Goal: Task Accomplishment & Management: Use online tool/utility

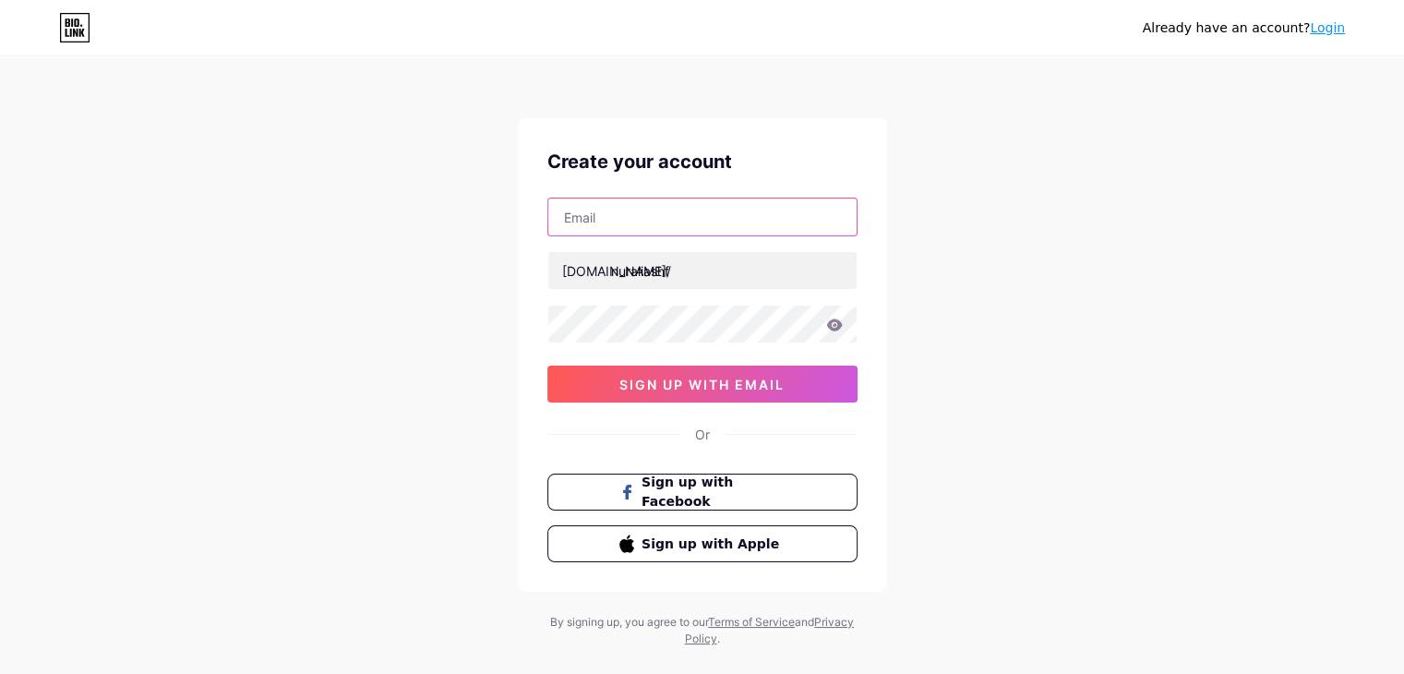
click at [651, 214] on input "text" at bounding box center [702, 216] width 308 height 37
type input "[EMAIL_ADDRESS][DOMAIN_NAME]"
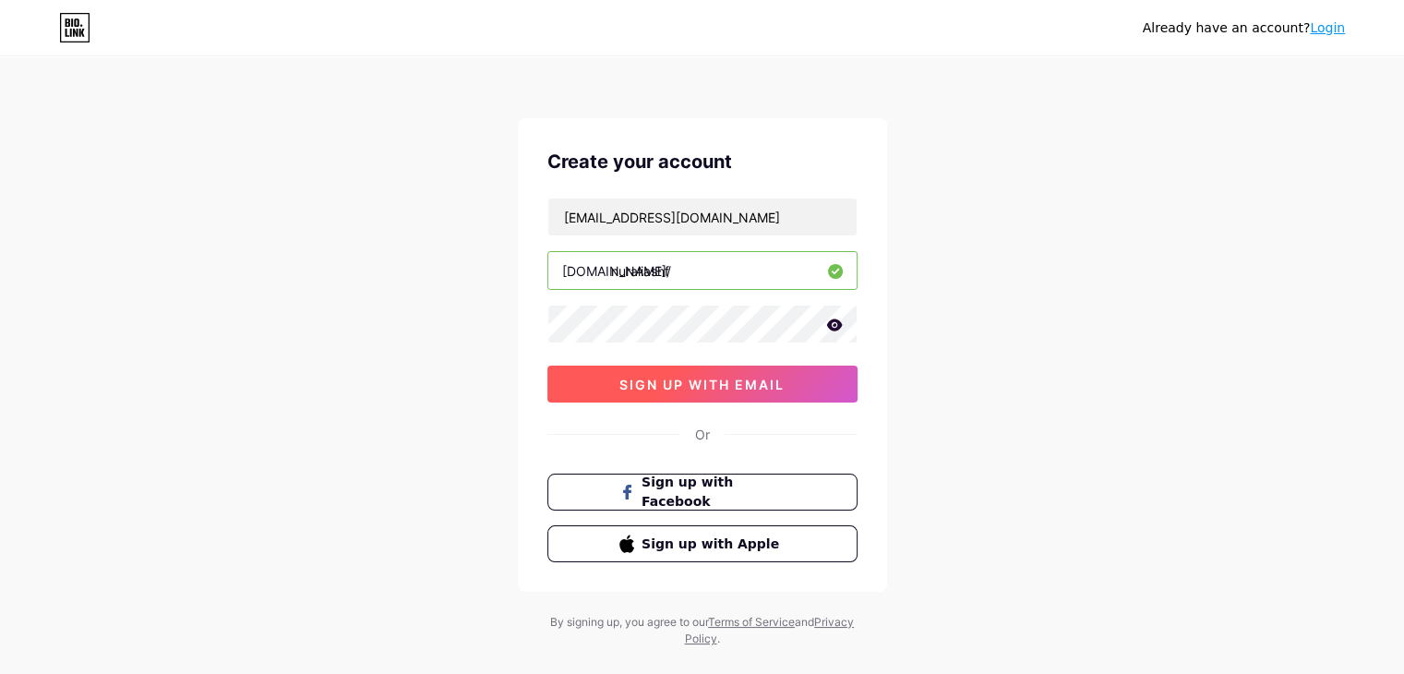
click at [694, 372] on button "sign up with email" at bounding box center [702, 384] width 310 height 37
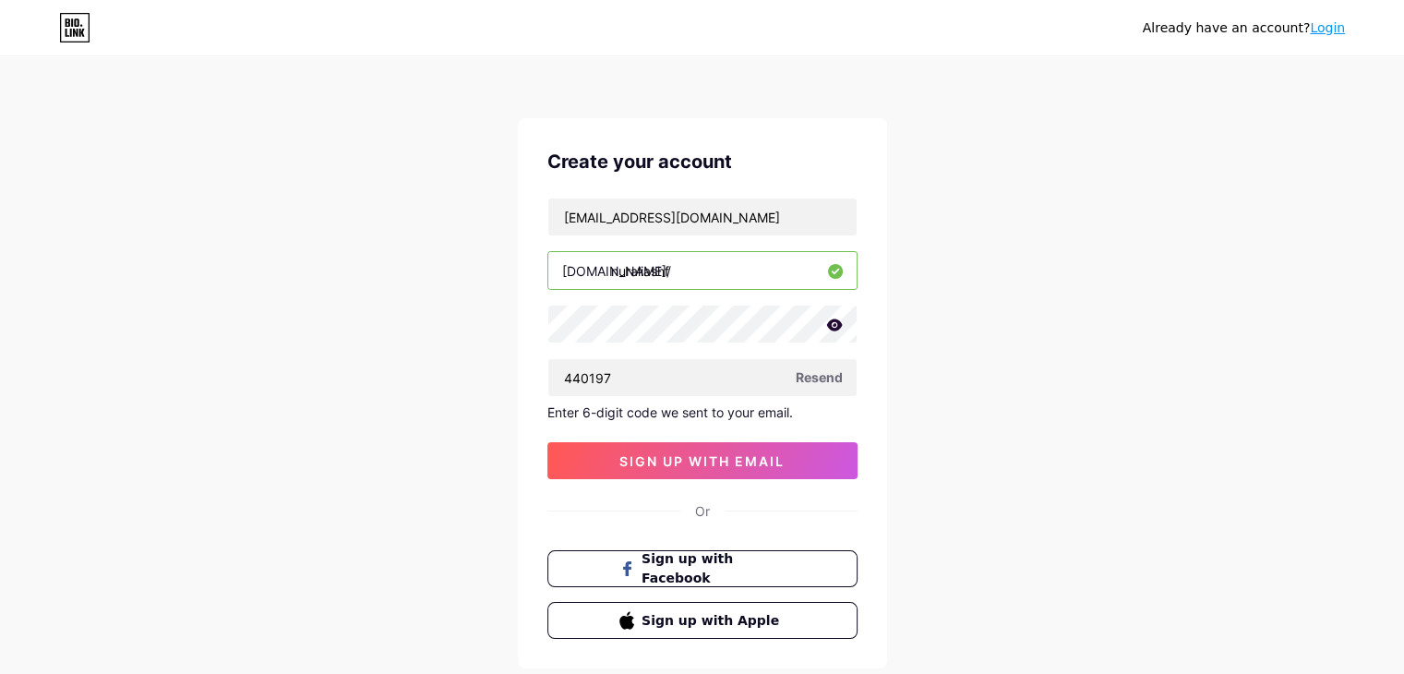
type input "440197"
click at [715, 445] on button "sign up with email" at bounding box center [702, 460] width 310 height 37
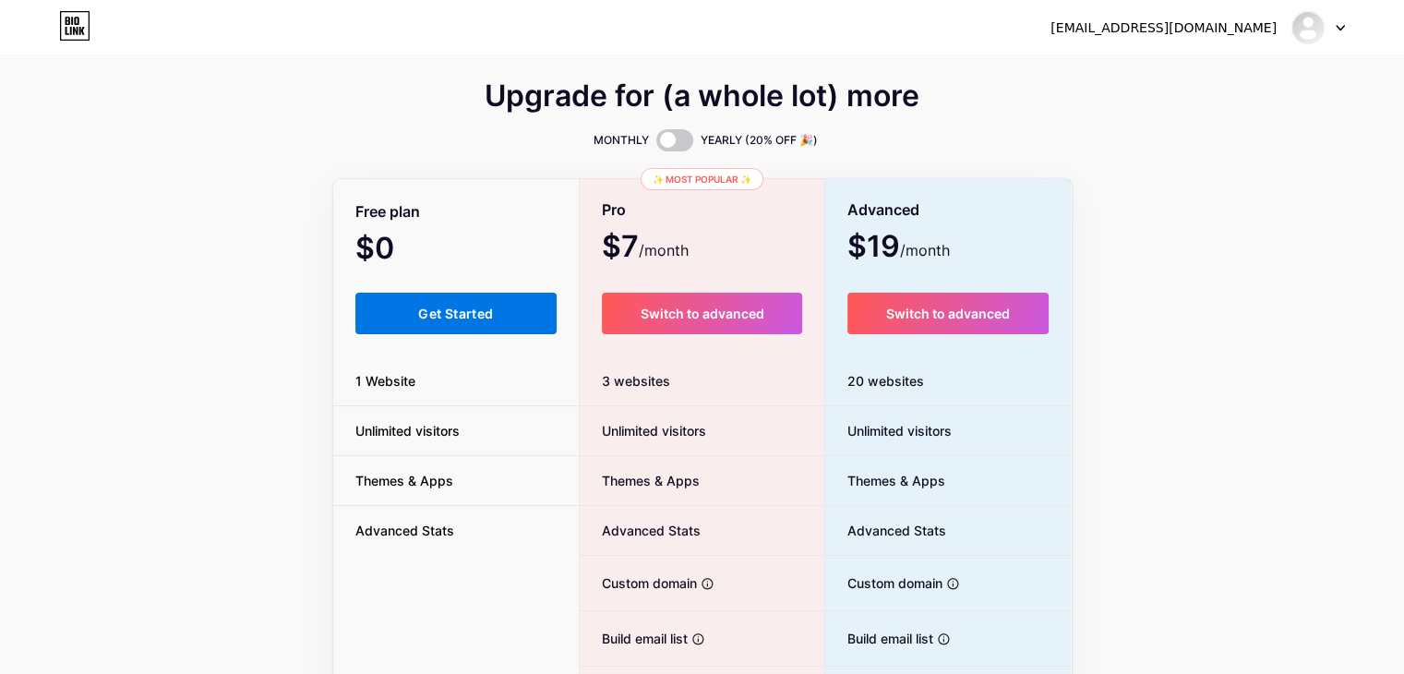
click at [476, 309] on span "Get Started" at bounding box center [455, 314] width 75 height 16
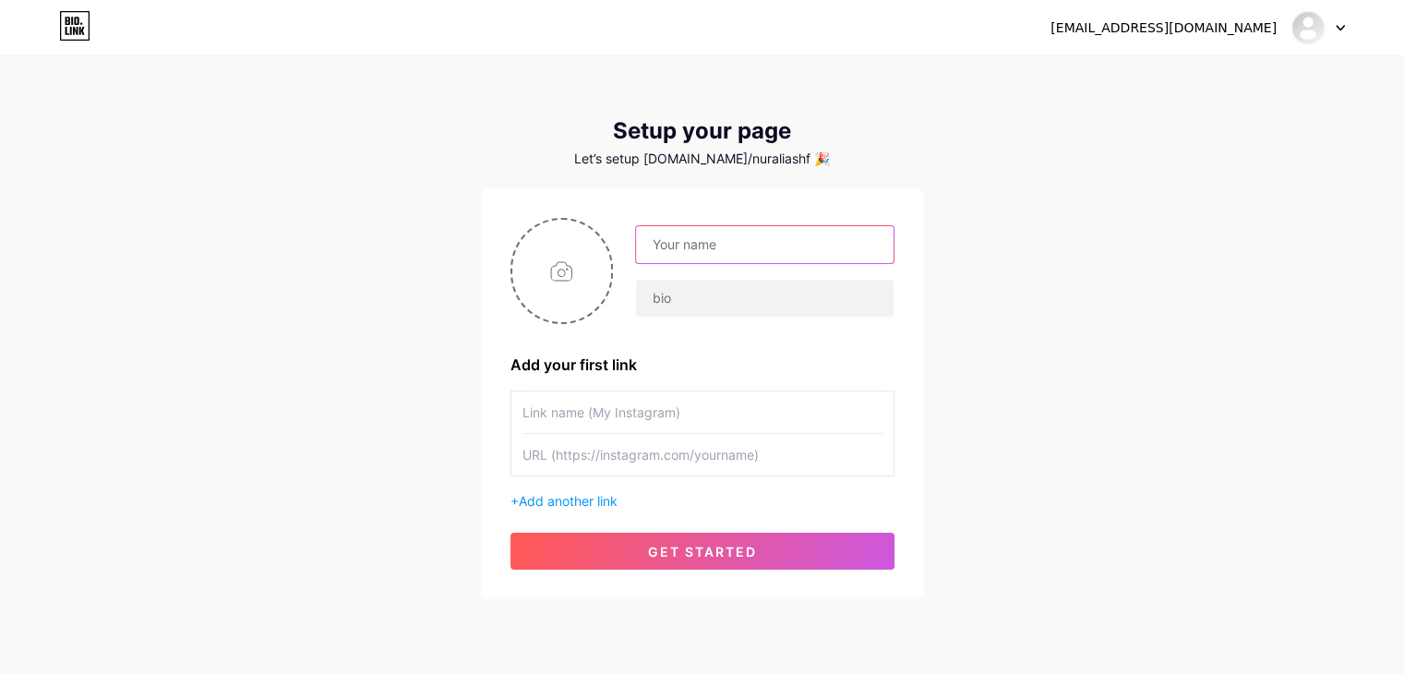
click at [708, 252] on input "text" at bounding box center [764, 244] width 257 height 37
paste input "[URL][DOMAIN_NAME]"
click at [708, 252] on input "[URL][DOMAIN_NAME]" at bounding box center [764, 244] width 257 height 37
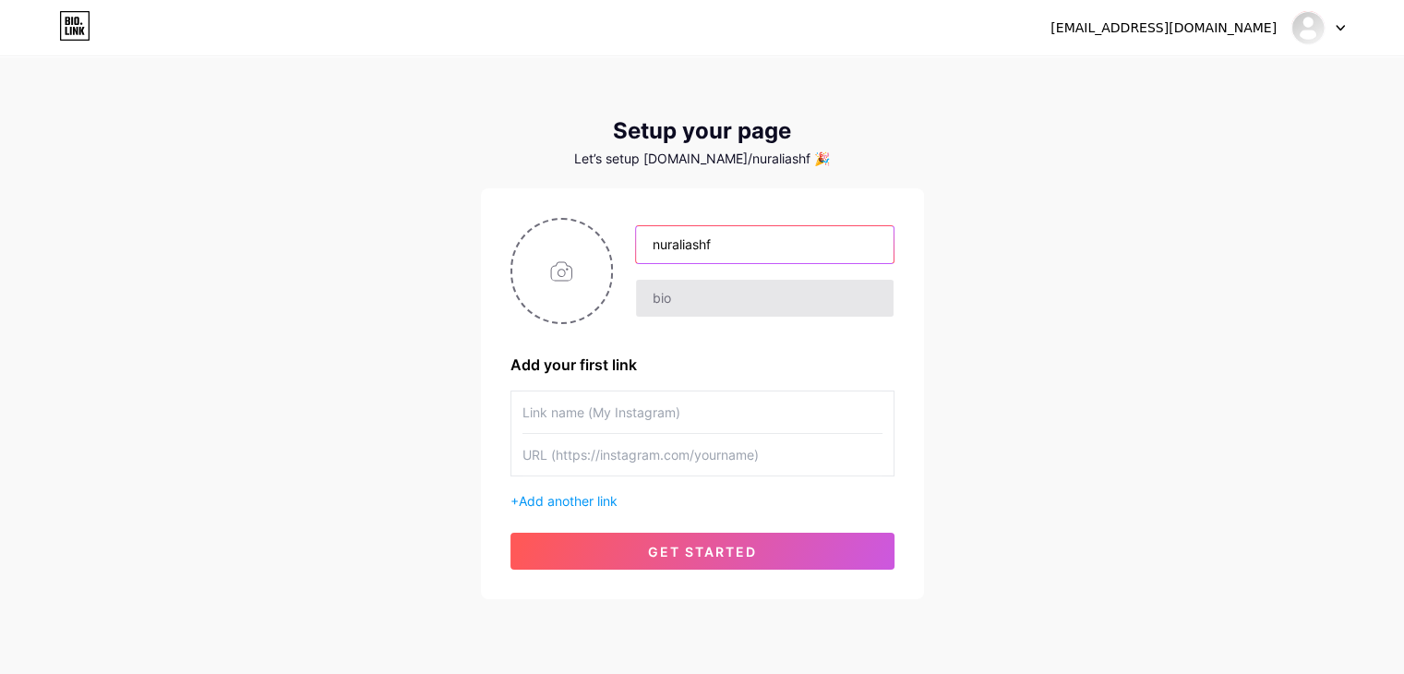
type input "nuraliashf"
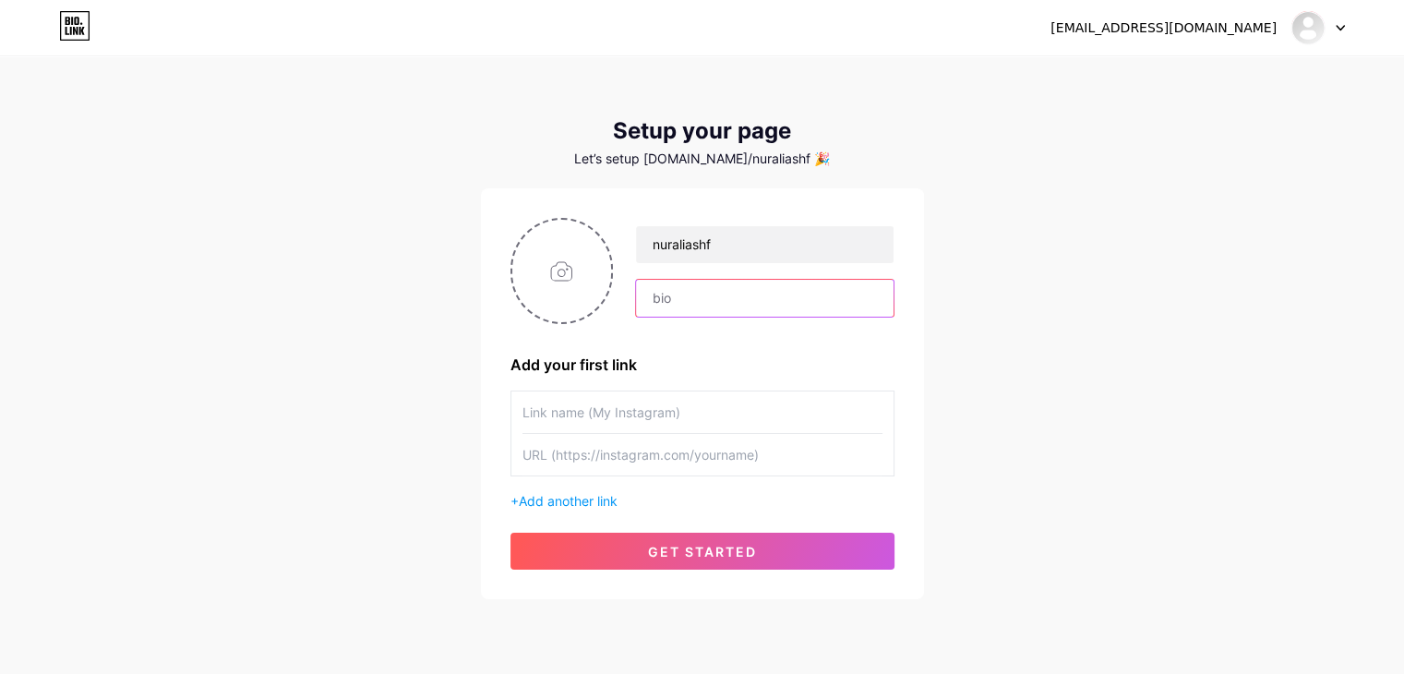
click at [715, 306] on input "text" at bounding box center [764, 298] width 257 height 37
type input "N"
type input "AMWAY BUSINESS OWNER"
click at [559, 412] on input "text" at bounding box center [703, 412] width 360 height 42
click at [569, 502] on span "Add another link" at bounding box center [568, 501] width 99 height 16
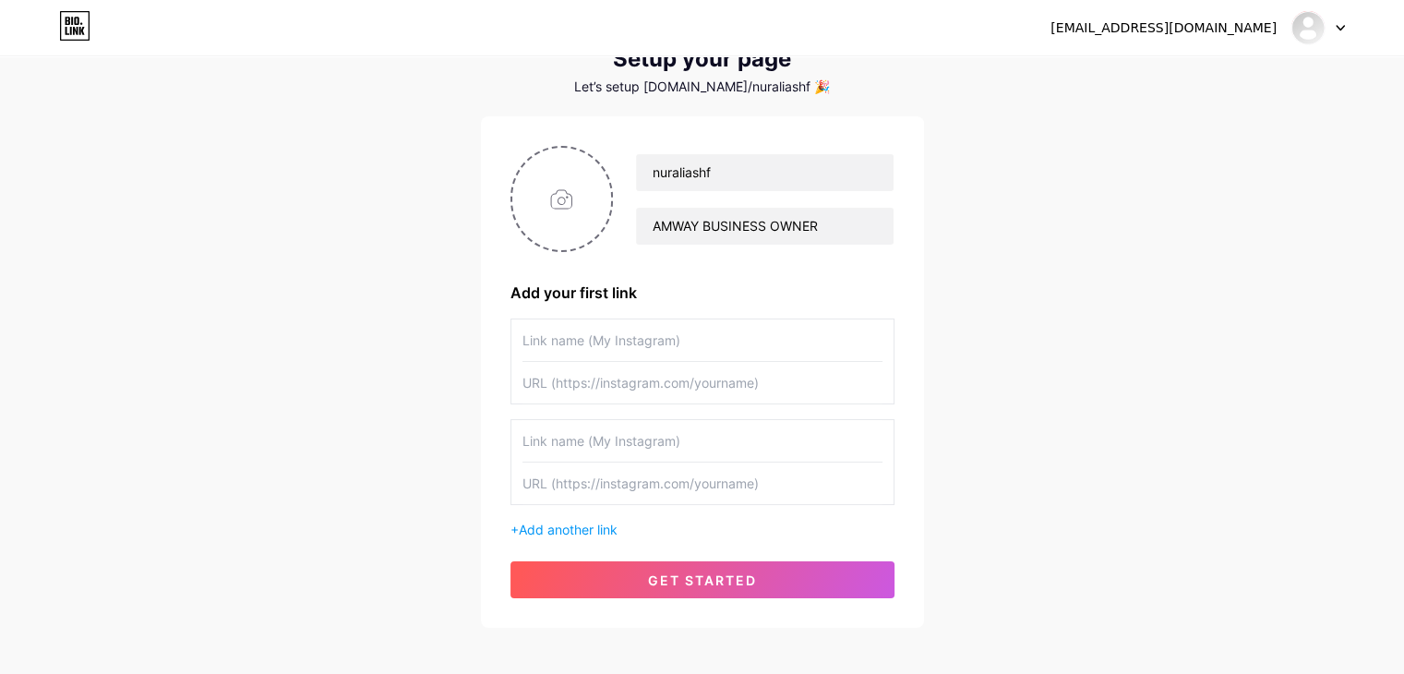
scroll to position [158, 0]
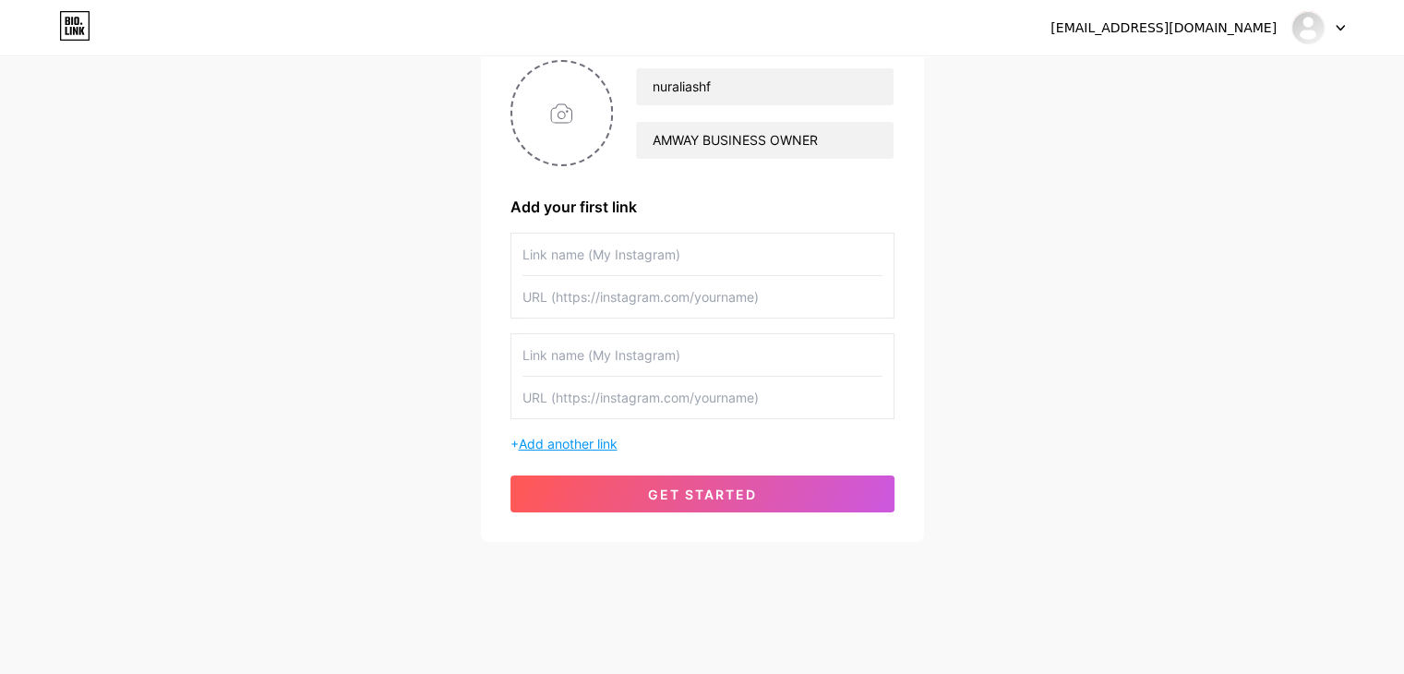
click at [572, 440] on span "Add another link" at bounding box center [568, 444] width 99 height 16
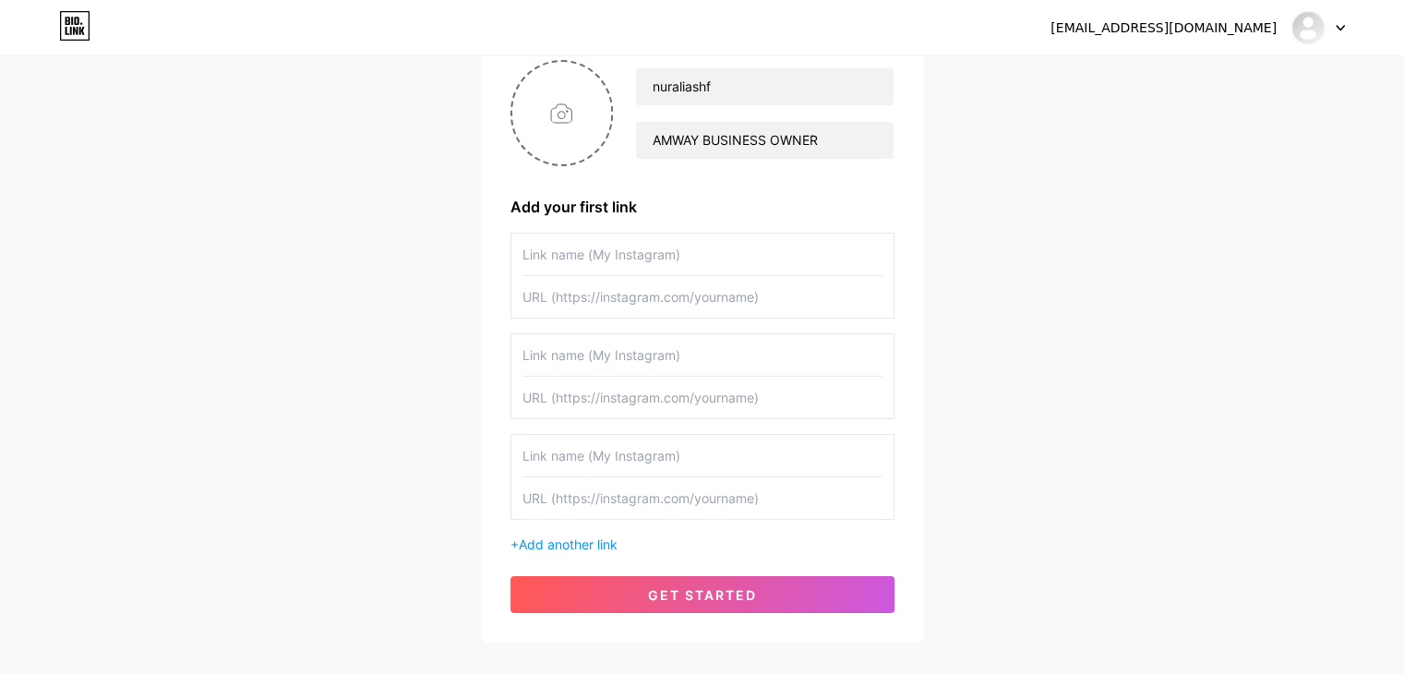
click at [581, 268] on input "text" at bounding box center [703, 255] width 360 height 42
type input "Whatsapp"
click at [579, 305] on input "text" at bounding box center [703, 297] width 360 height 42
paste input "[DOMAIN_NAME][URL]…"
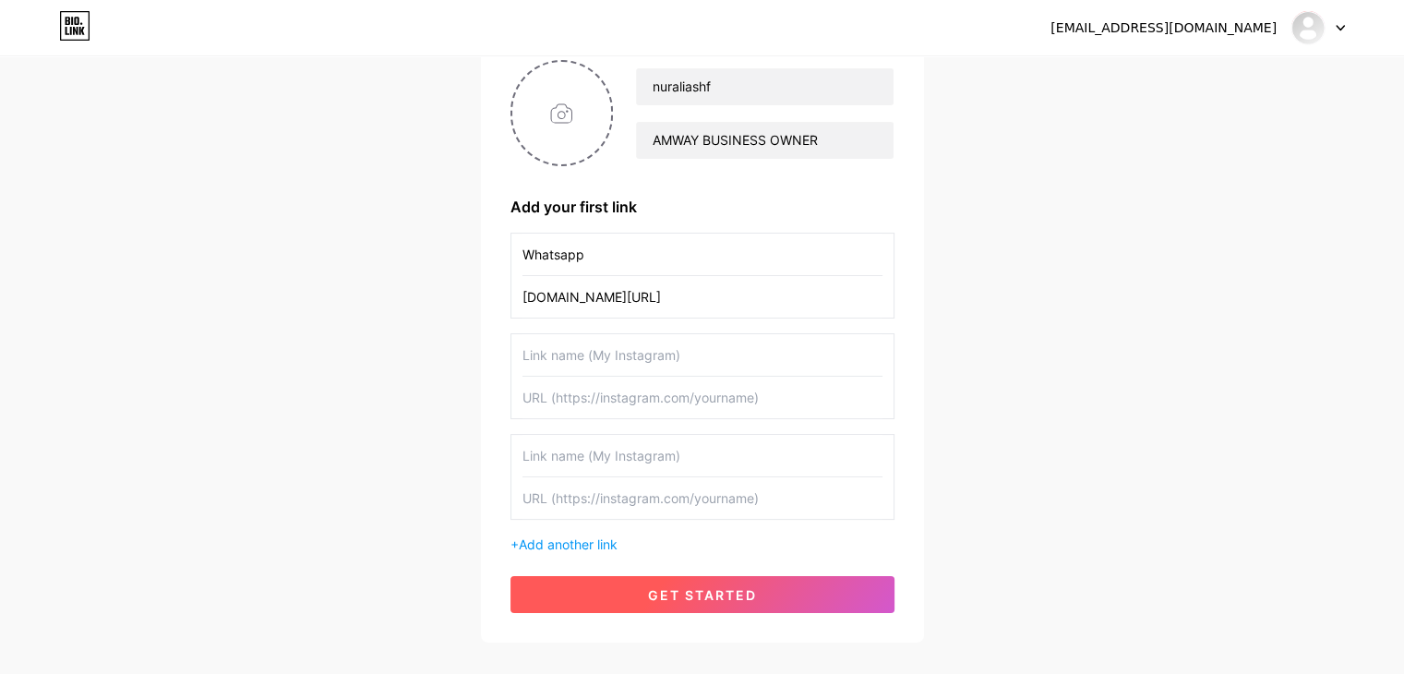
type input "[DOMAIN_NAME][URL]"
click at [739, 592] on span "get started" at bounding box center [702, 595] width 109 height 16
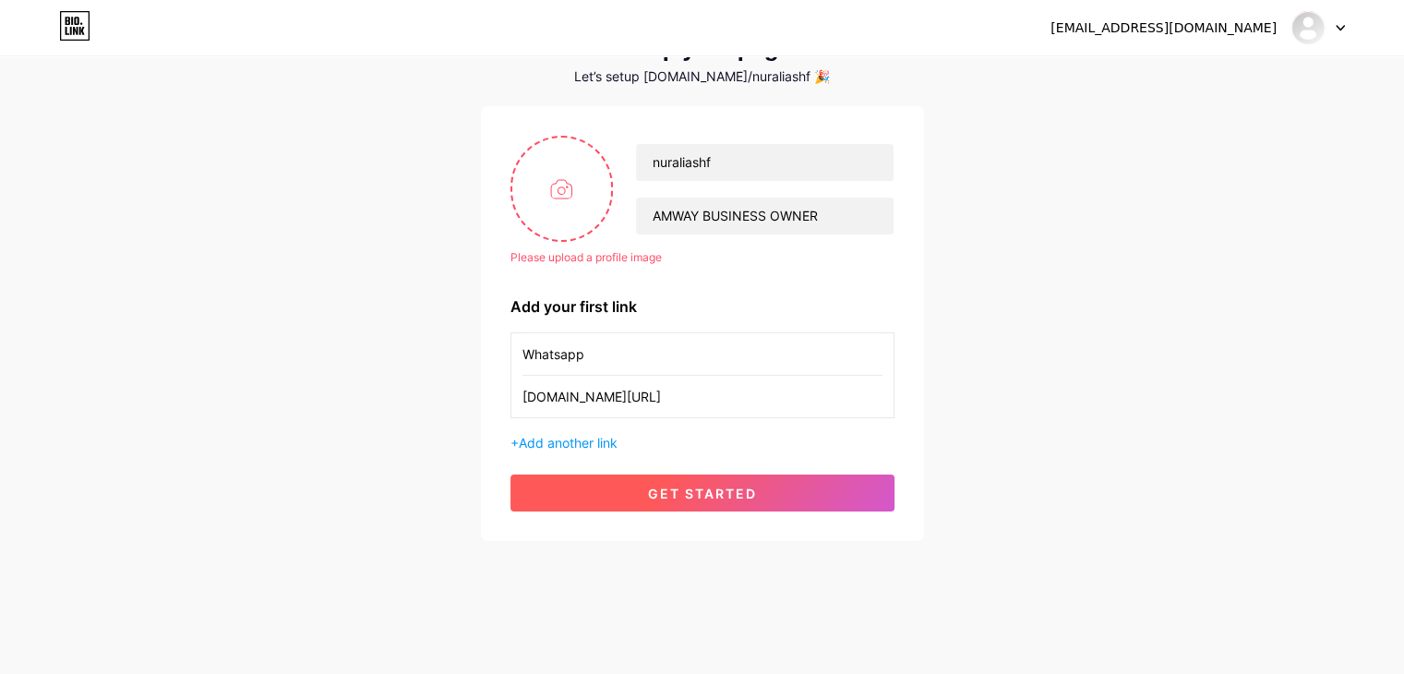
scroll to position [81, 0]
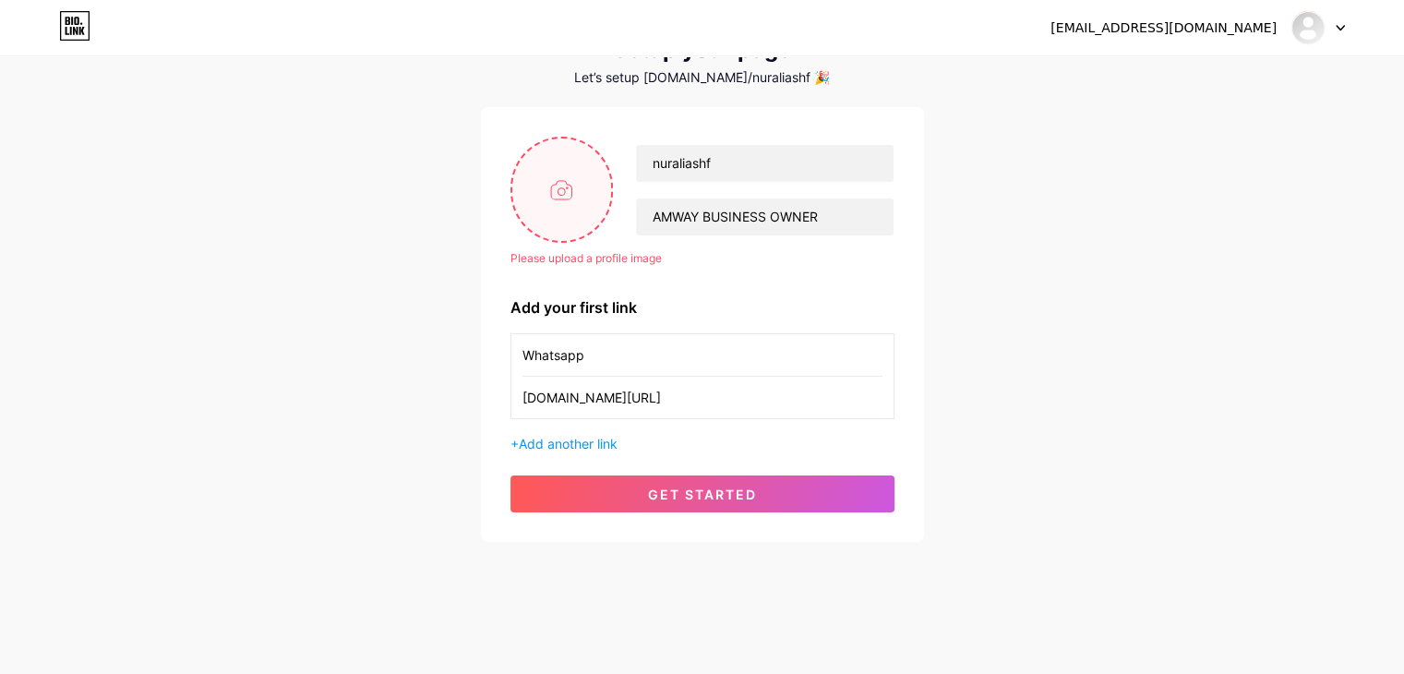
click at [561, 169] on input "file" at bounding box center [562, 189] width 100 height 102
type input "C:\fakepath\1705127817491.jpg"
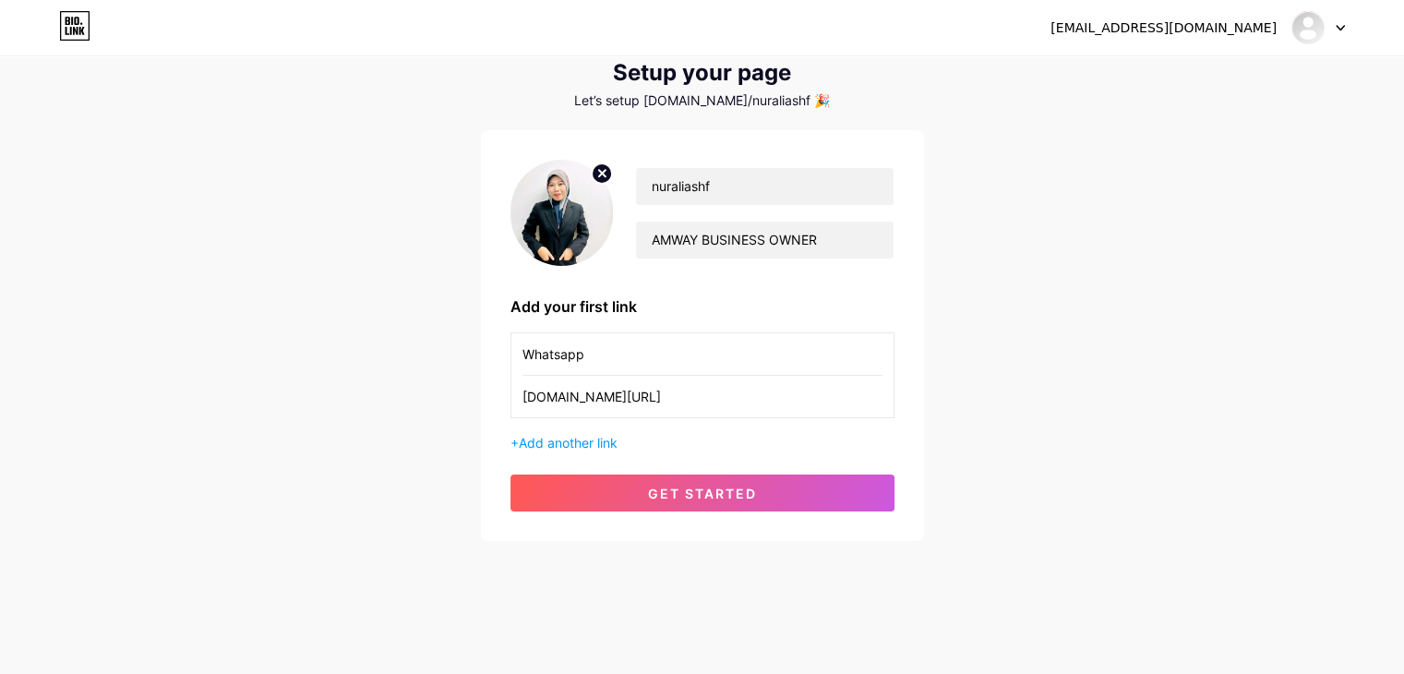
scroll to position [58, 0]
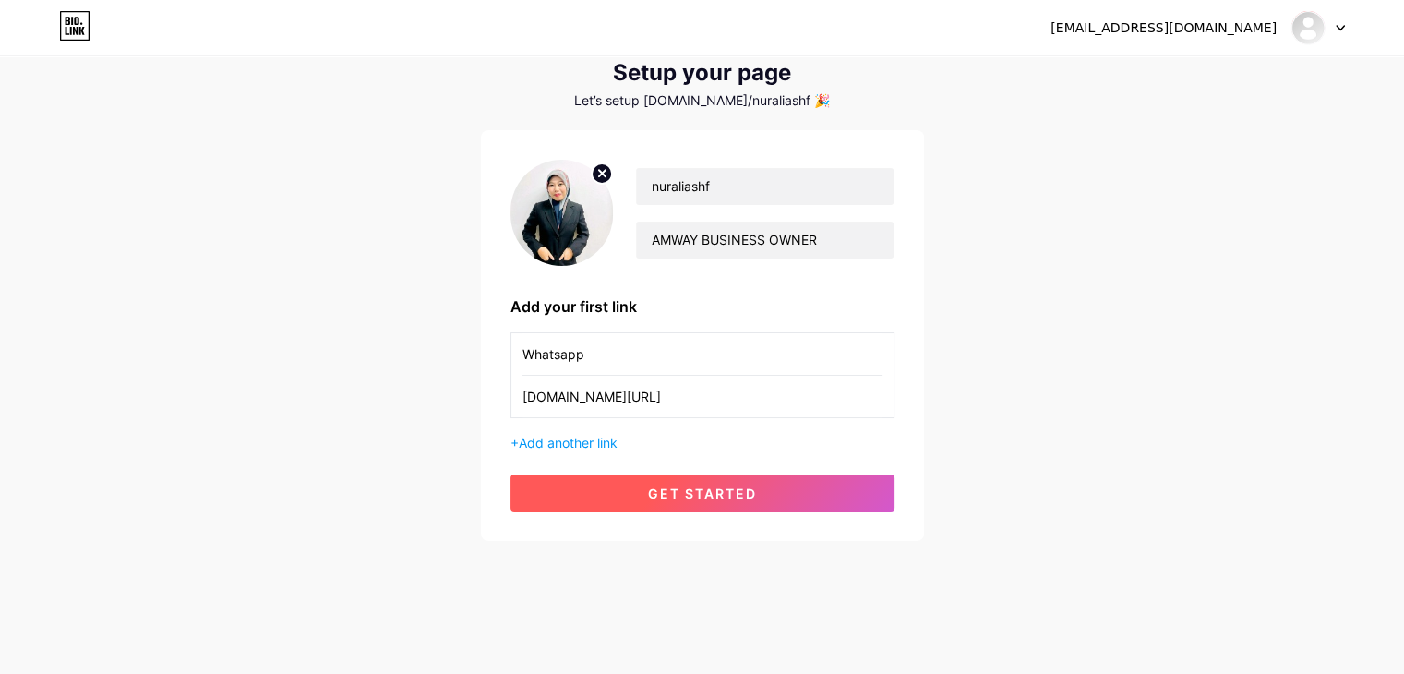
click at [761, 491] on button "get started" at bounding box center [703, 493] width 384 height 37
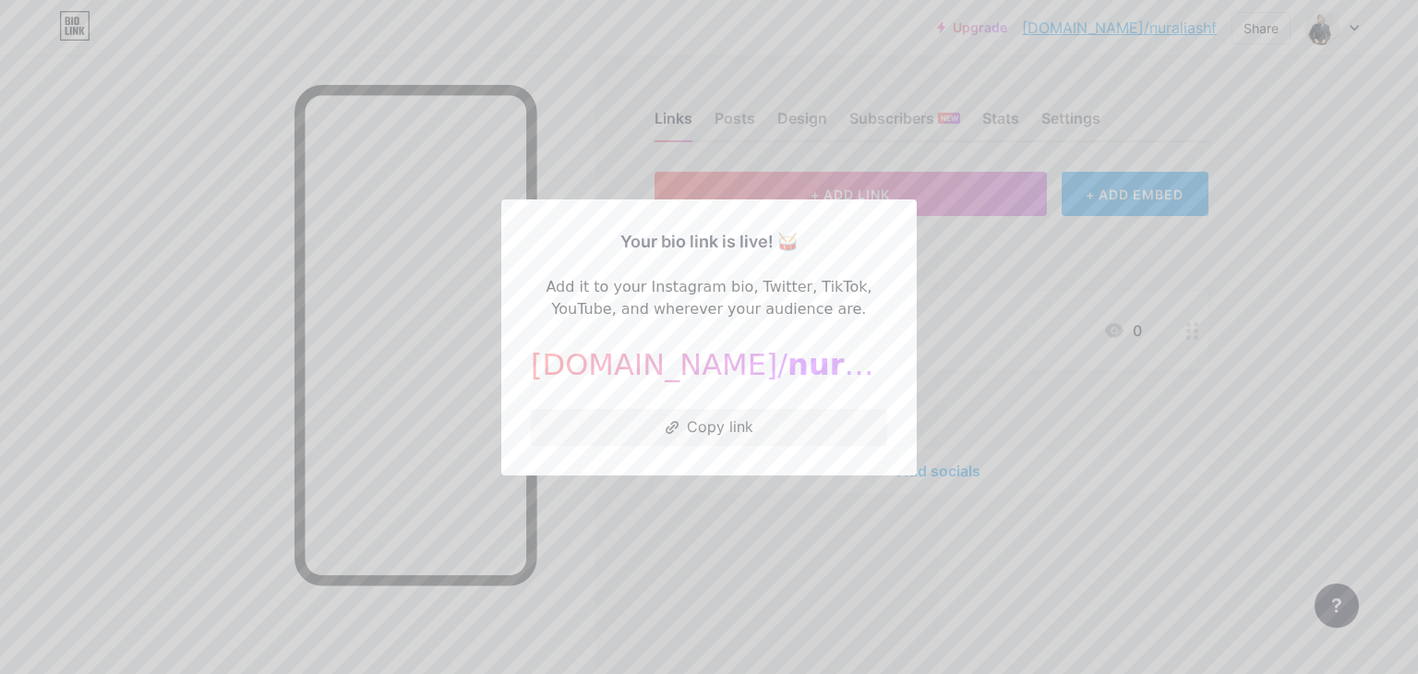
click at [784, 528] on div at bounding box center [709, 337] width 1418 height 674
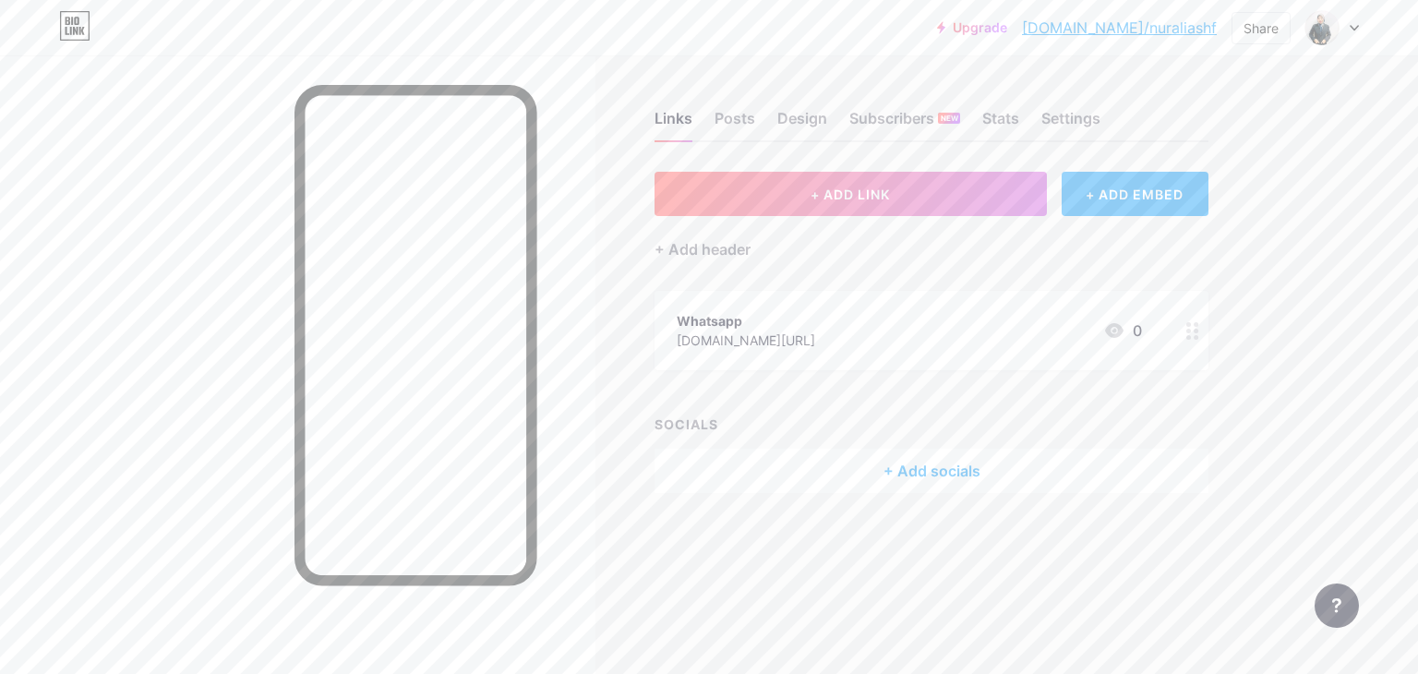
click at [1191, 325] on icon at bounding box center [1192, 331] width 13 height 18
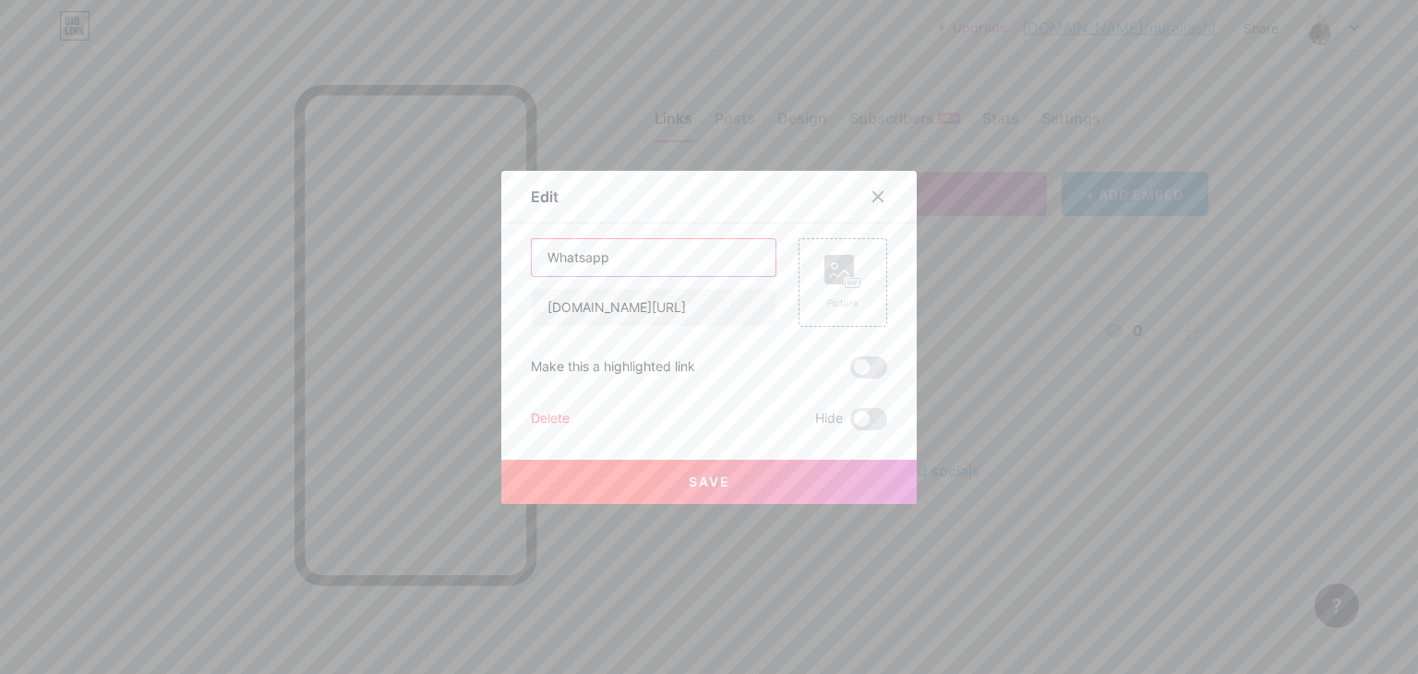
click at [661, 250] on input "Whatsapp" at bounding box center [654, 257] width 244 height 37
type input "NAK ORDER AMWAY"
click at [715, 315] on input "[DOMAIN_NAME][URL]" at bounding box center [654, 307] width 244 height 37
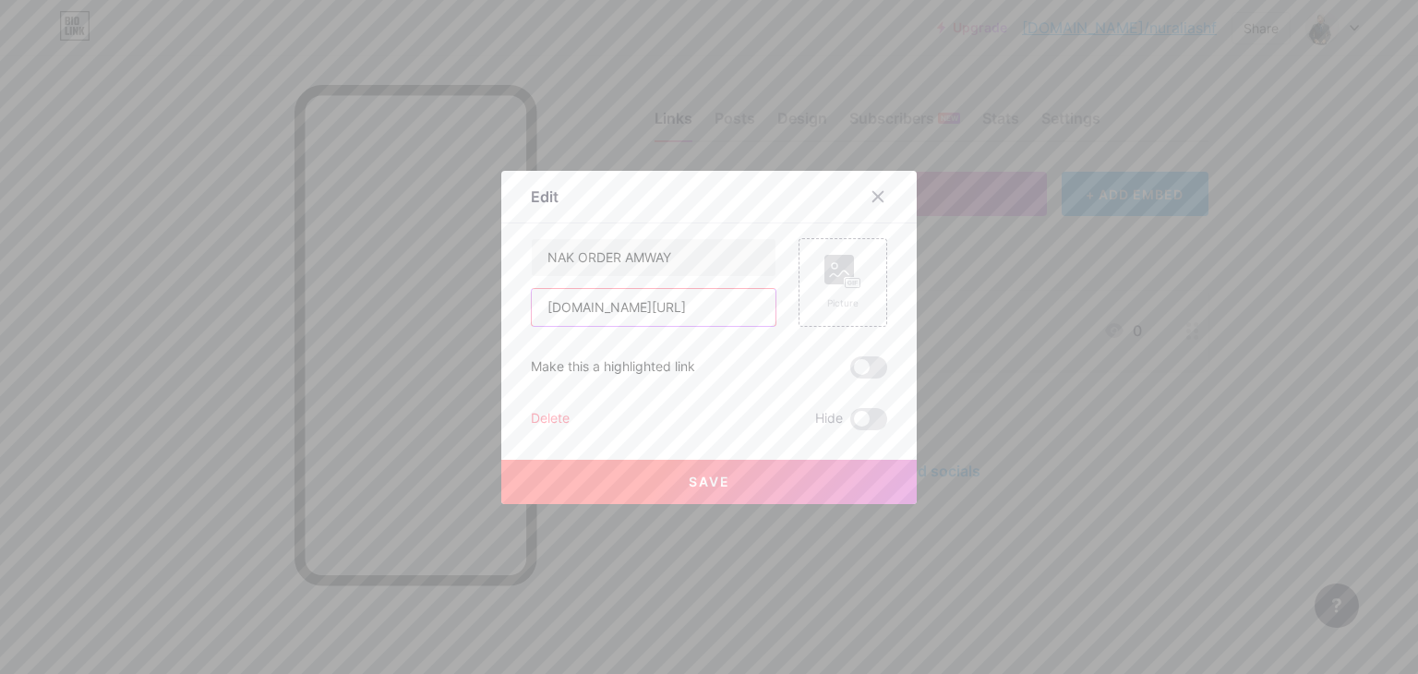
scroll to position [0, 25]
type input "[DOMAIN_NAME][URL]"
click at [739, 479] on button "Save" at bounding box center [708, 482] width 415 height 44
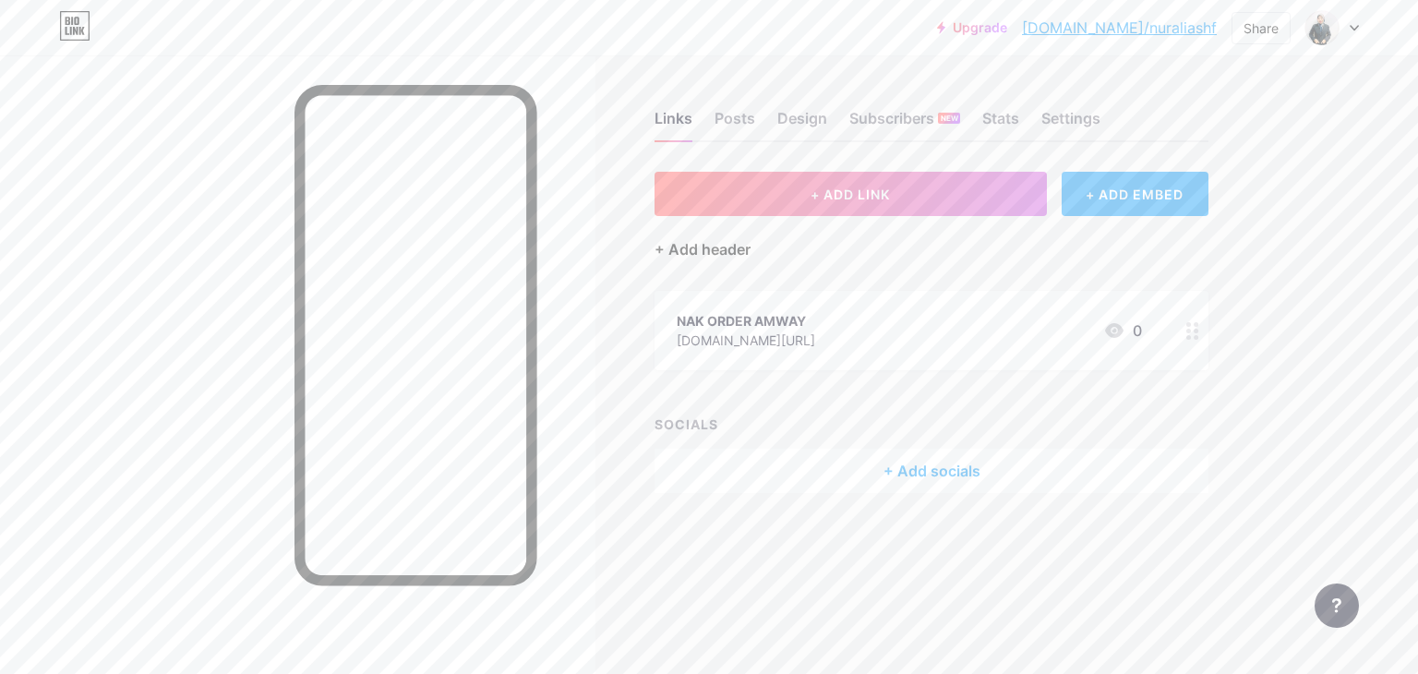
click at [713, 248] on div "+ Add header" at bounding box center [703, 249] width 96 height 22
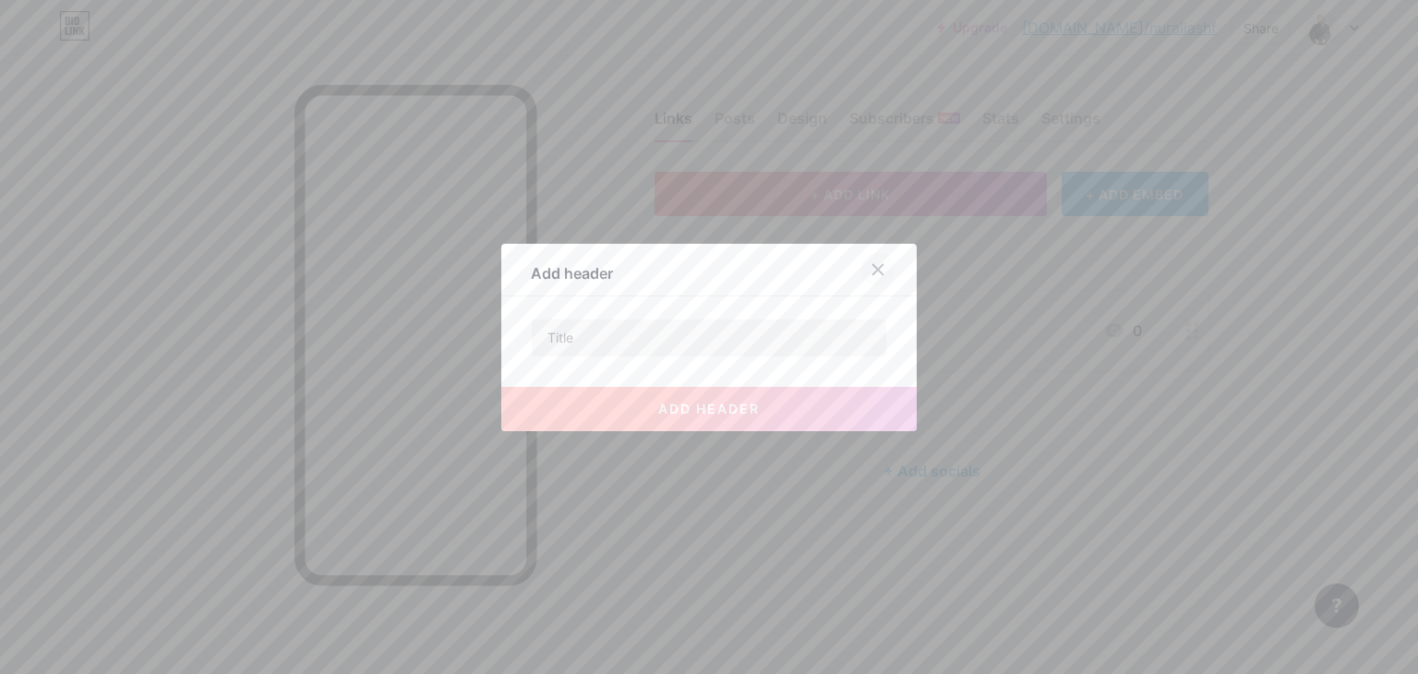
click at [883, 263] on div at bounding box center [877, 269] width 33 height 33
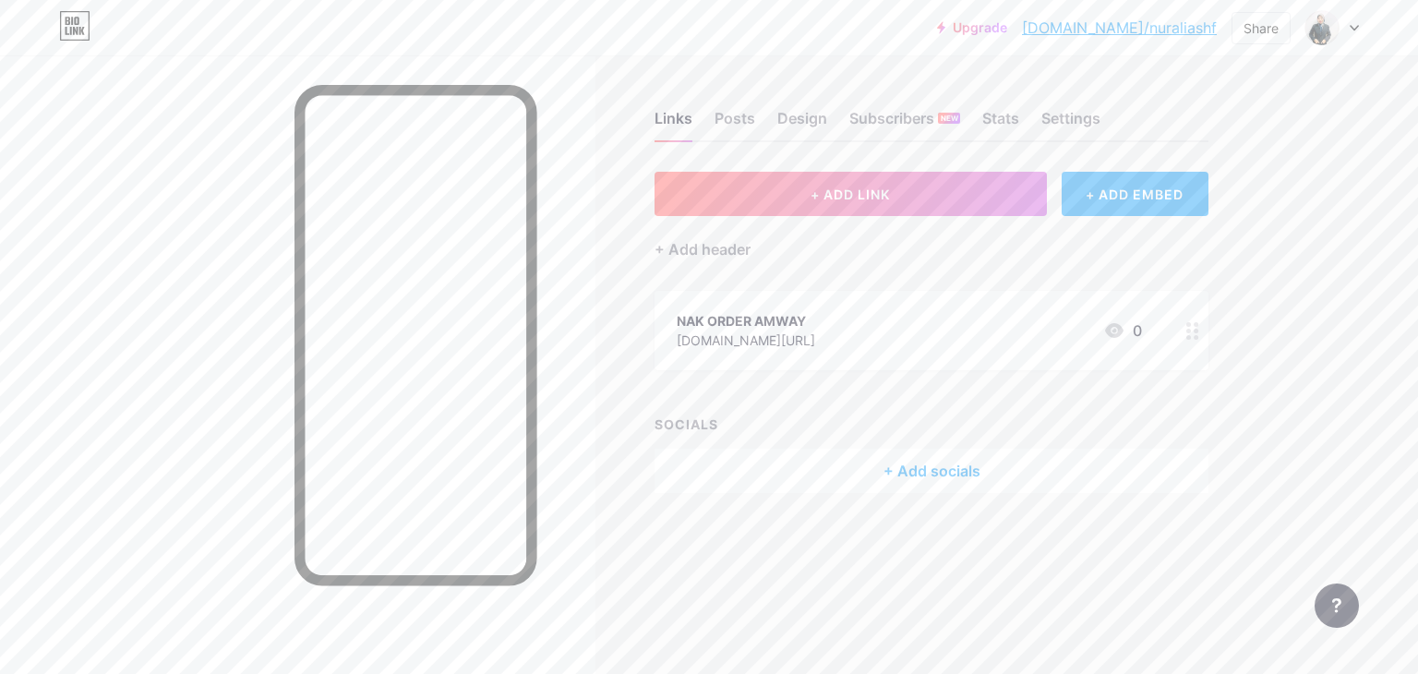
click at [1194, 336] on circle at bounding box center [1196, 337] width 5 height 5
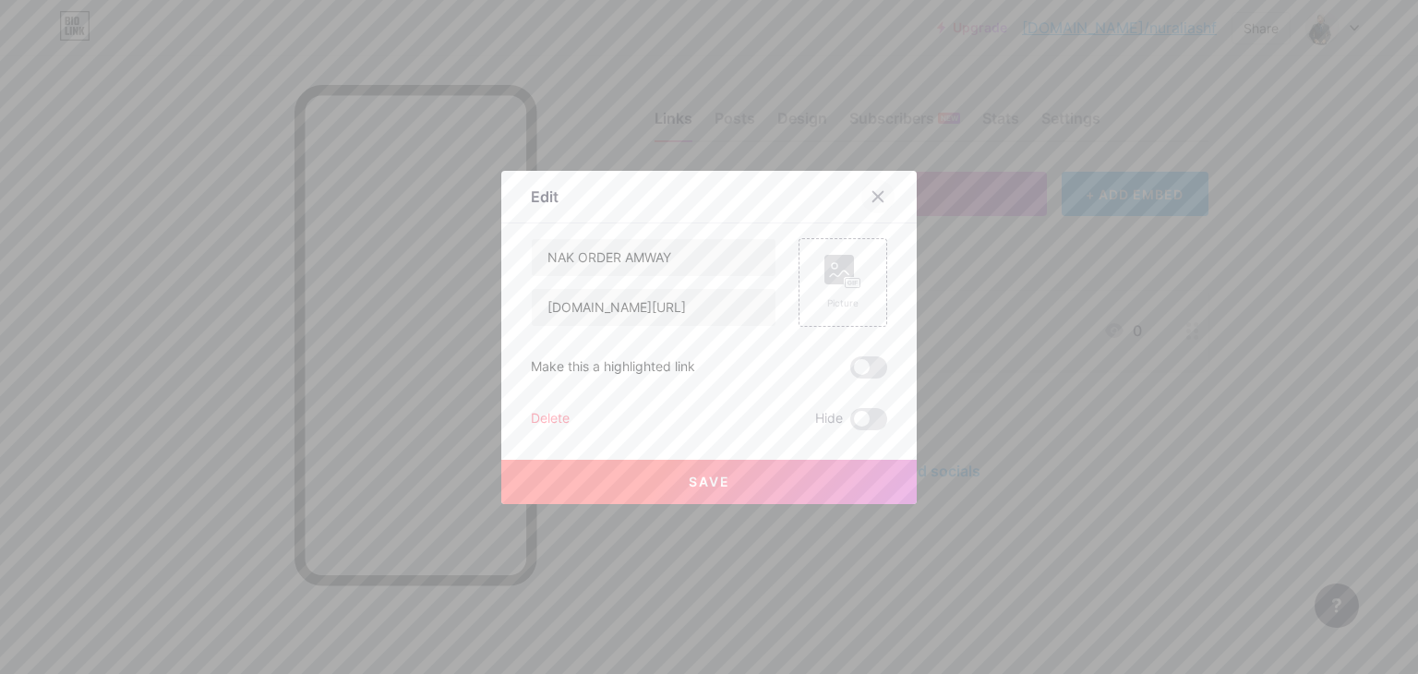
click at [873, 197] on icon at bounding box center [878, 196] width 10 height 10
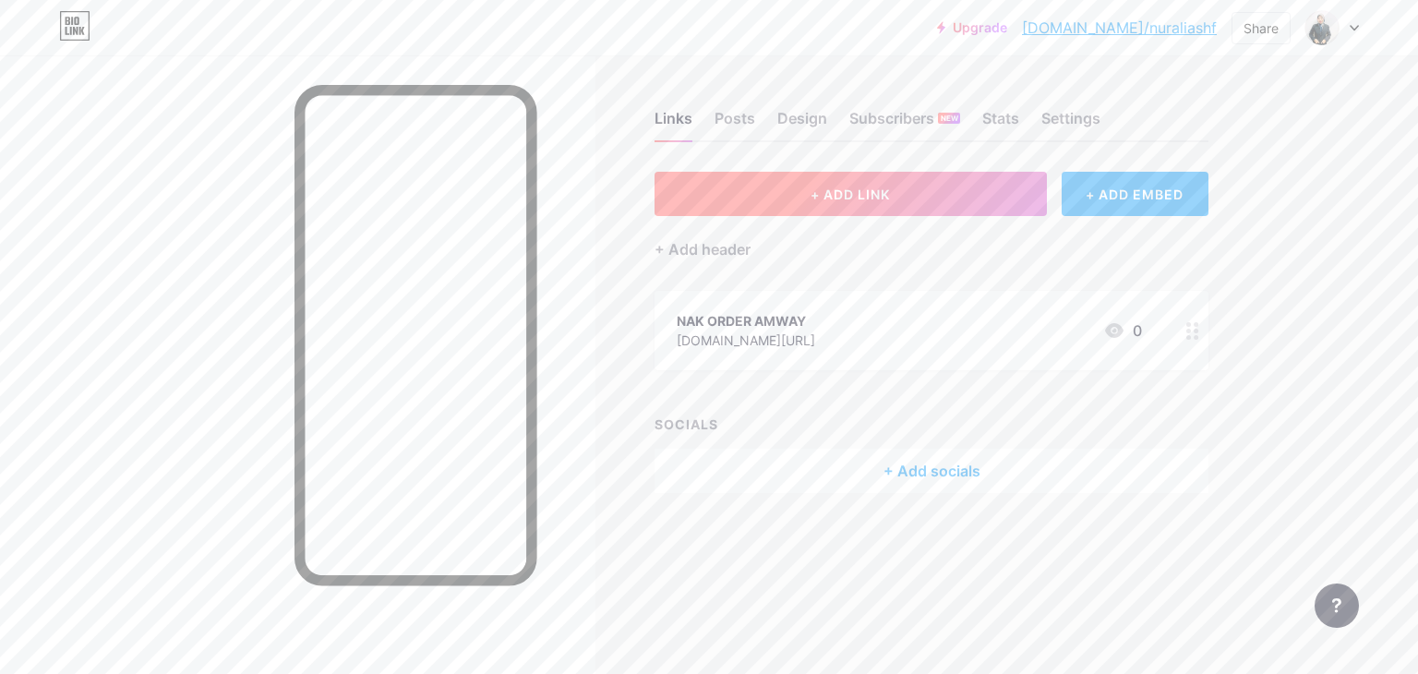
click at [831, 186] on span "+ ADD LINK" at bounding box center [850, 194] width 79 height 16
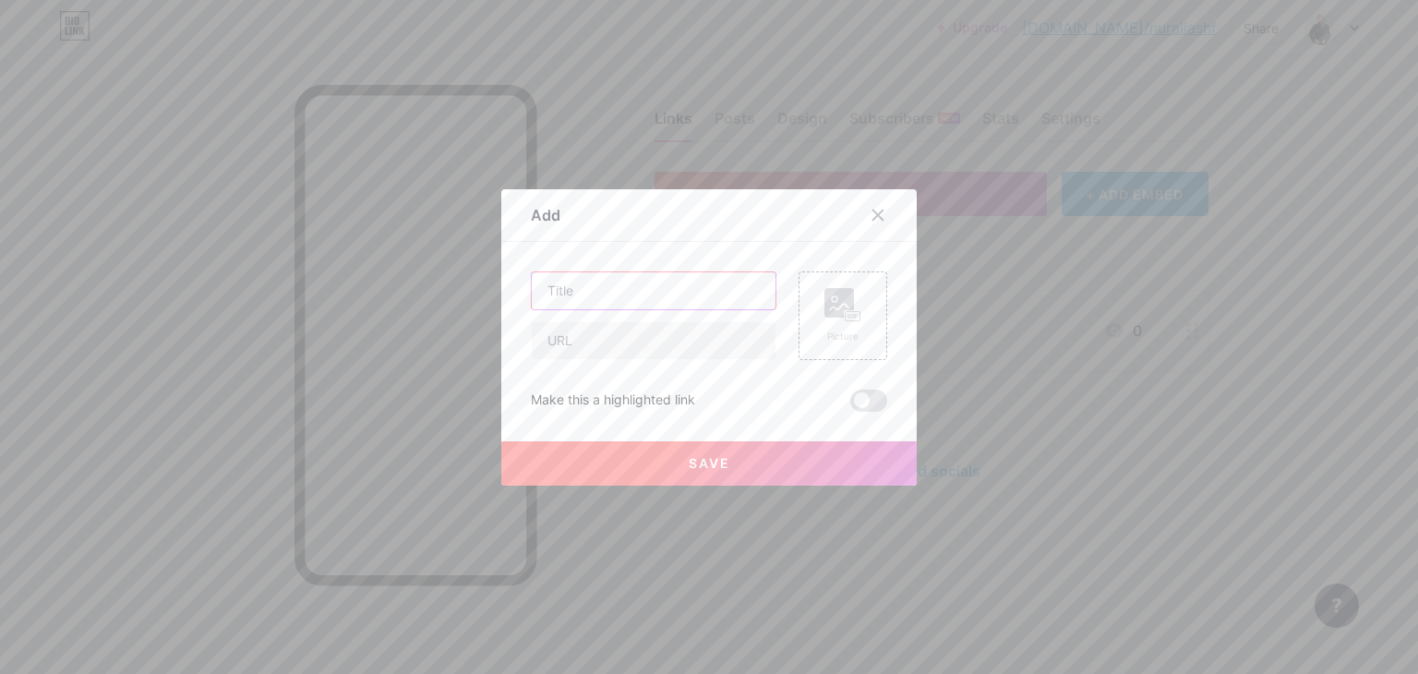
click at [583, 304] on input "text" at bounding box center [654, 290] width 244 height 37
type input "NAK [PERSON_NAME] INCOME"
click at [583, 346] on input "text" at bounding box center [654, 340] width 244 height 37
paste input "[DOMAIN_NAME][URL]…"
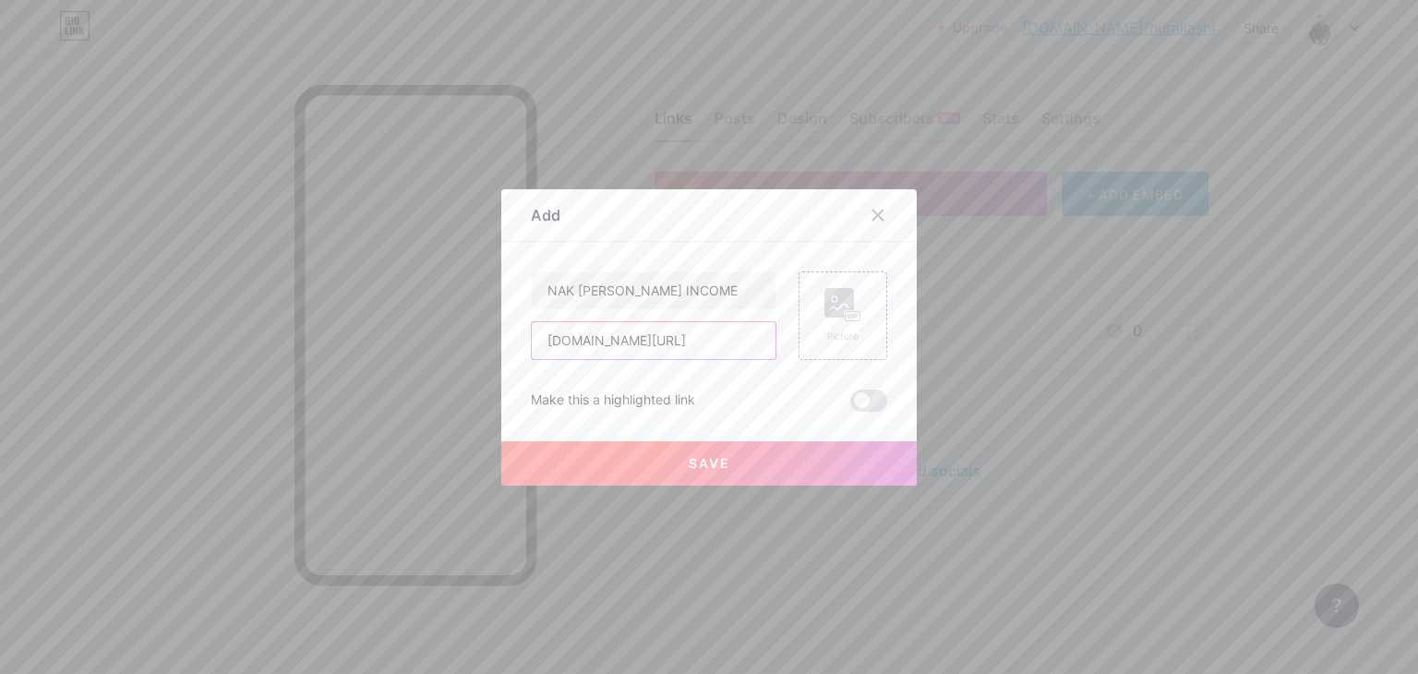
type input "[DOMAIN_NAME][URL]"
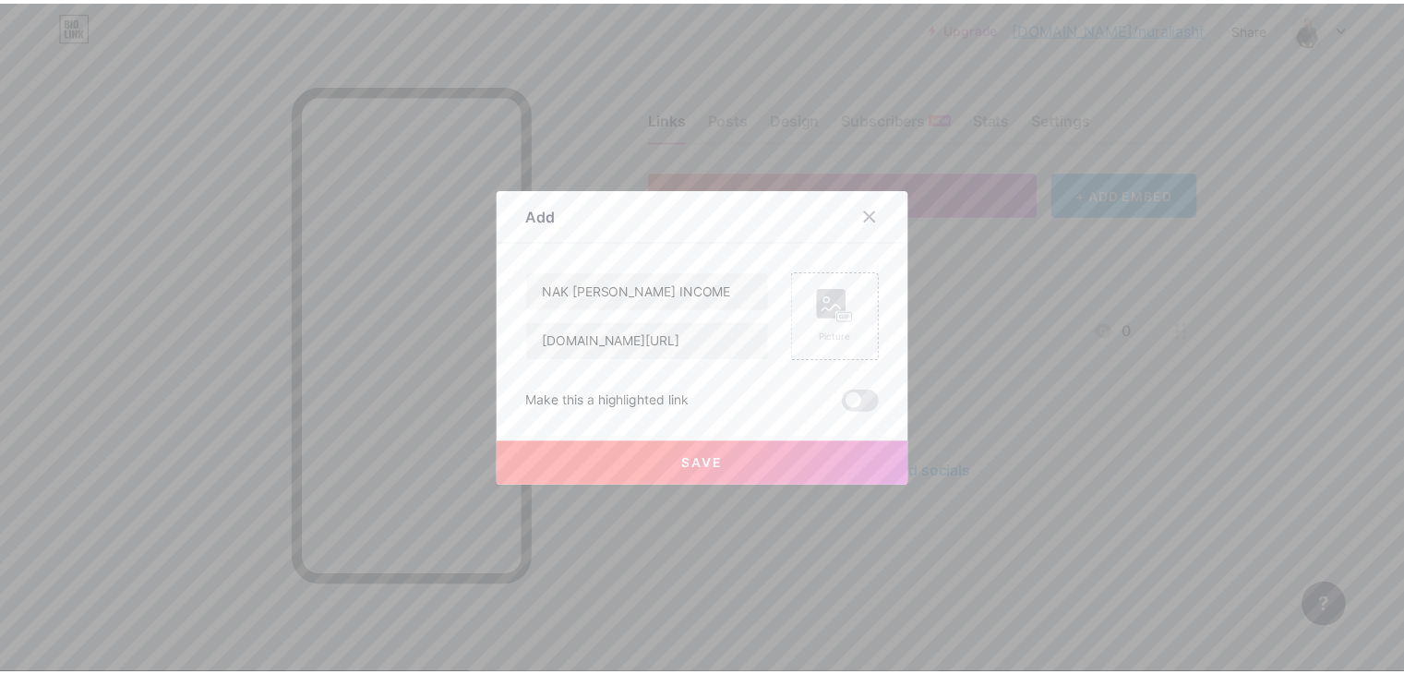
scroll to position [0, 0]
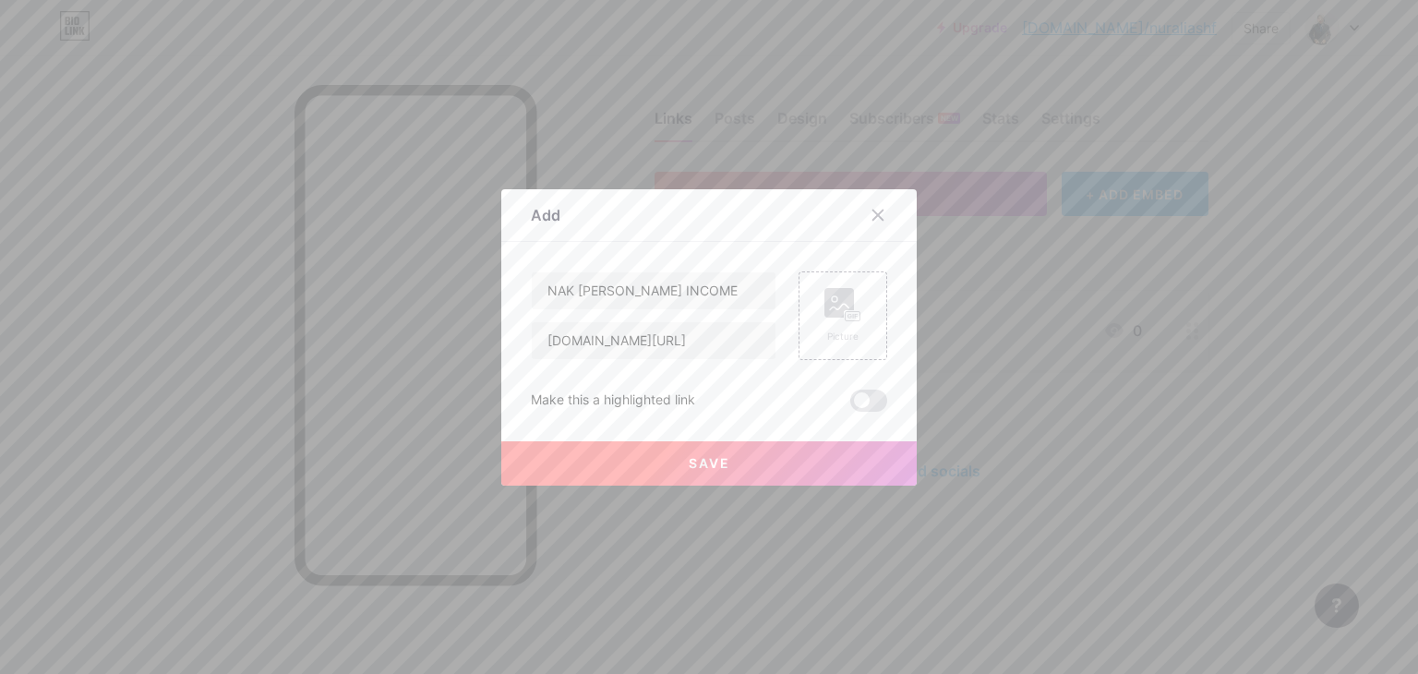
click at [643, 464] on button "Save" at bounding box center [708, 463] width 415 height 44
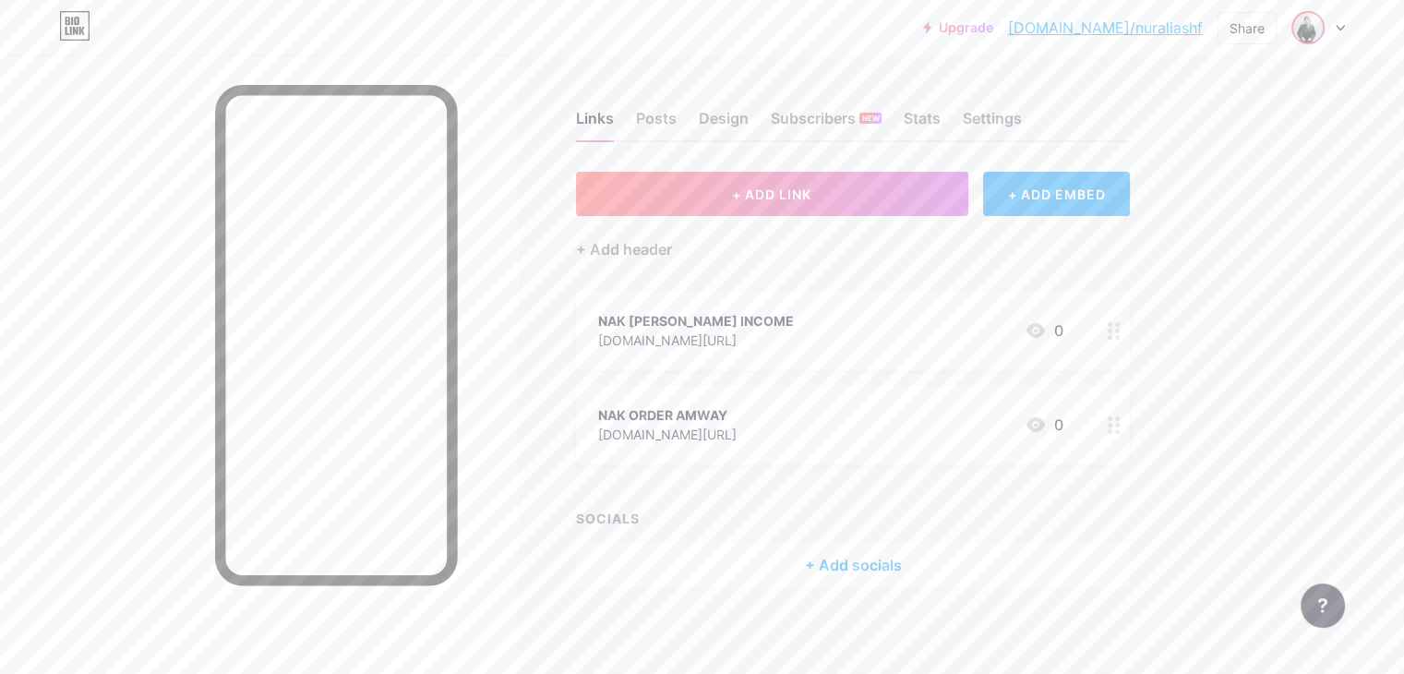
click at [1304, 21] on img at bounding box center [1308, 28] width 30 height 30
click at [1232, 121] on div "[DOMAIN_NAME]/nuraliashf" at bounding box center [1240, 128] width 142 height 15
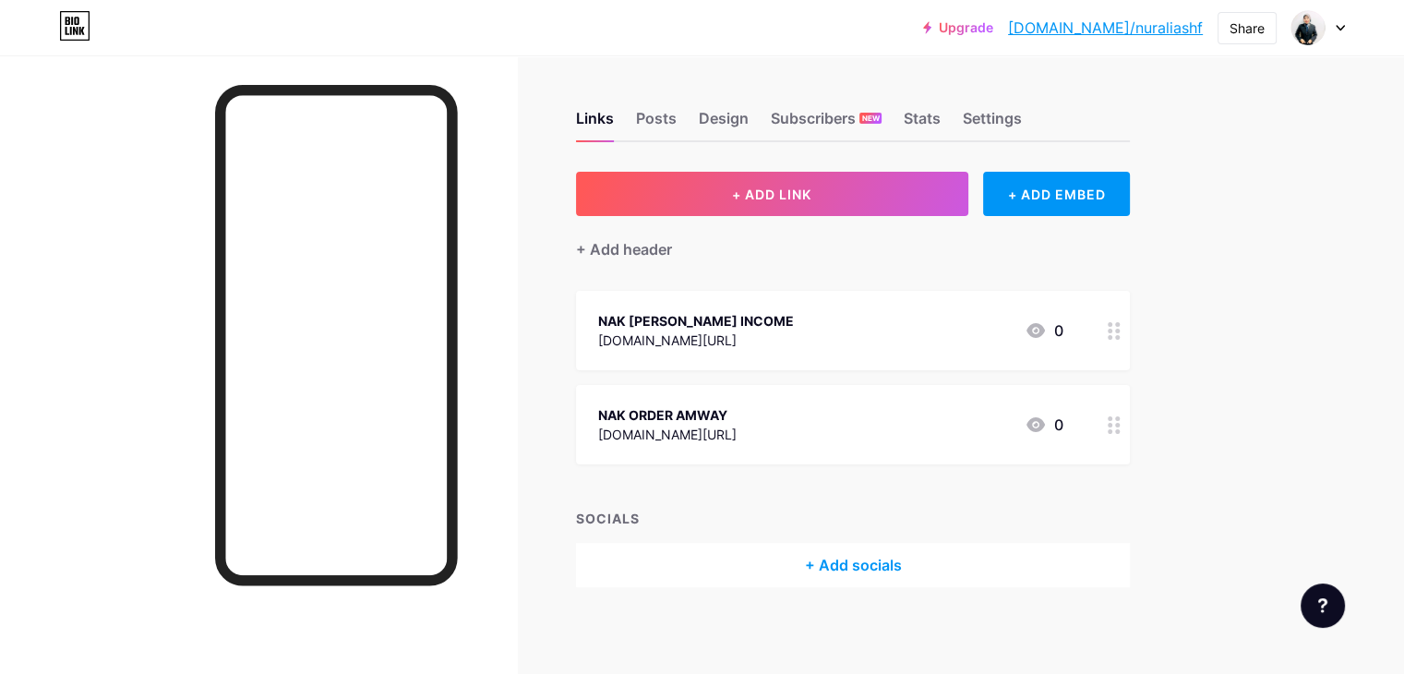
click at [1351, 30] on div "Upgrade bio.link/nurali... bio.link/nuraliashf Share Switch accounts nuraliashf…" at bounding box center [702, 27] width 1404 height 33
click at [1346, 27] on div "Upgrade bio.link/nurali... bio.link/nuraliashf Share Switch accounts nuraliashf…" at bounding box center [702, 27] width 1404 height 33
click at [1345, 27] on div "Upgrade bio.link/nurali... bio.link/nuraliashf Share Switch accounts nuraliashf…" at bounding box center [702, 27] width 1404 height 33
click at [1342, 27] on icon at bounding box center [1340, 28] width 7 height 5
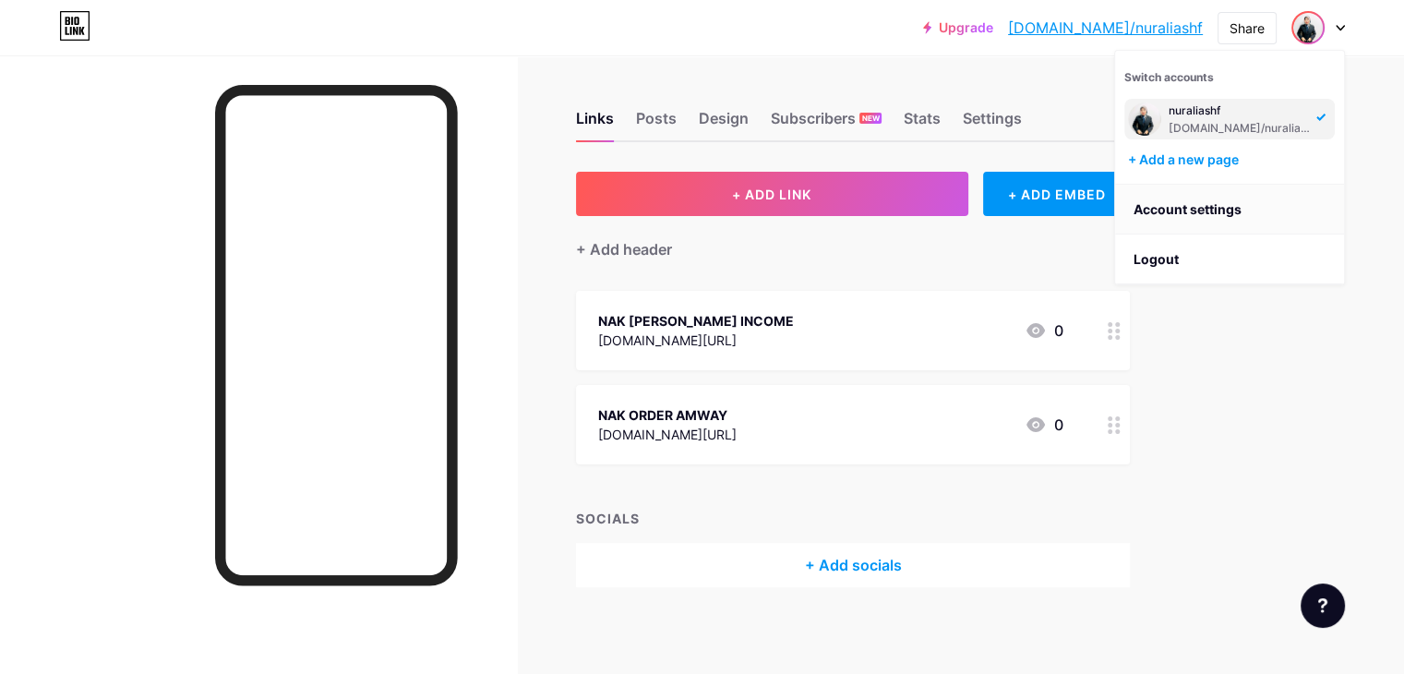
click at [1198, 219] on link "Account settings" at bounding box center [1229, 210] width 229 height 50
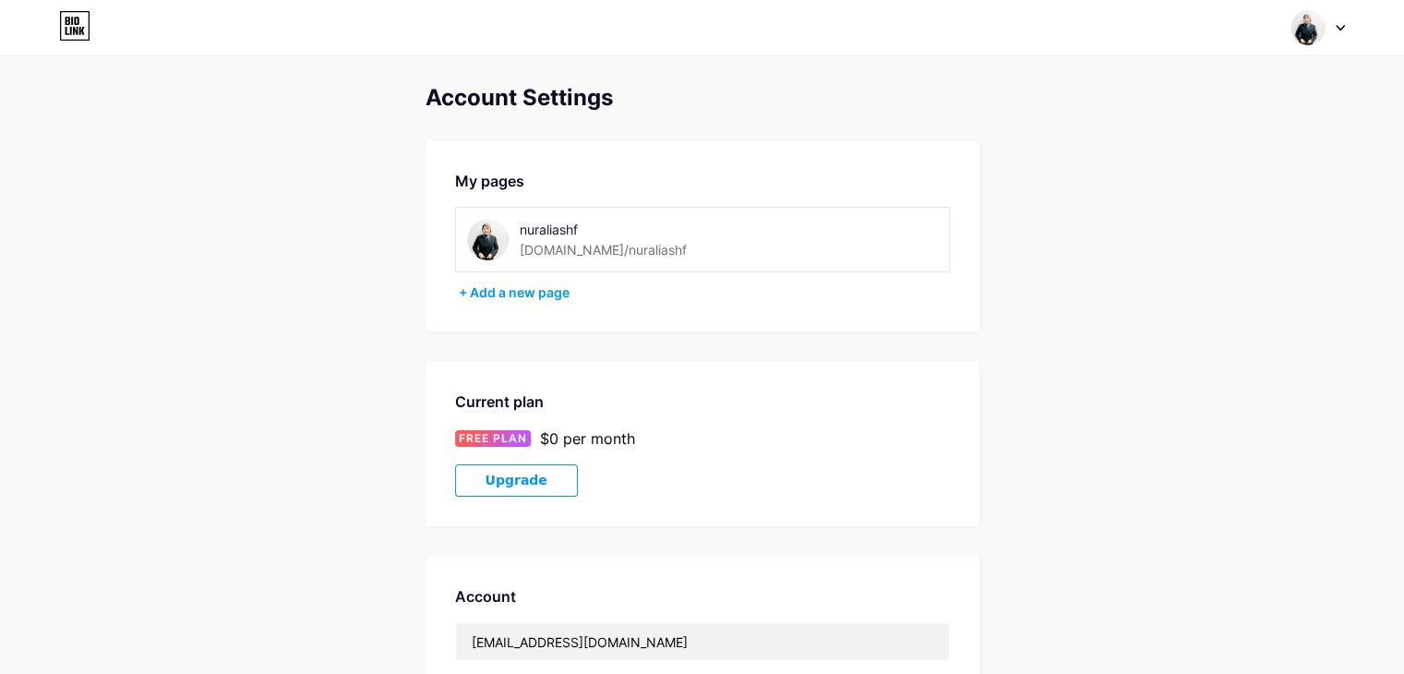
click at [483, 238] on img at bounding box center [488, 240] width 42 height 42
drag, startPoint x: 482, startPoint y: 237, endPoint x: 808, endPoint y: 257, distance: 326.5
click at [808, 257] on div "nuraliashf bio.link/nuraliashf" at bounding box center [702, 240] width 495 height 66
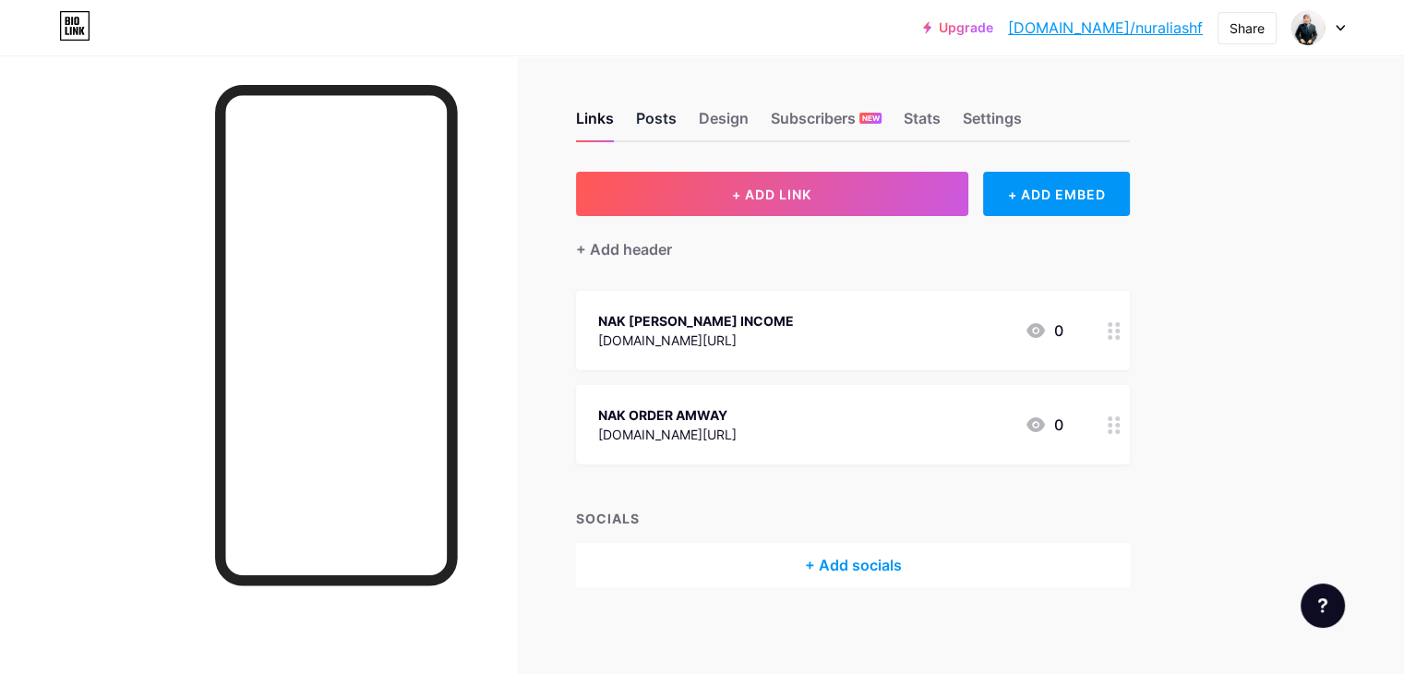
click at [677, 110] on div "Posts" at bounding box center [656, 123] width 41 height 33
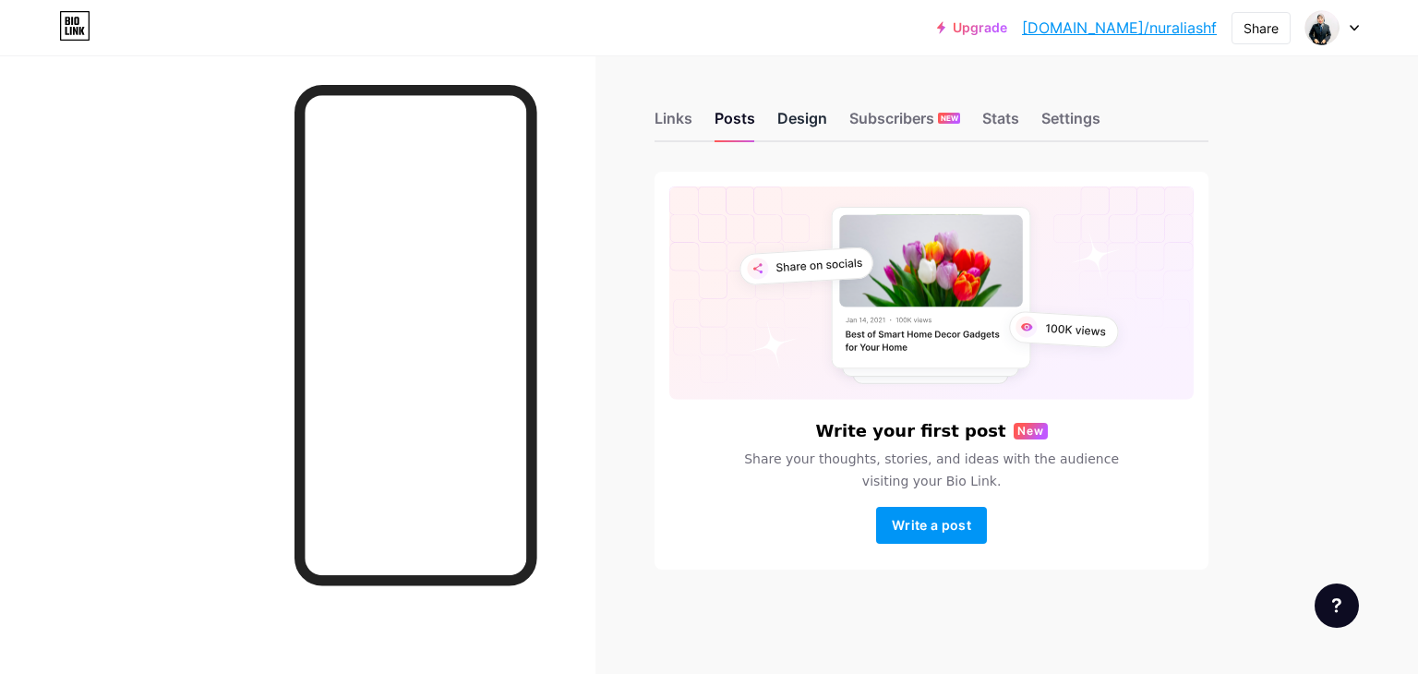
click at [808, 122] on div "Design" at bounding box center [802, 123] width 50 height 33
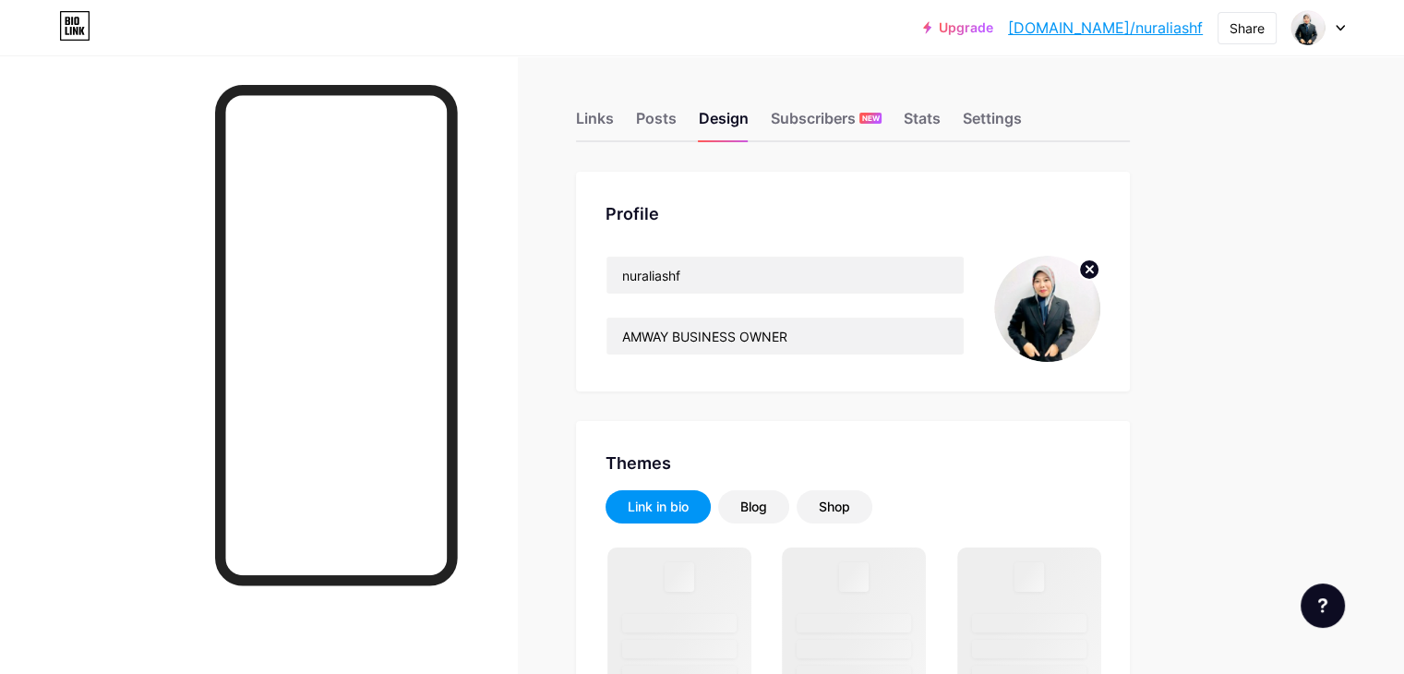
click at [1093, 266] on icon at bounding box center [1090, 269] width 6 height 6
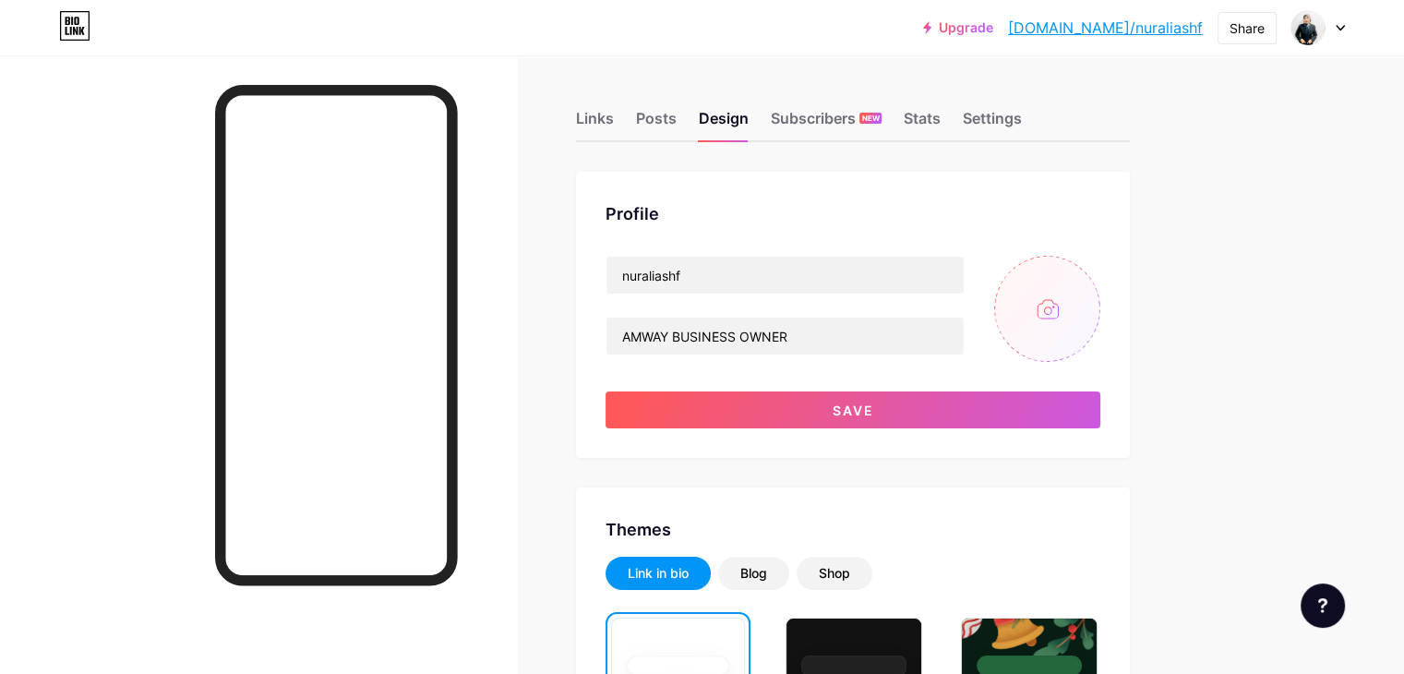
click at [1100, 305] on input "file" at bounding box center [1047, 309] width 106 height 106
type input "C:\fakepath\WhatsApp Image 2025-05-13 at 6.51.56 PM.jpeg"
click at [1093, 302] on img at bounding box center [1047, 309] width 106 height 106
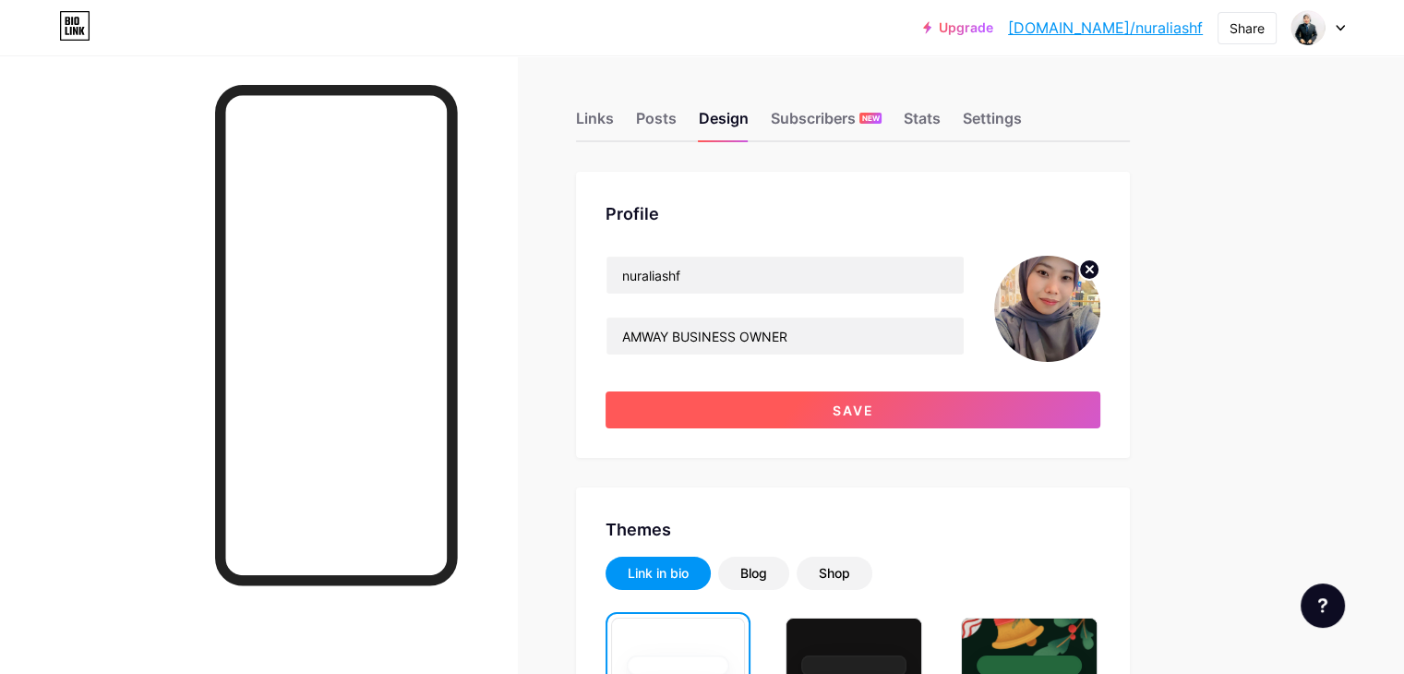
click at [831, 408] on button "Save" at bounding box center [853, 409] width 495 height 37
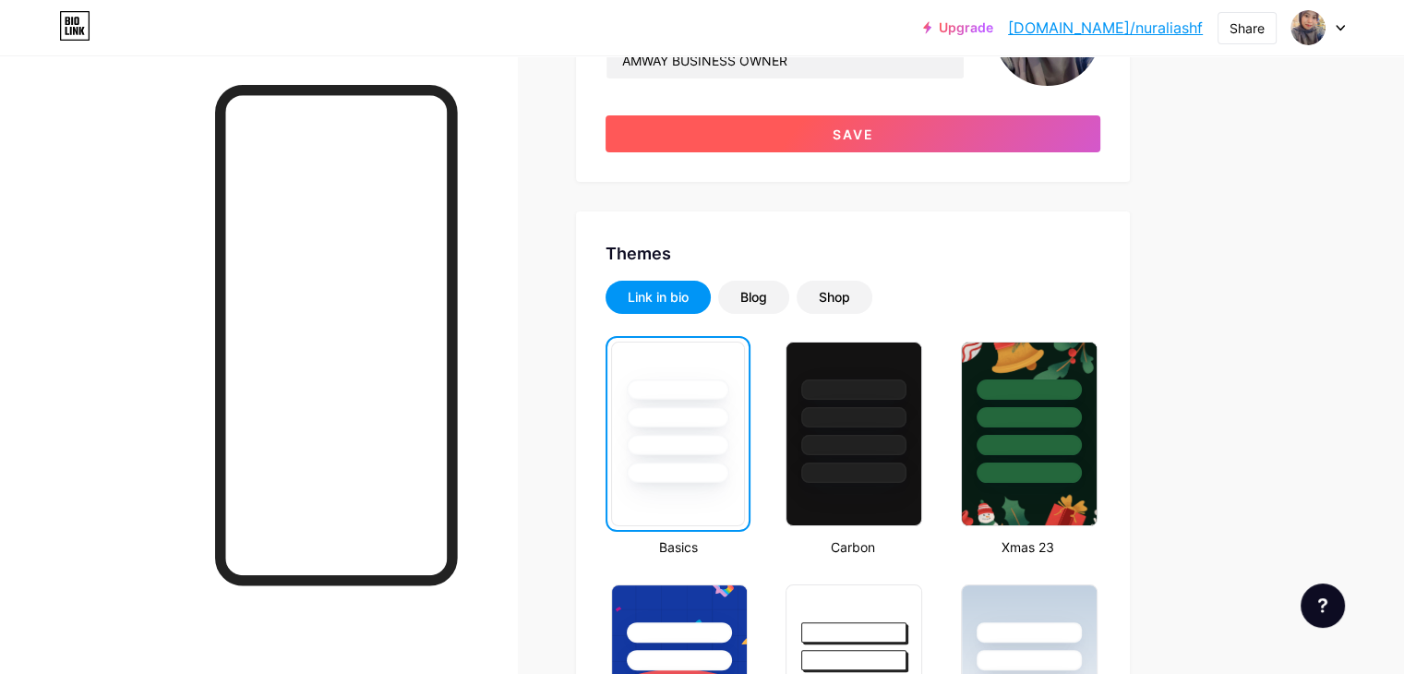
scroll to position [277, 0]
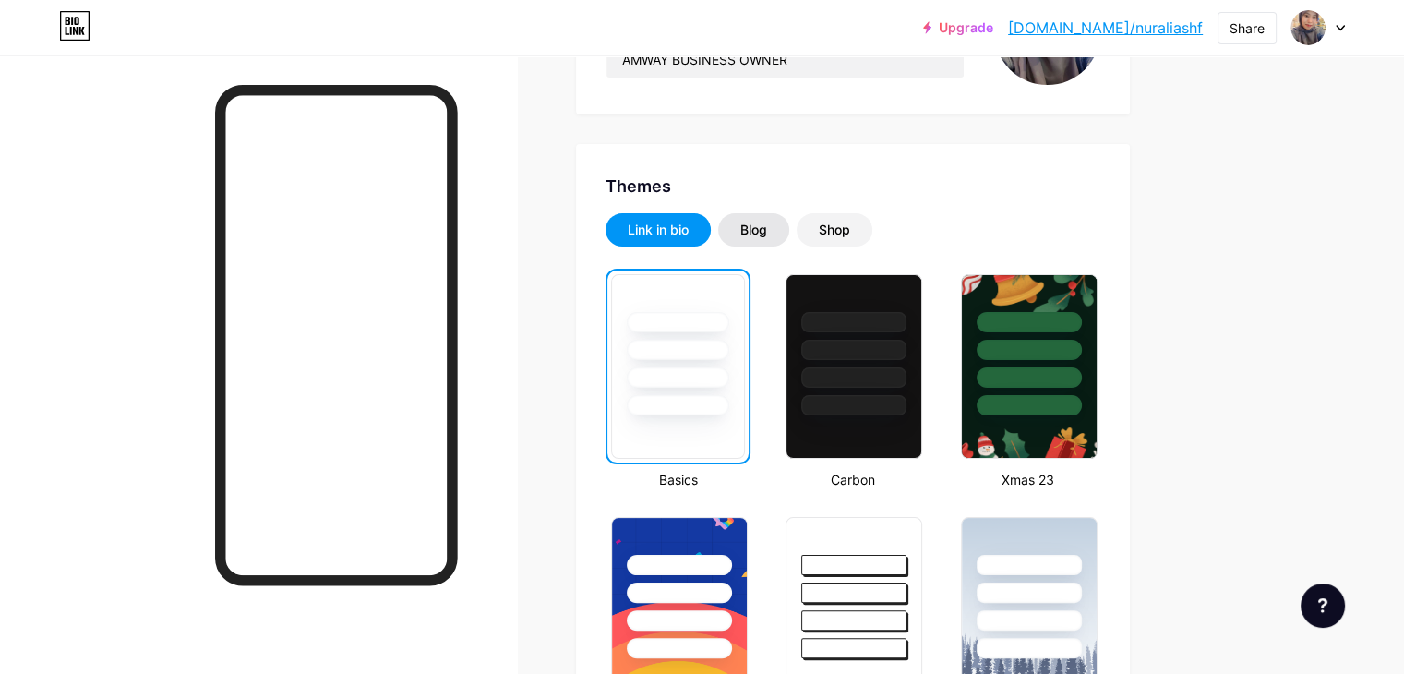
click at [789, 226] on div "Blog" at bounding box center [753, 229] width 71 height 33
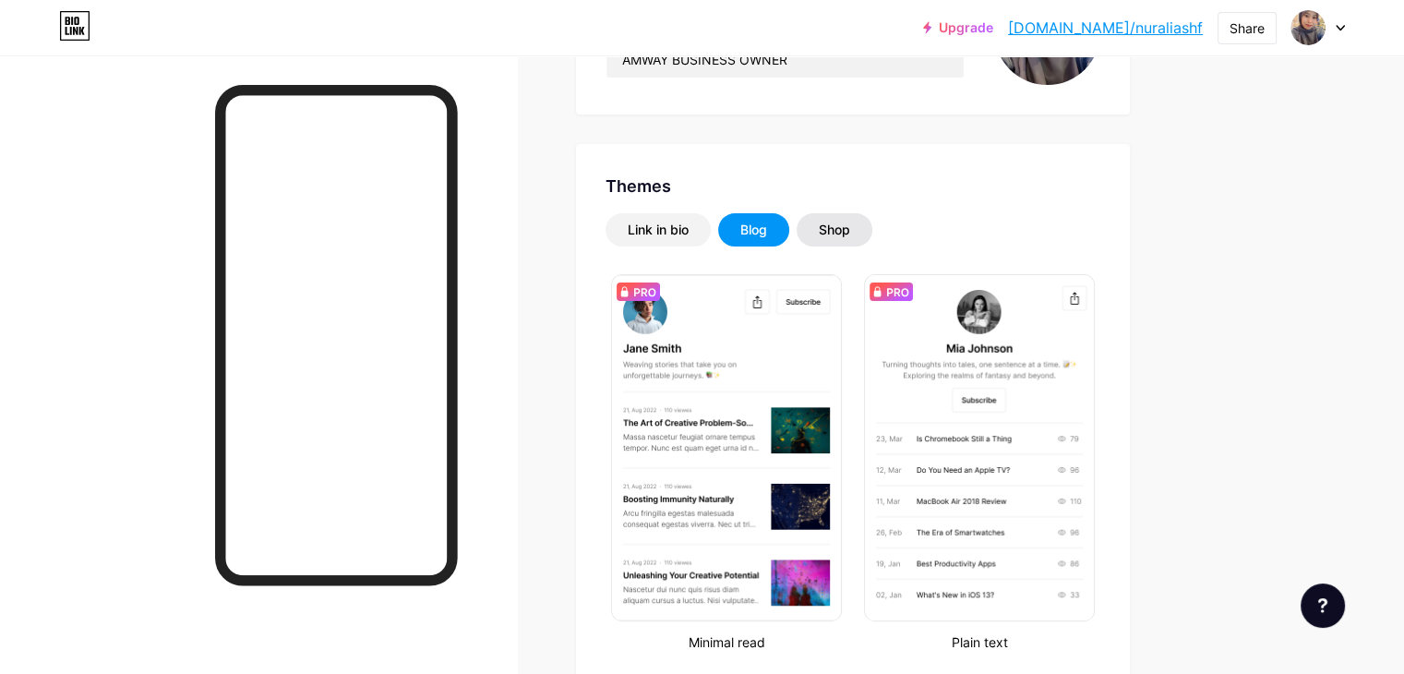
click at [850, 229] on div "Shop" at bounding box center [834, 230] width 31 height 18
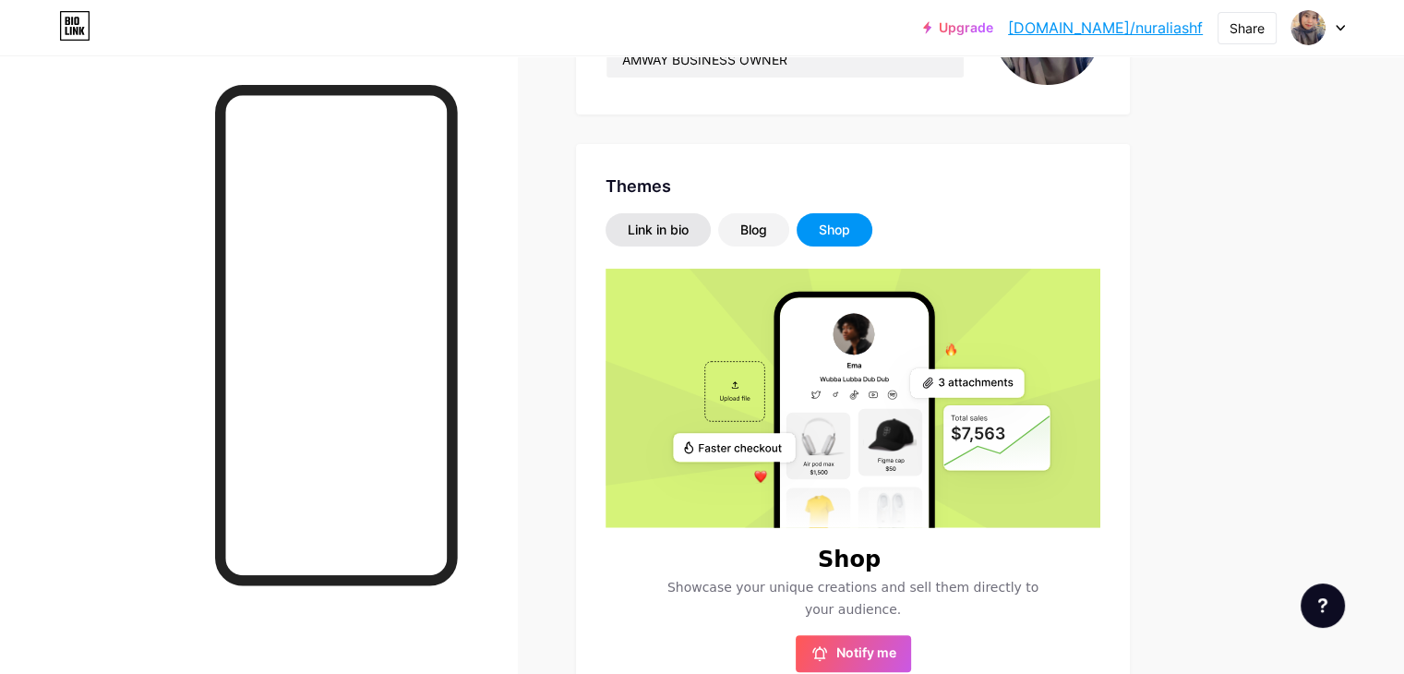
click at [693, 229] on div "Link in bio" at bounding box center [658, 229] width 105 height 33
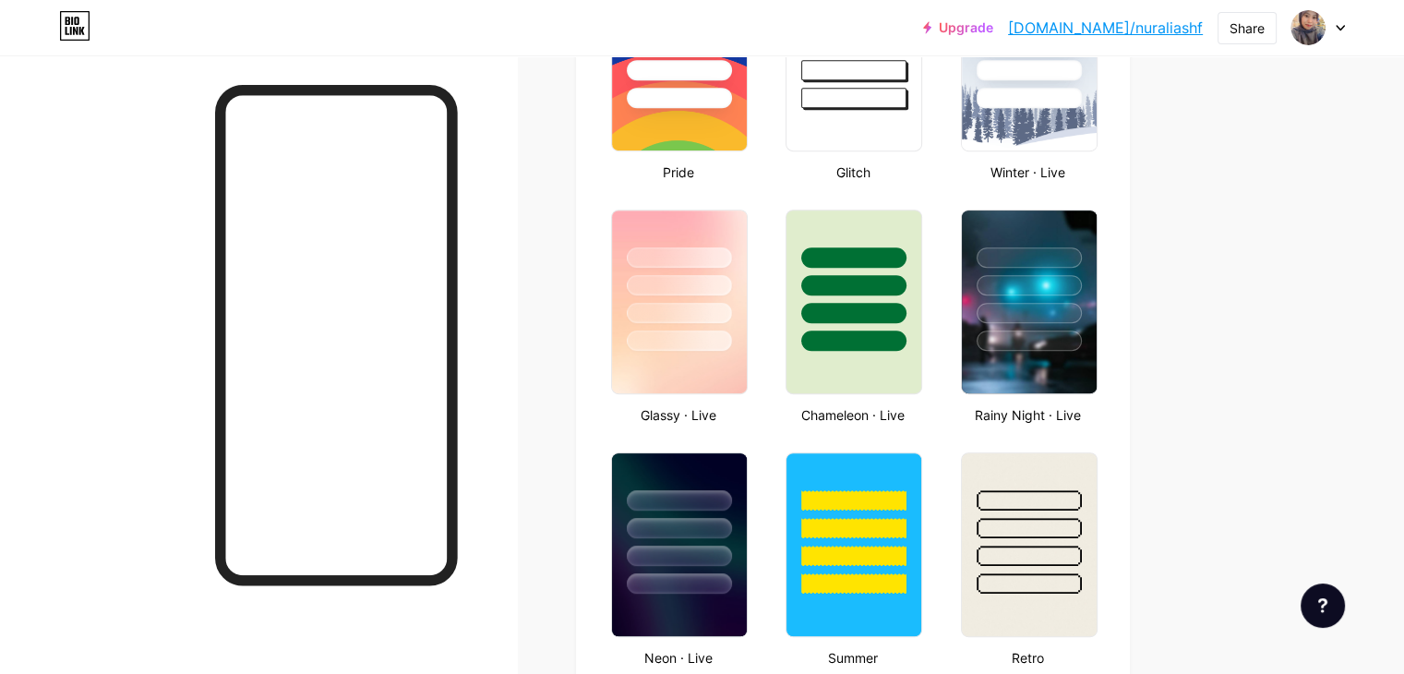
scroll to position [831, 0]
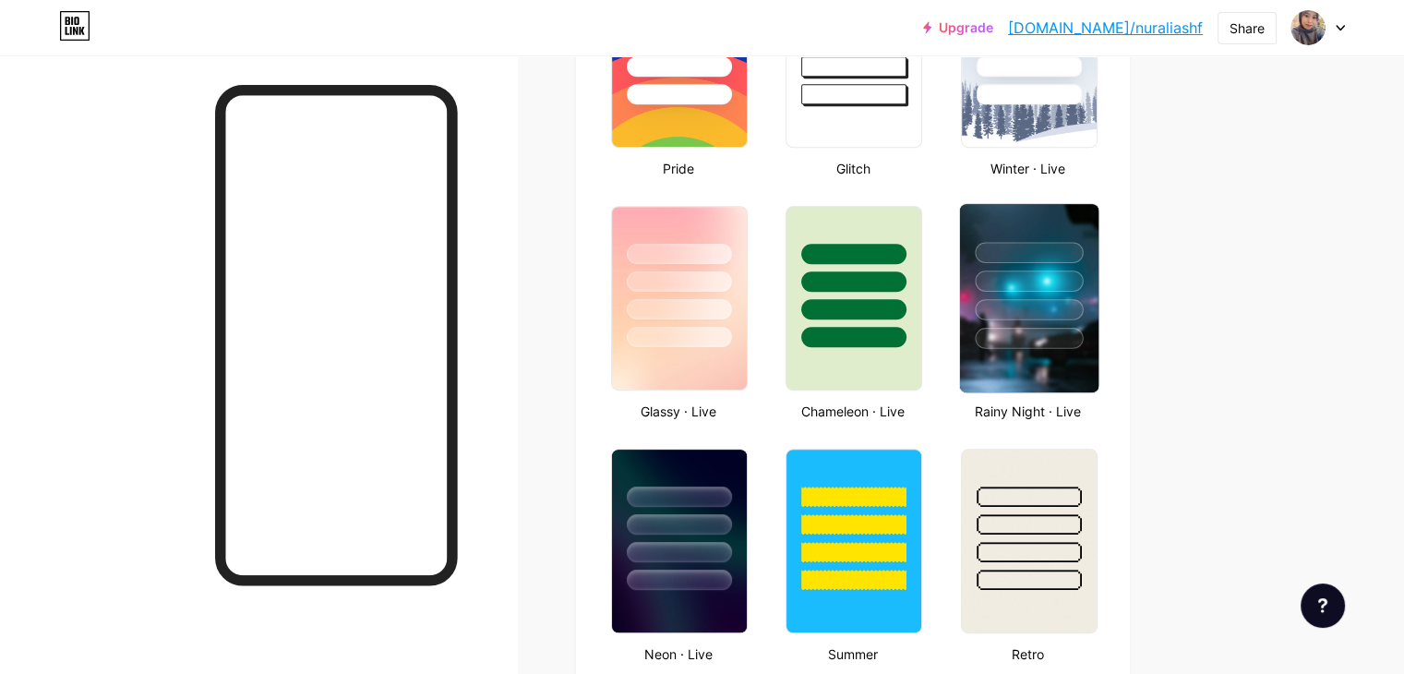
click at [1086, 360] on img at bounding box center [1028, 298] width 138 height 188
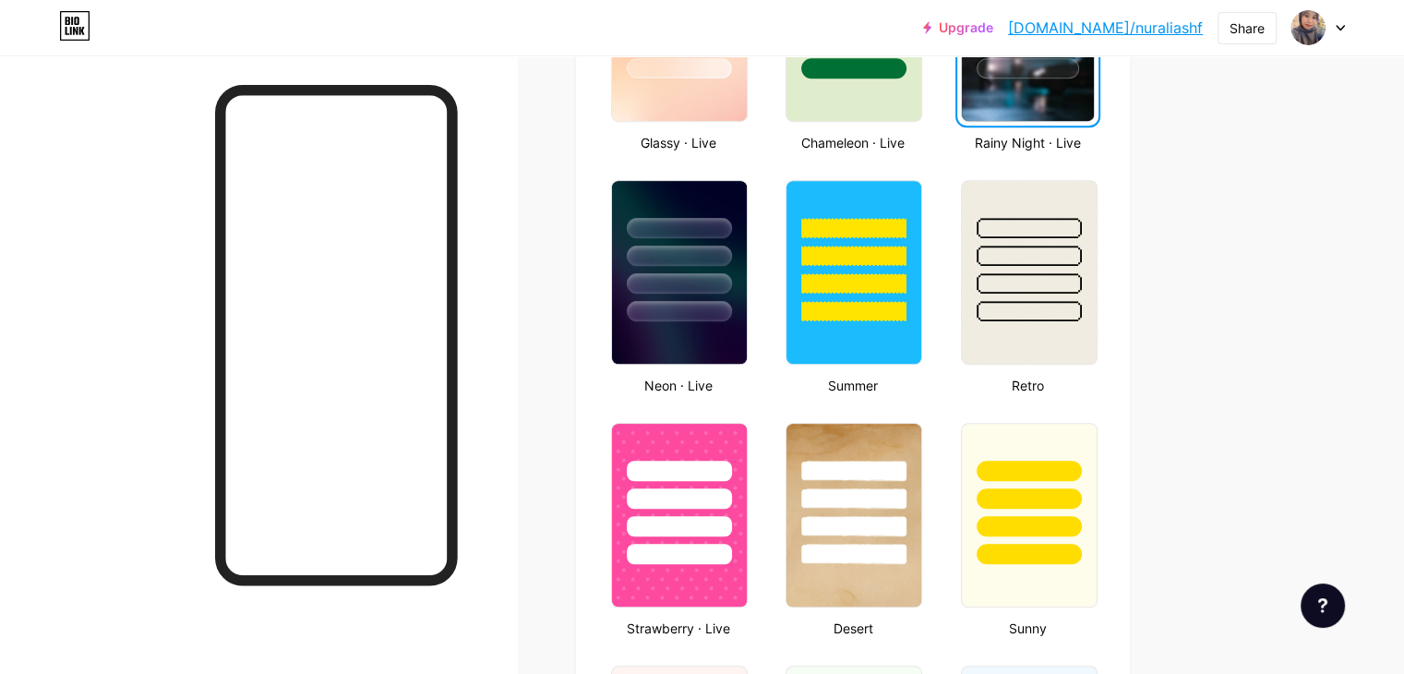
scroll to position [1200, 0]
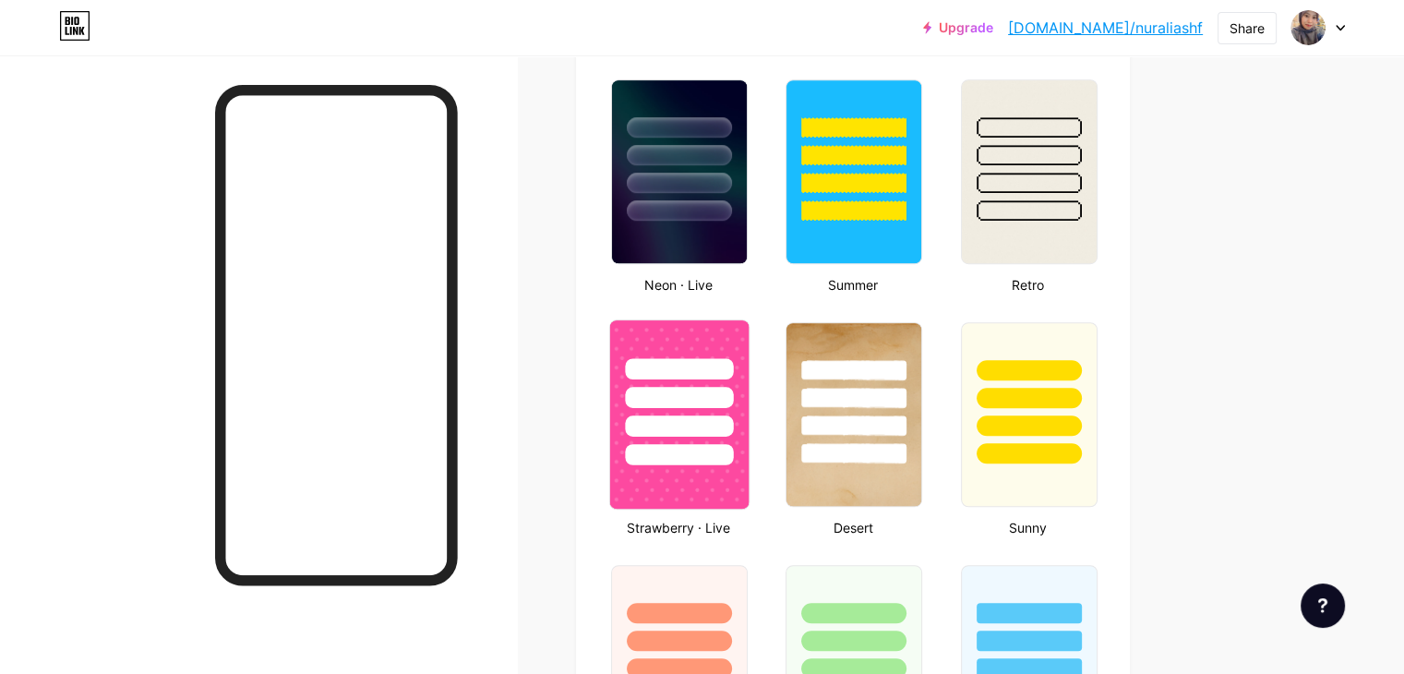
click at [749, 433] on div at bounding box center [679, 392] width 138 height 145
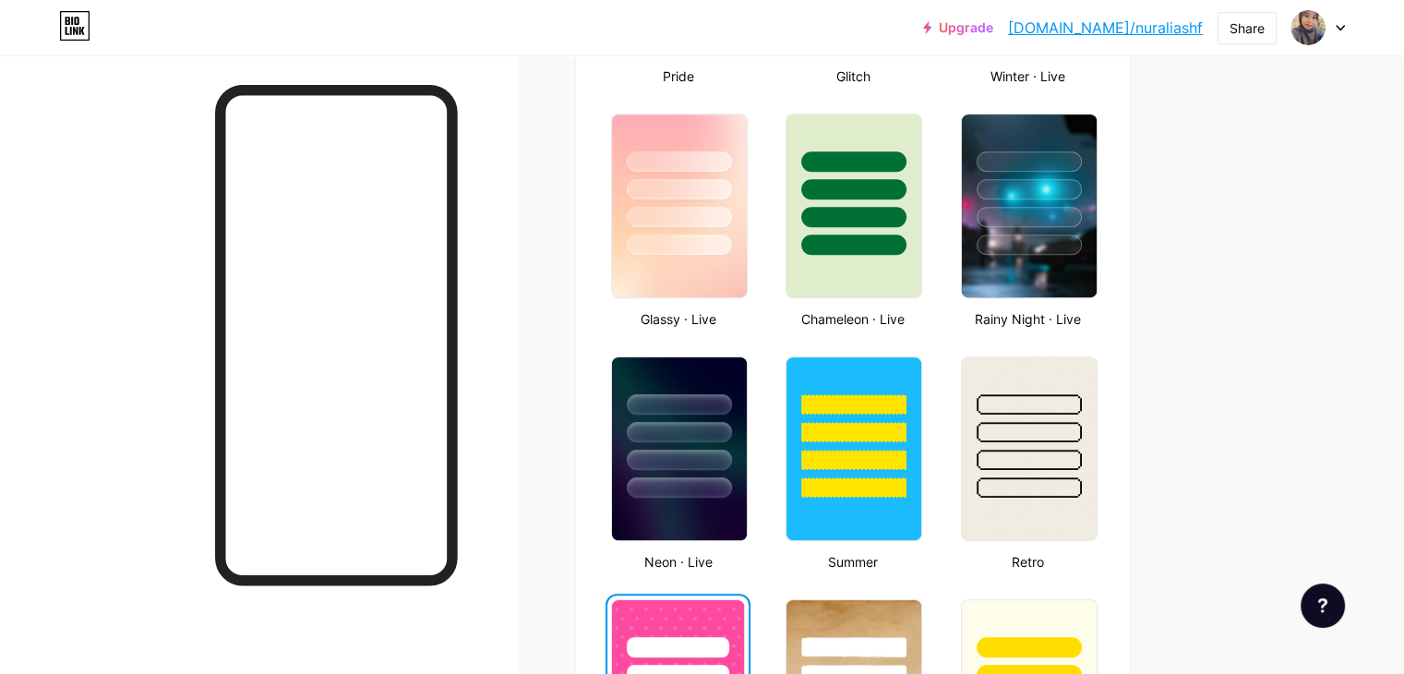
scroll to position [739, 0]
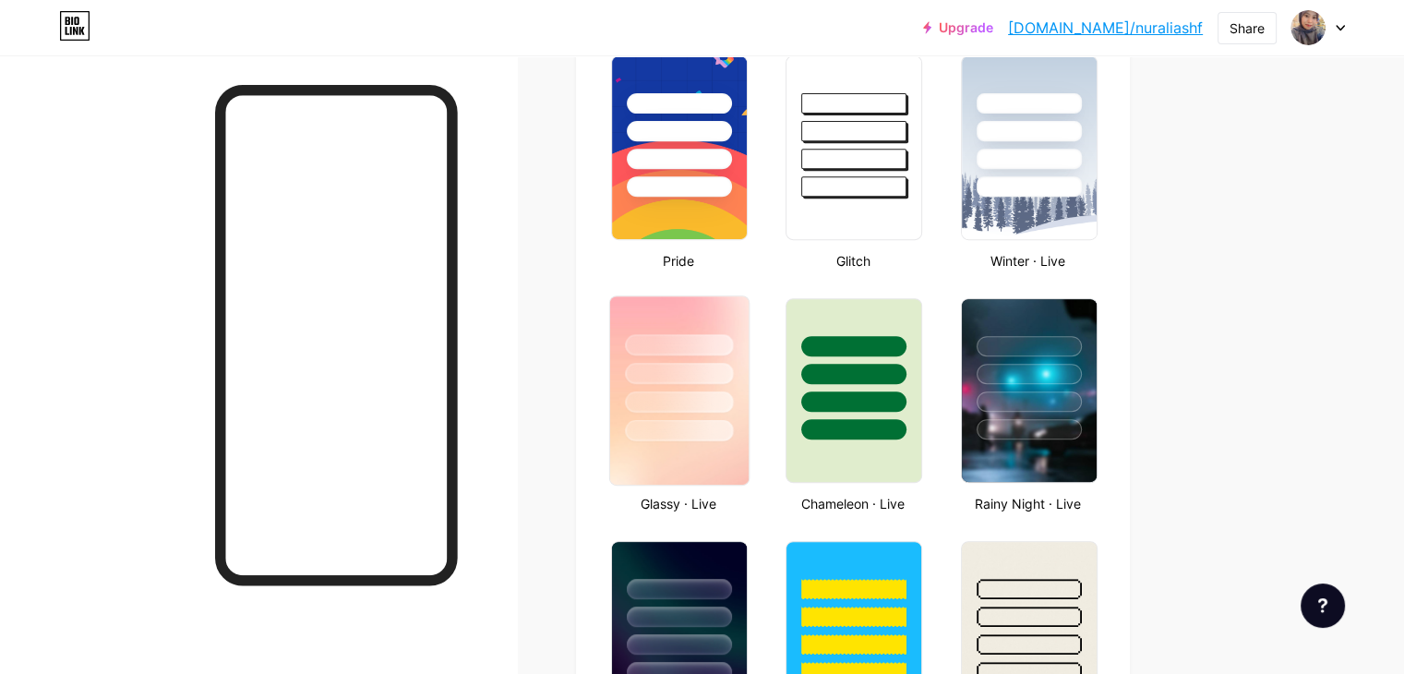
click at [749, 310] on div at bounding box center [679, 368] width 138 height 145
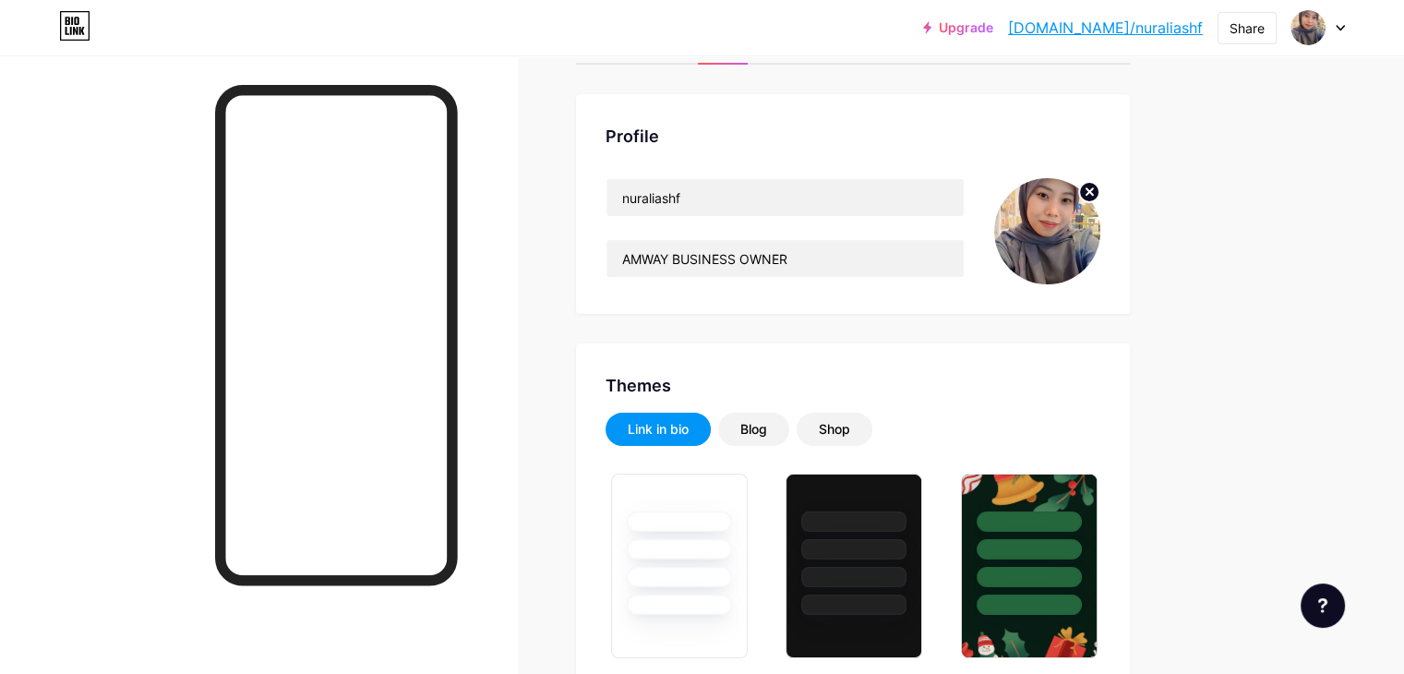
scroll to position [0, 0]
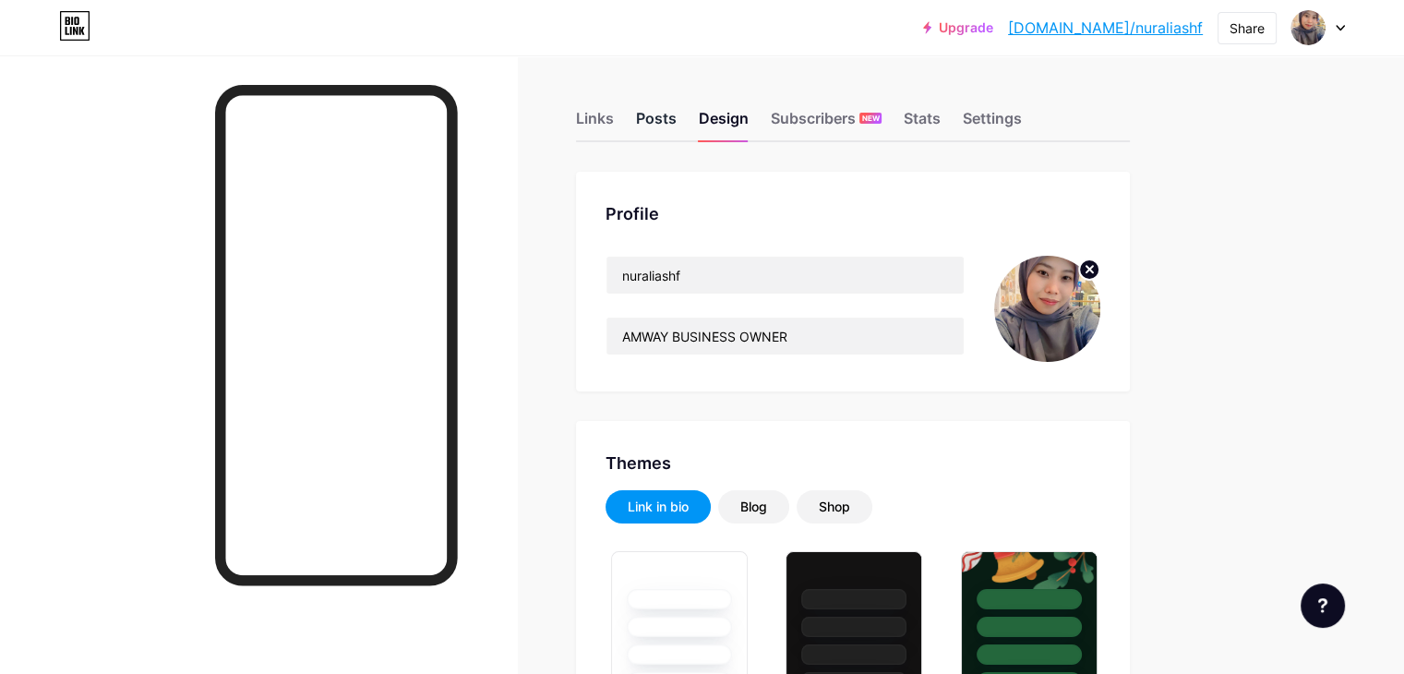
click at [677, 123] on div "Posts" at bounding box center [656, 123] width 41 height 33
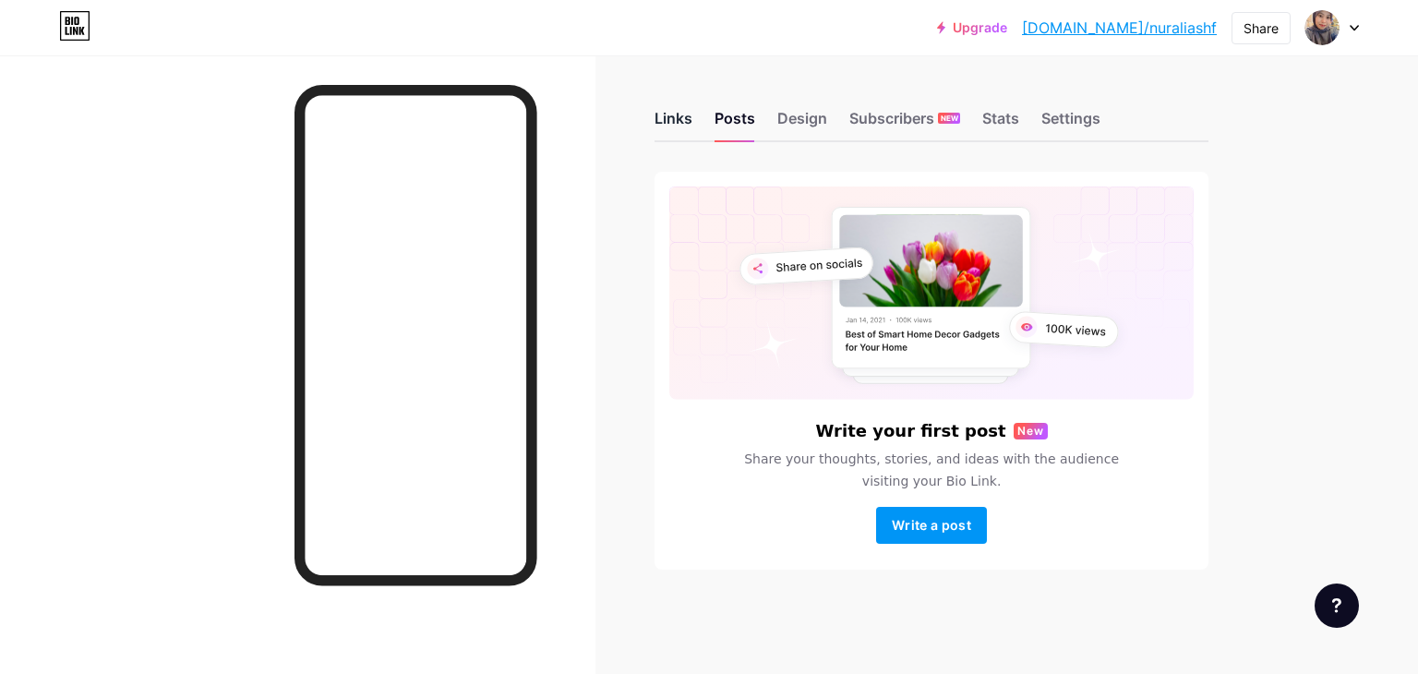
click at [681, 114] on div "Links" at bounding box center [674, 123] width 38 height 33
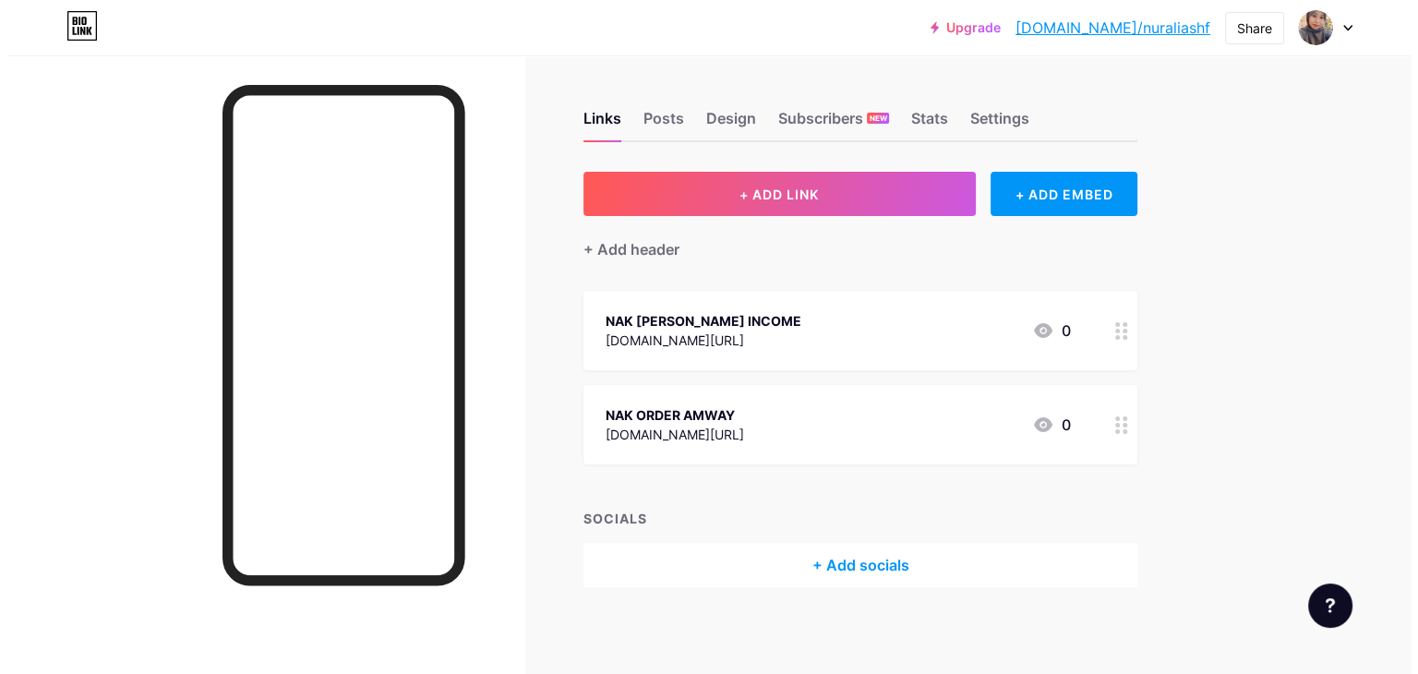
scroll to position [4, 0]
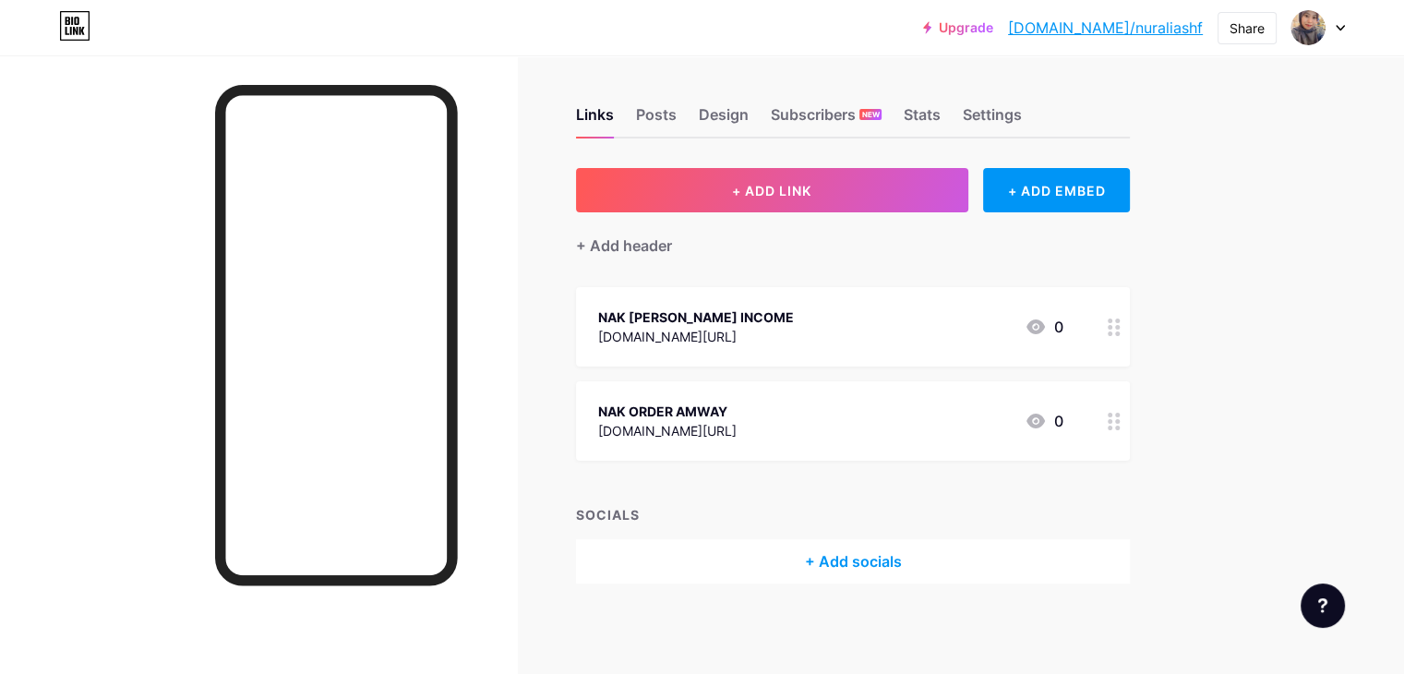
click at [908, 559] on div "+ Add socials" at bounding box center [853, 561] width 554 height 44
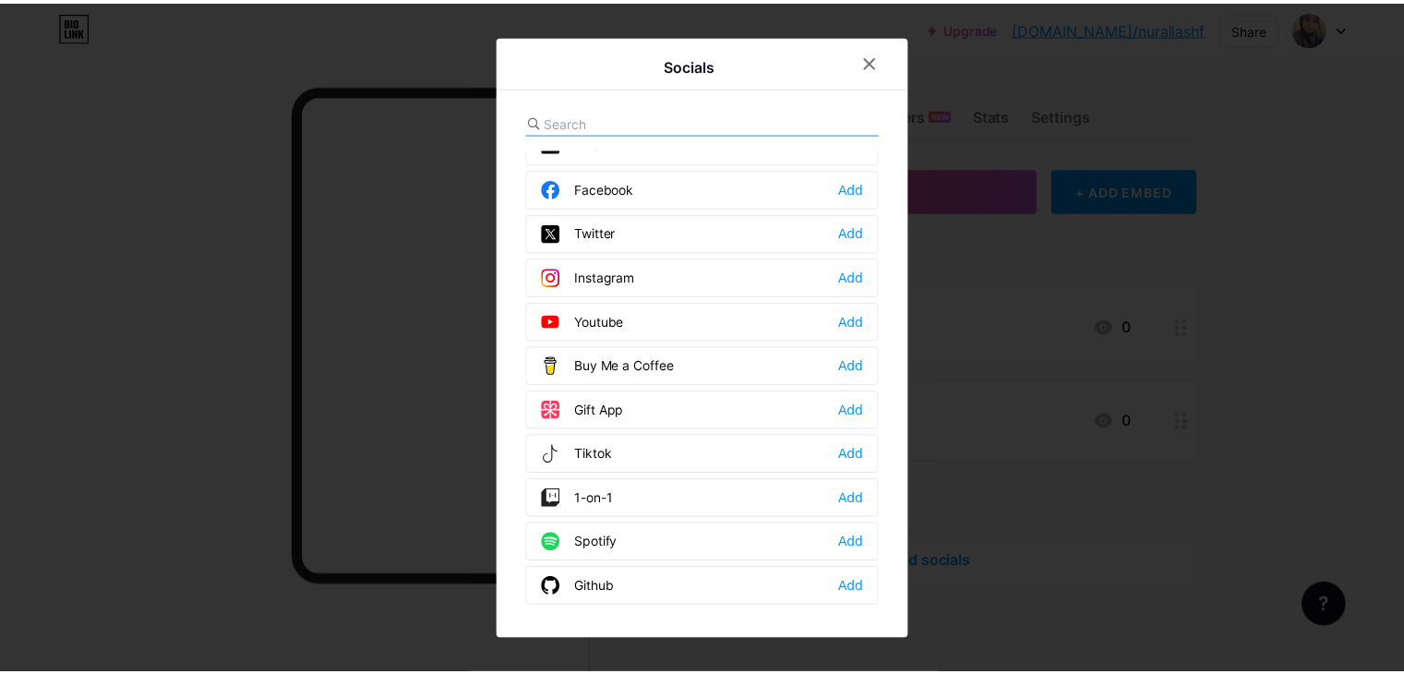
scroll to position [0, 0]
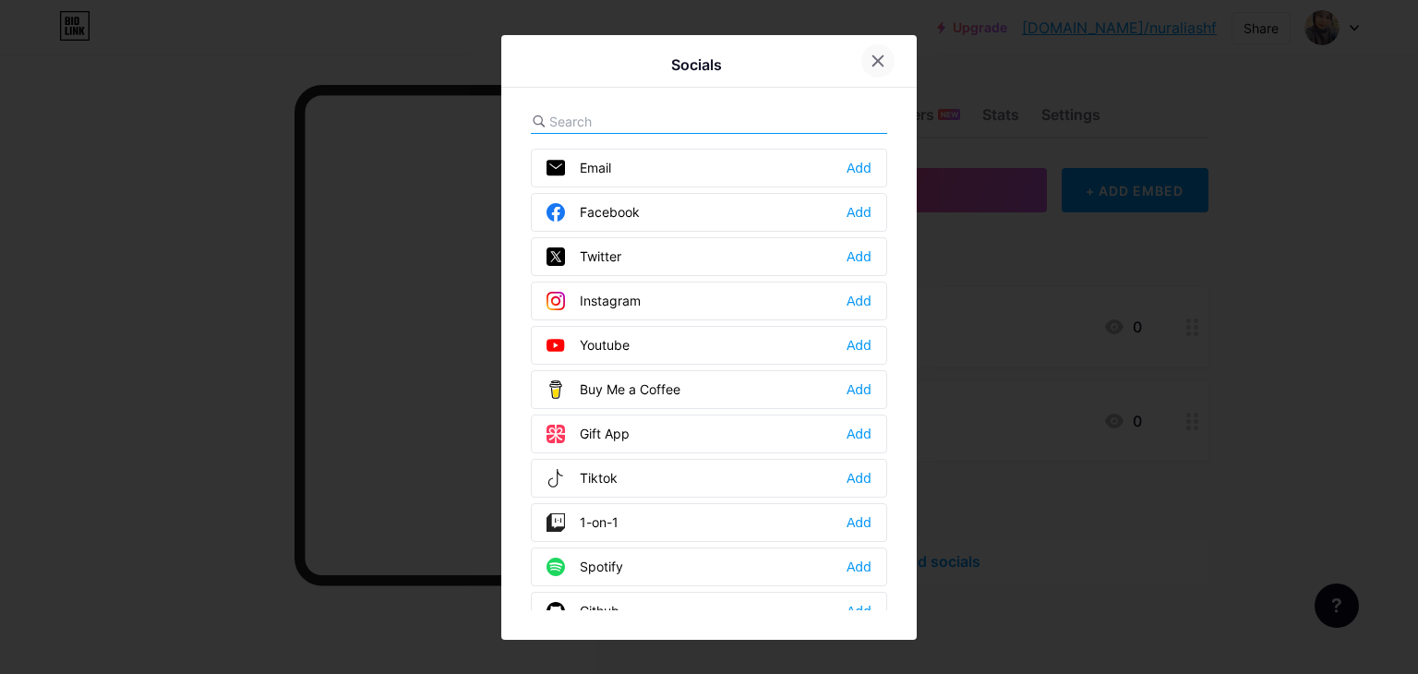
click at [871, 54] on icon at bounding box center [878, 61] width 15 height 15
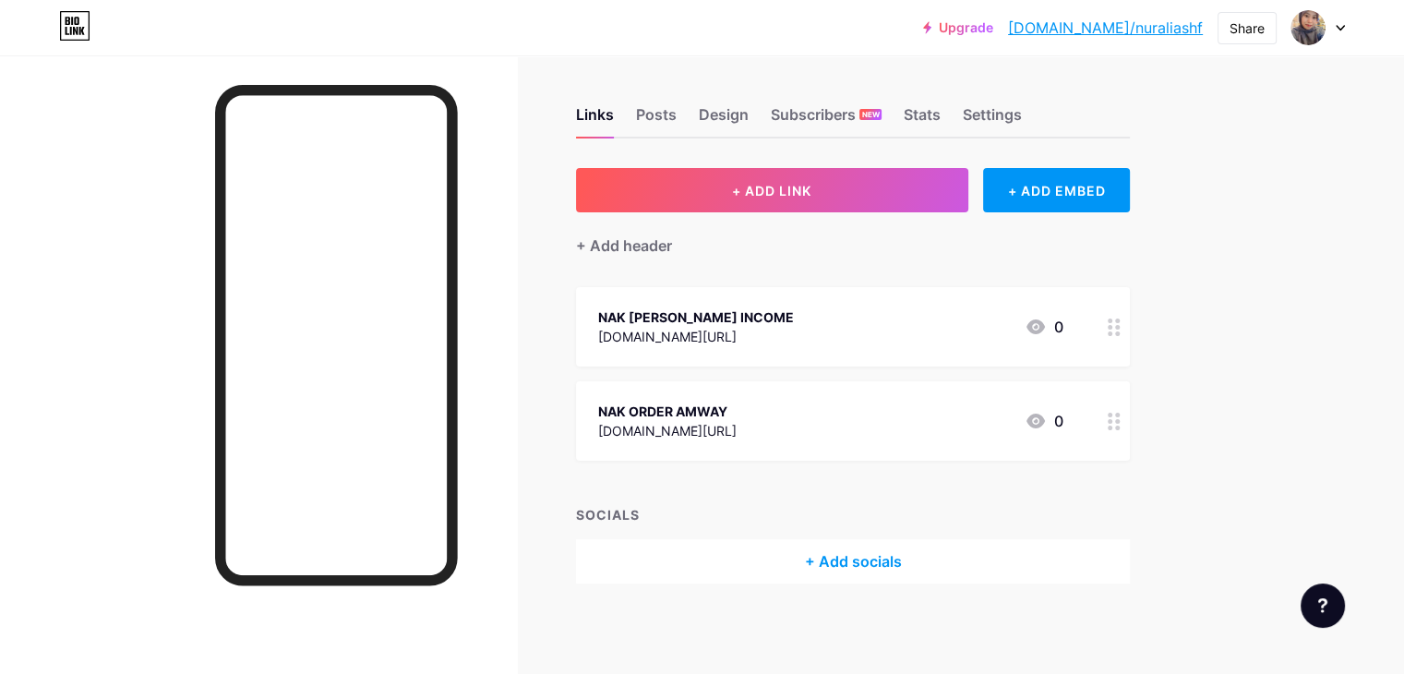
click at [927, 547] on div "+ Add socials" at bounding box center [853, 561] width 554 height 44
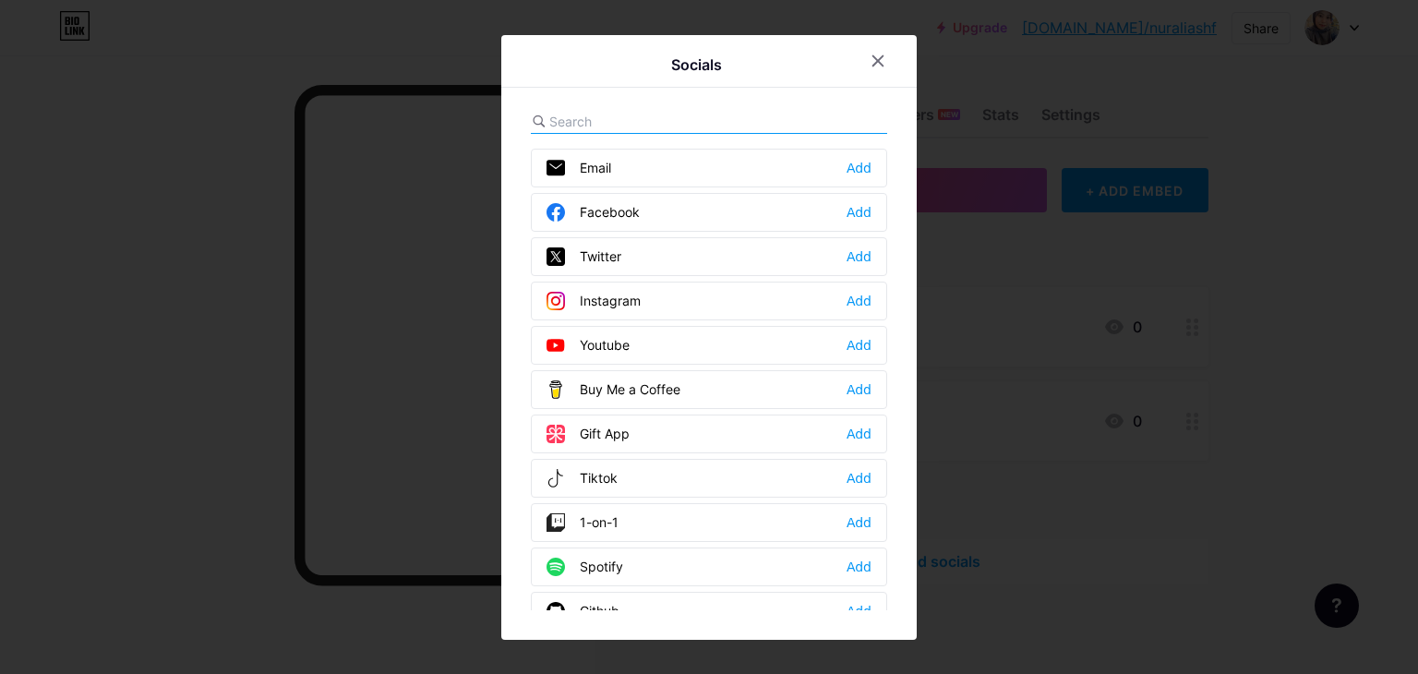
click at [655, 212] on div "Facebook Add" at bounding box center [709, 212] width 356 height 39
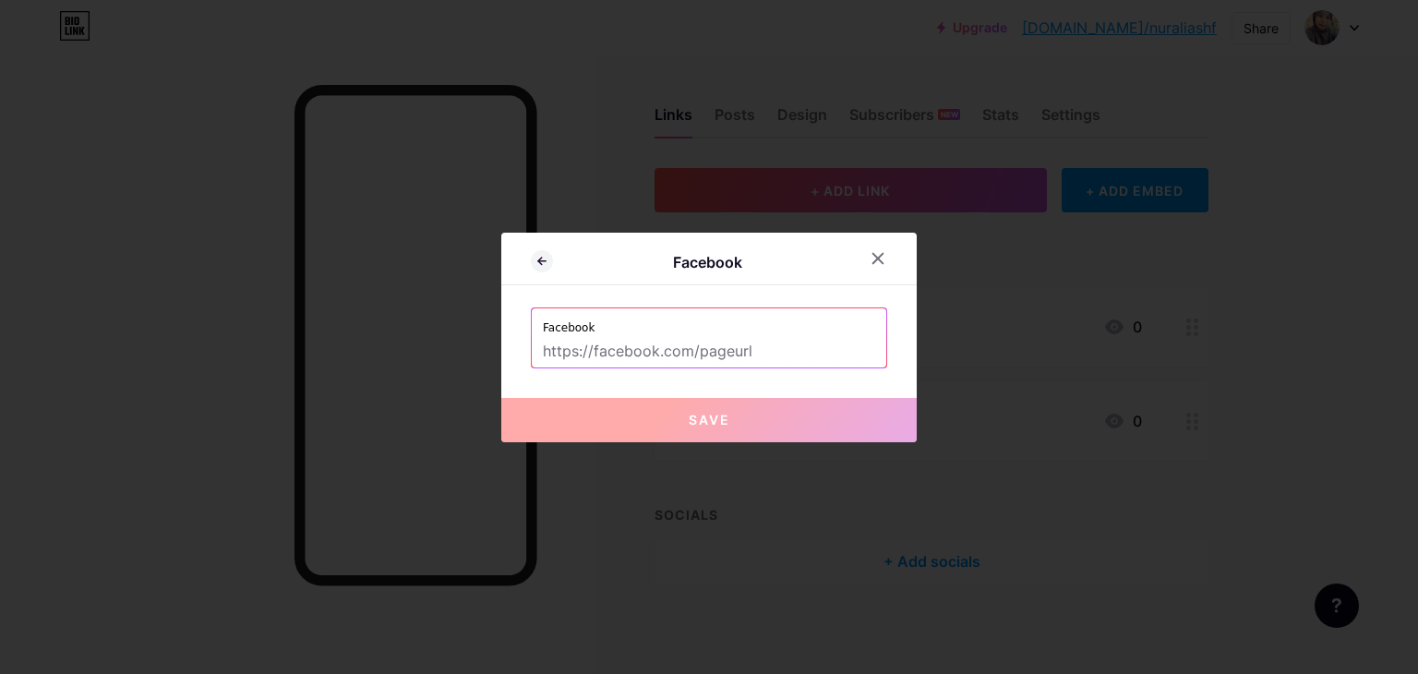
click at [591, 351] on input "text" at bounding box center [709, 351] width 332 height 31
paste input "https://www.facebook.com/alia.ismat/"
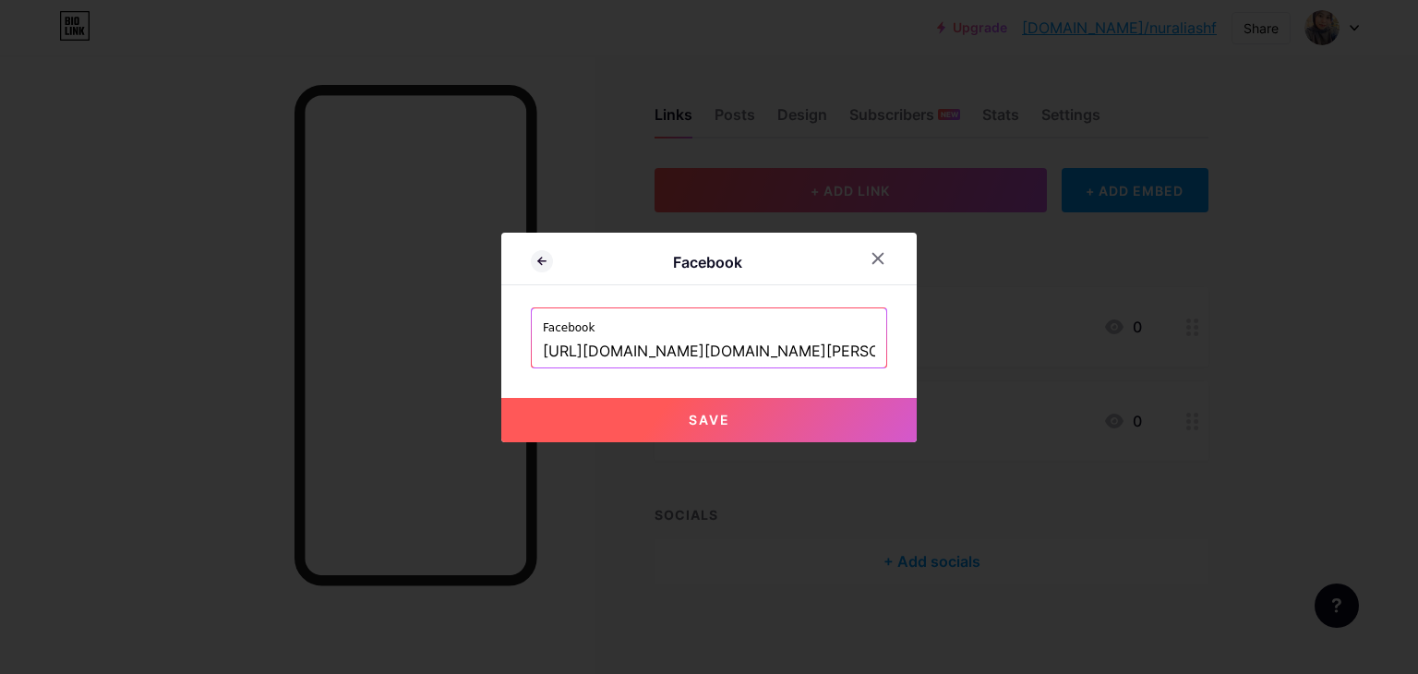
type input "https://www.facebook.com/alia.ismat/"
click at [715, 415] on span "Save" at bounding box center [710, 420] width 42 height 16
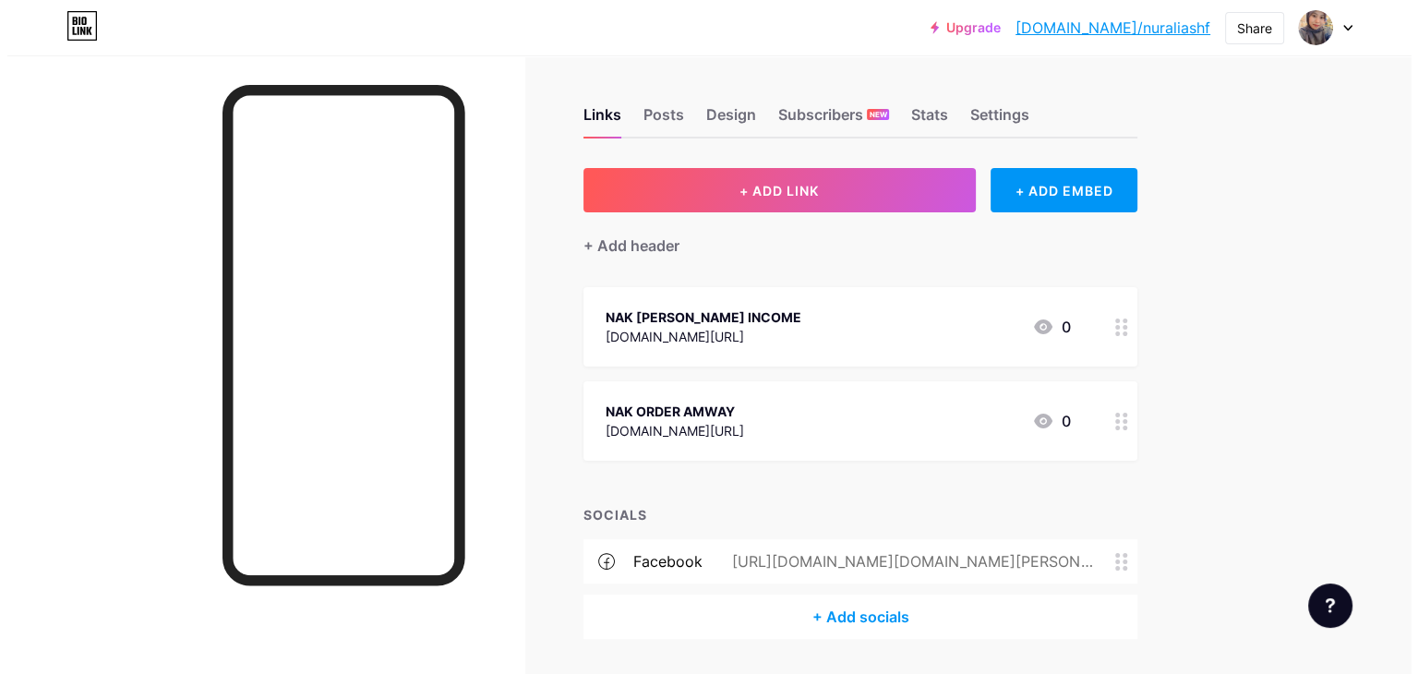
scroll to position [59, 0]
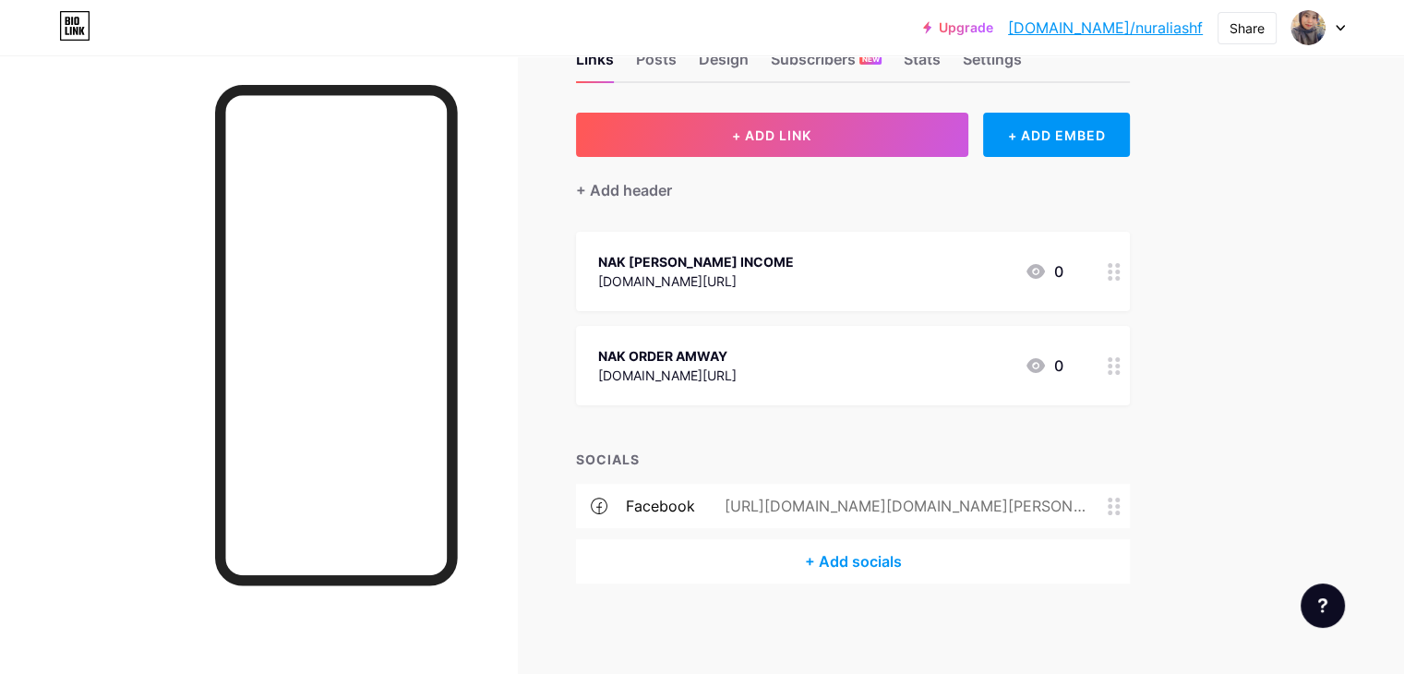
click at [932, 555] on div "+ Add socials" at bounding box center [853, 561] width 554 height 44
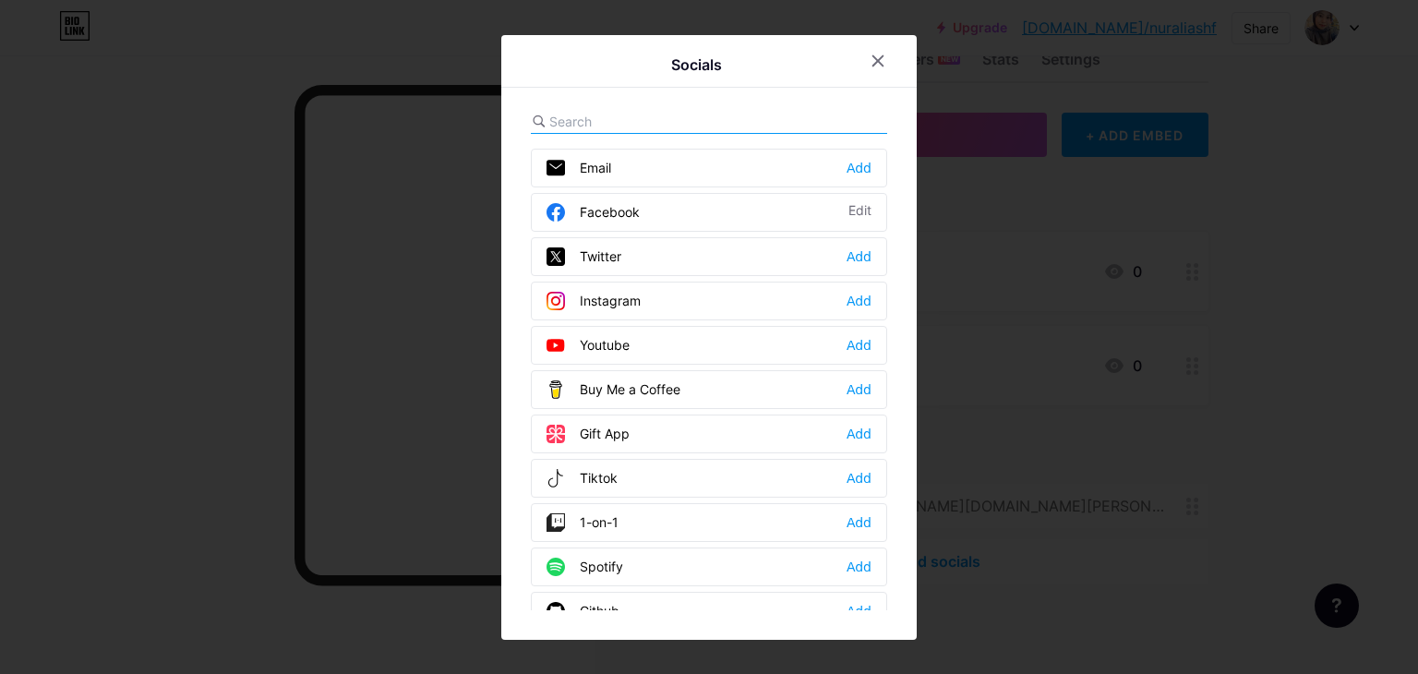
click at [609, 292] on div "Instagram" at bounding box center [594, 301] width 94 height 18
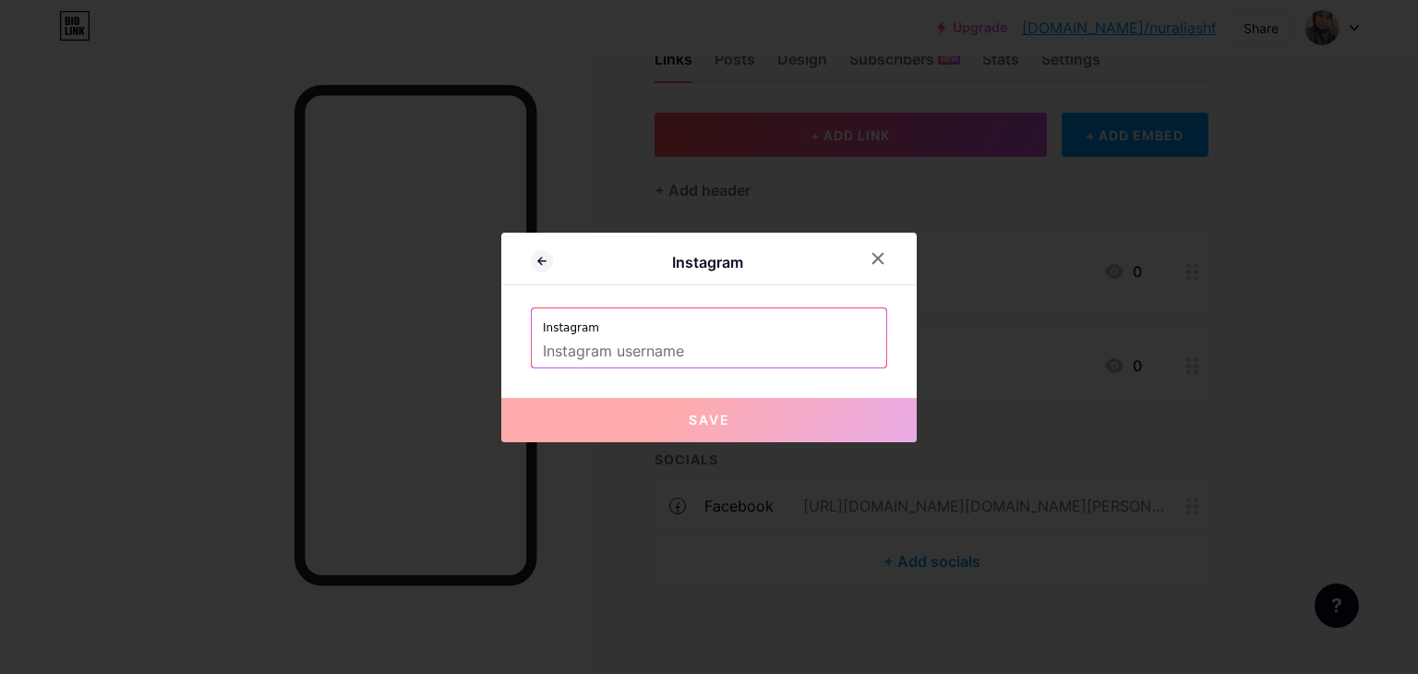
click at [635, 337] on input "text" at bounding box center [709, 351] width 332 height 31
paste input "https://www.instagram.com/alia_shafinas/"
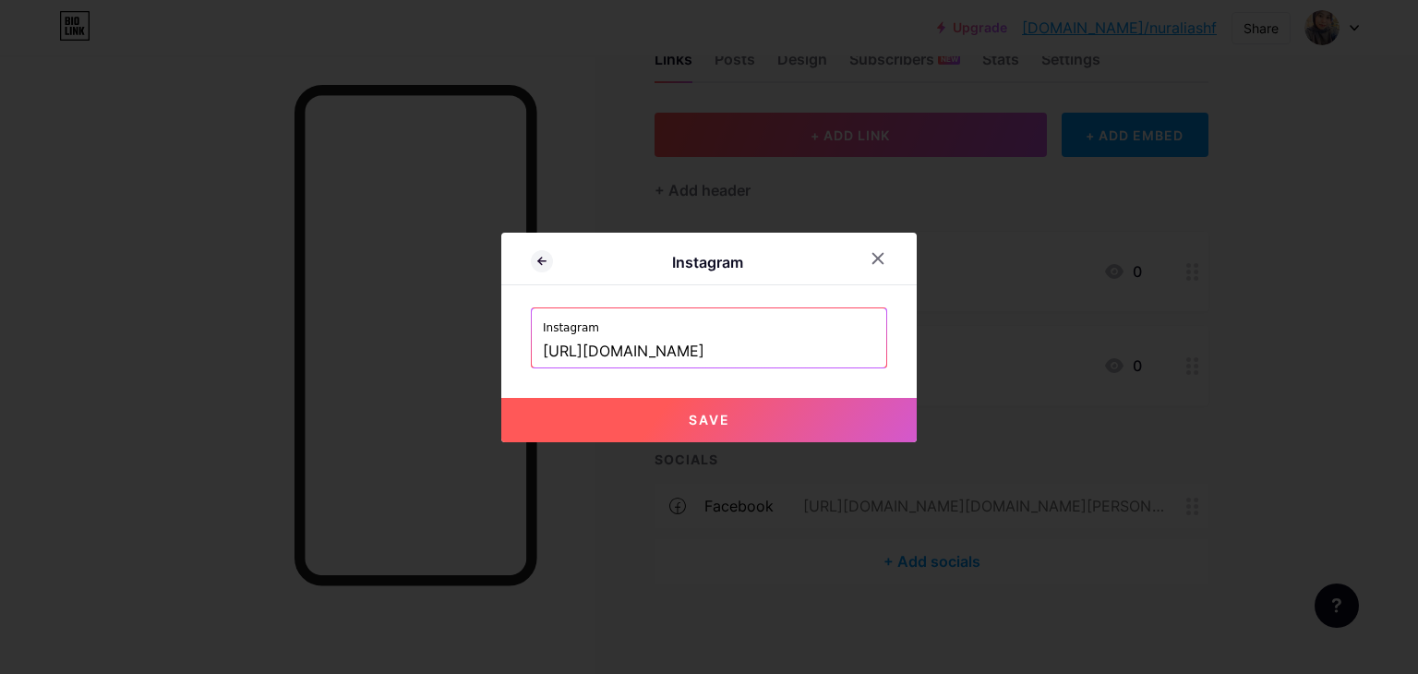
click at [692, 426] on span "Save" at bounding box center [710, 420] width 42 height 16
type input "https://instagram.com/https://www.instagram.com/alia_shafinas/"
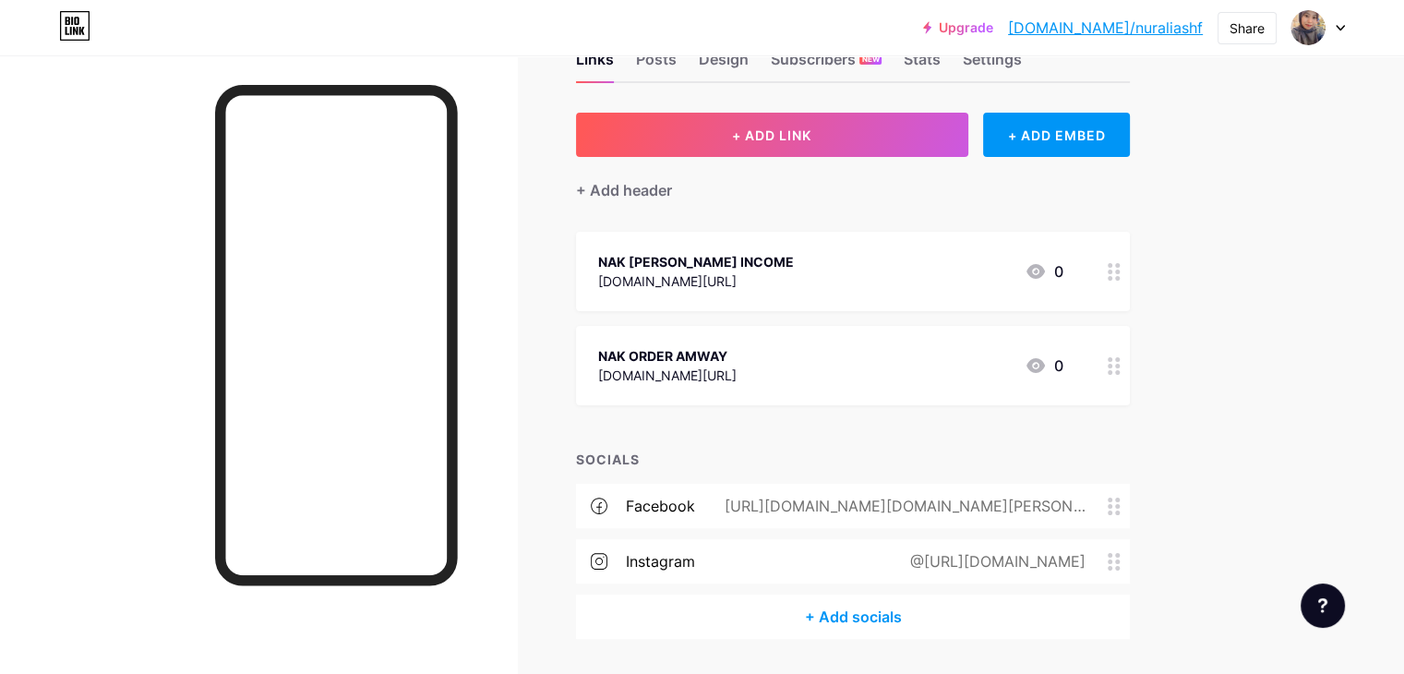
click at [952, 607] on div "+ Add socials" at bounding box center [853, 617] width 554 height 44
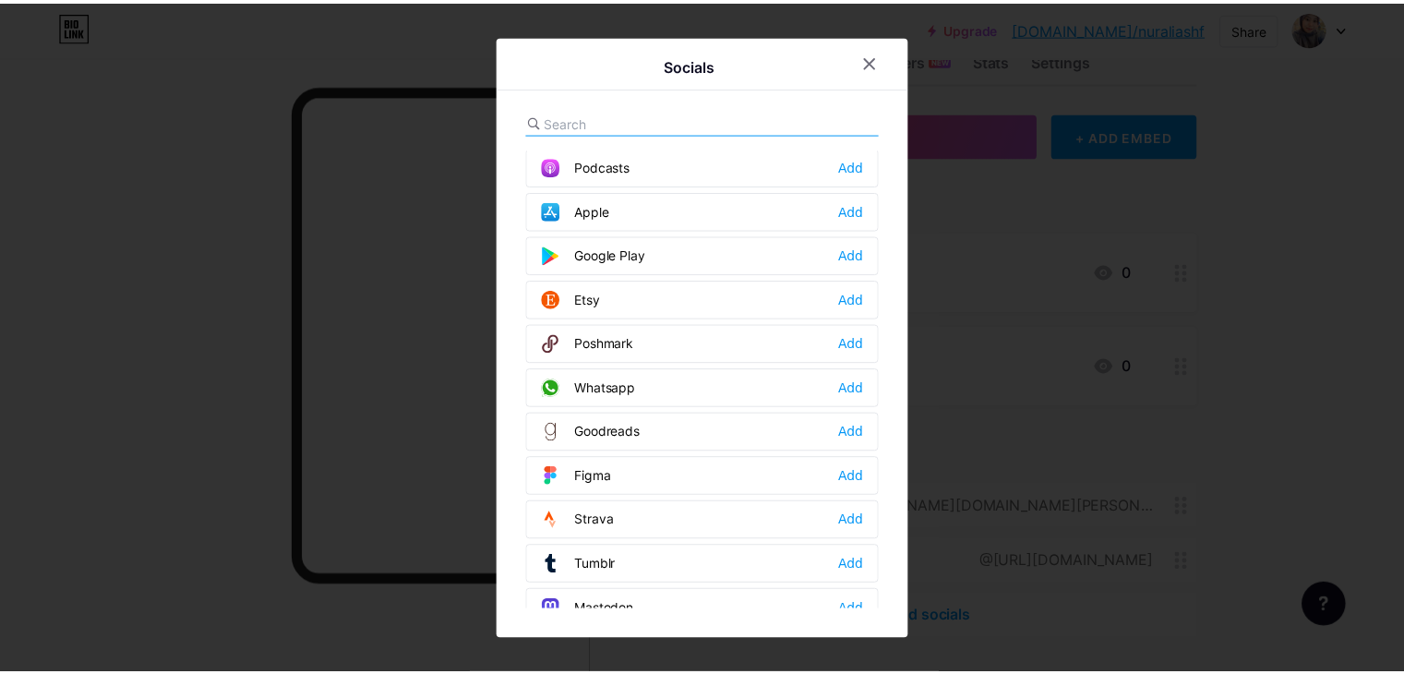
scroll to position [1385, 0]
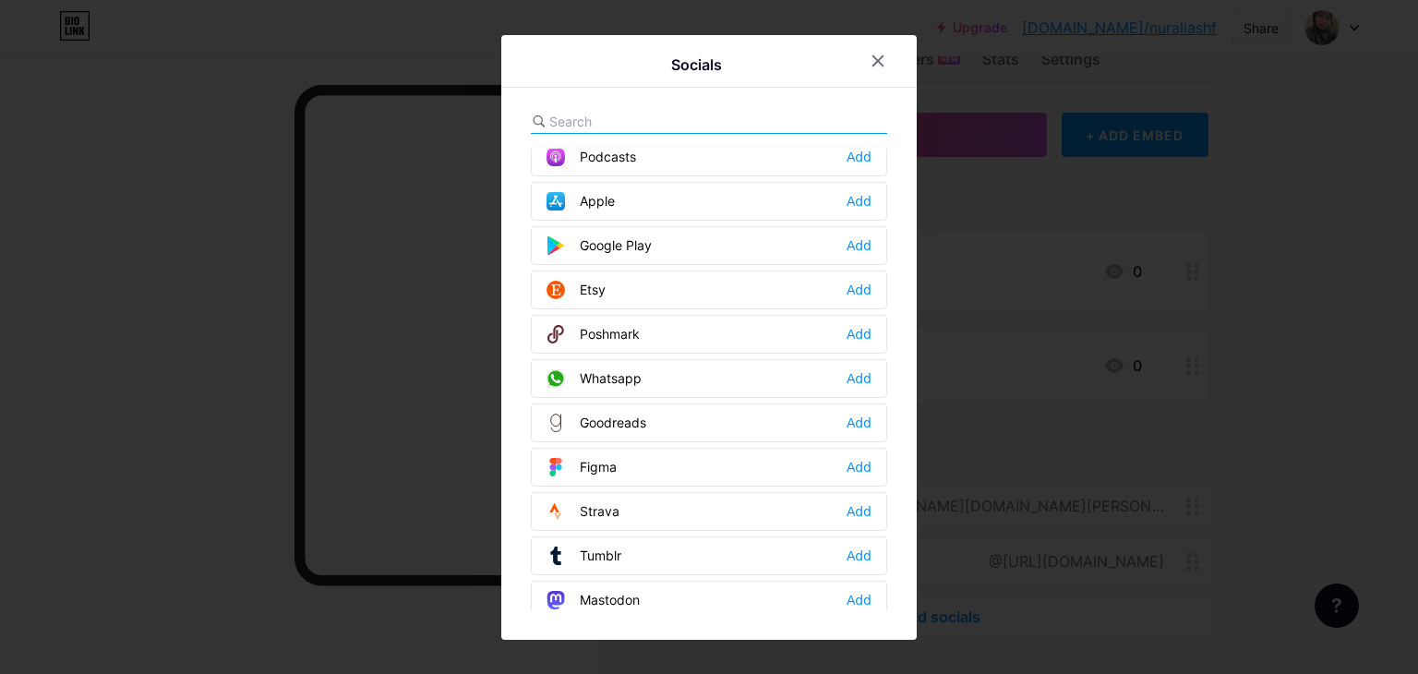
click at [629, 369] on div "Whatsapp" at bounding box center [594, 378] width 95 height 18
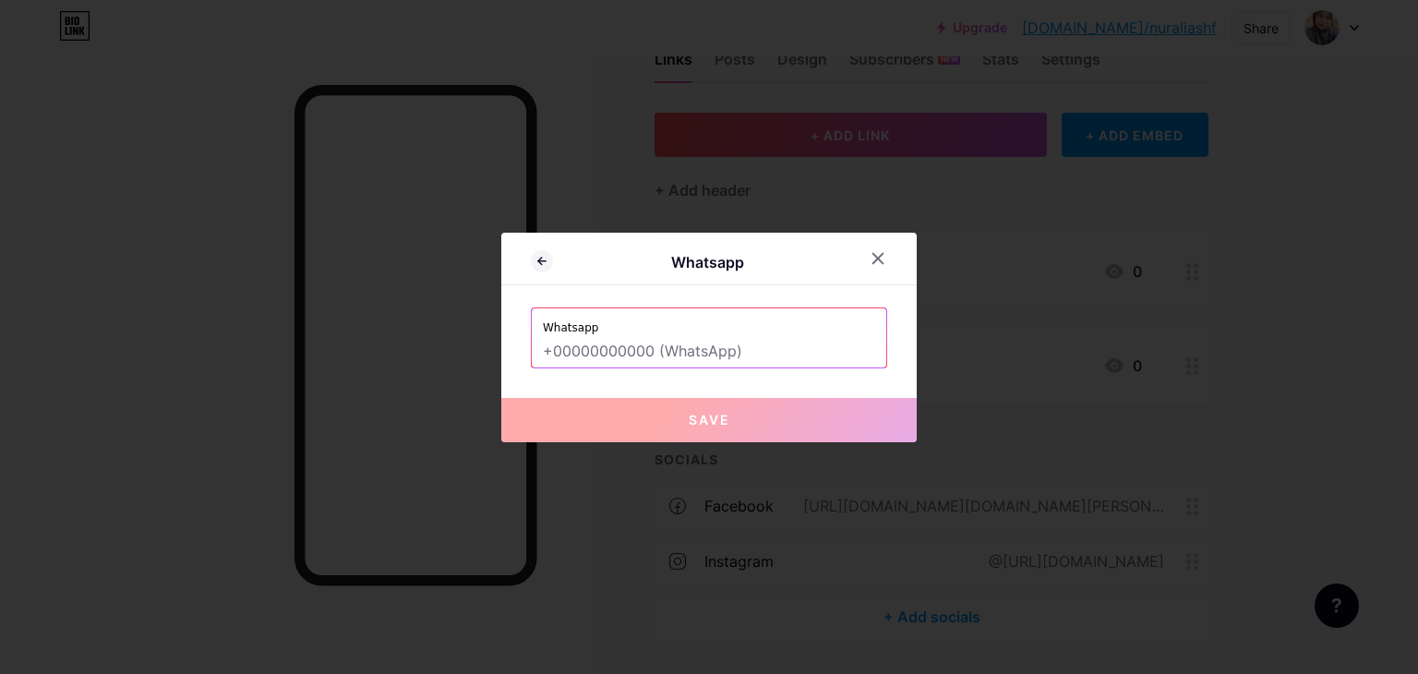
click at [629, 359] on input "text" at bounding box center [709, 351] width 332 height 31
type input "="
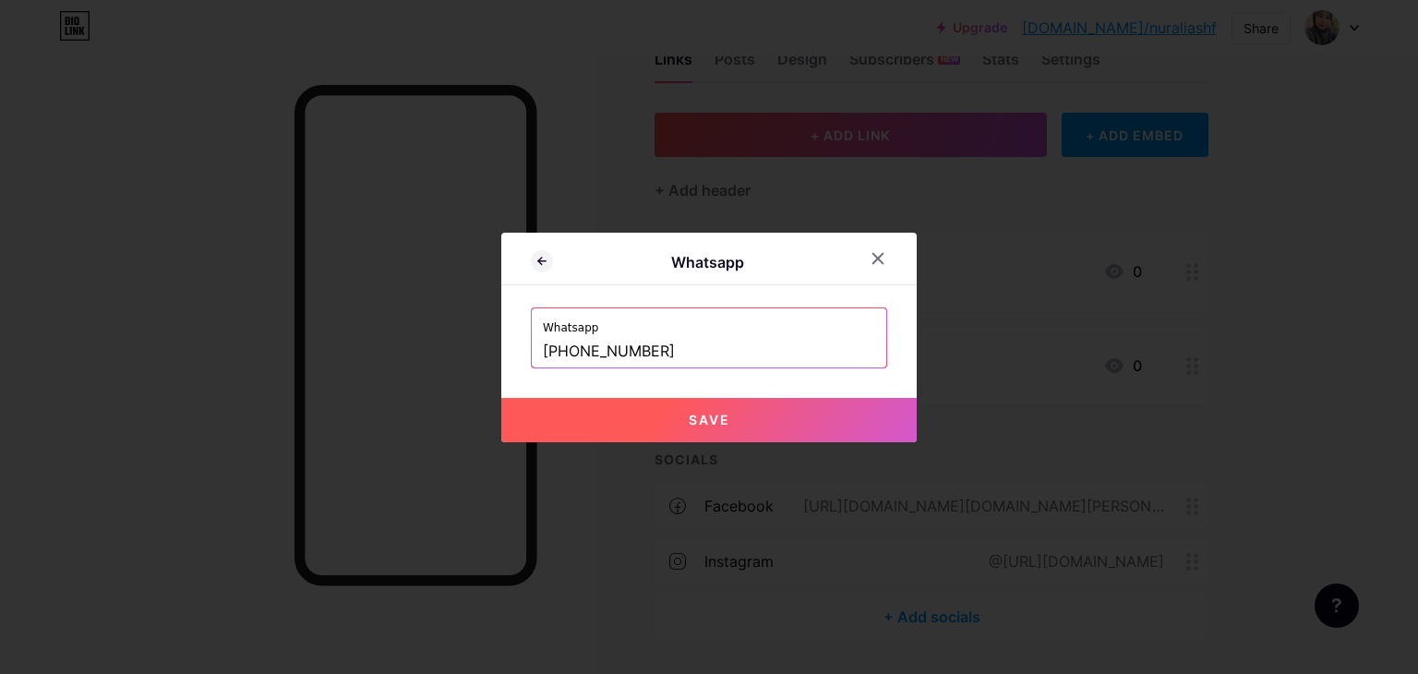
click at [646, 437] on button "Save" at bounding box center [708, 420] width 415 height 44
type input "https://wa.me/+601160872645"
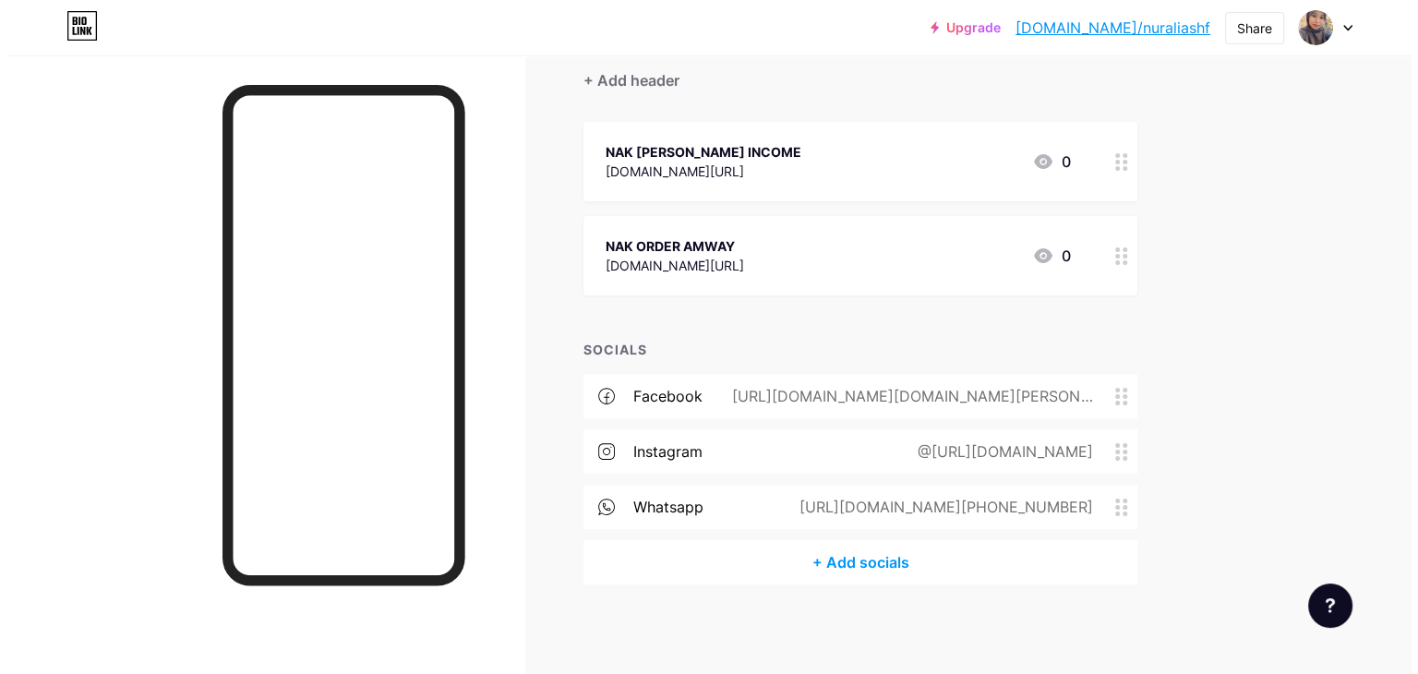
scroll to position [170, 0]
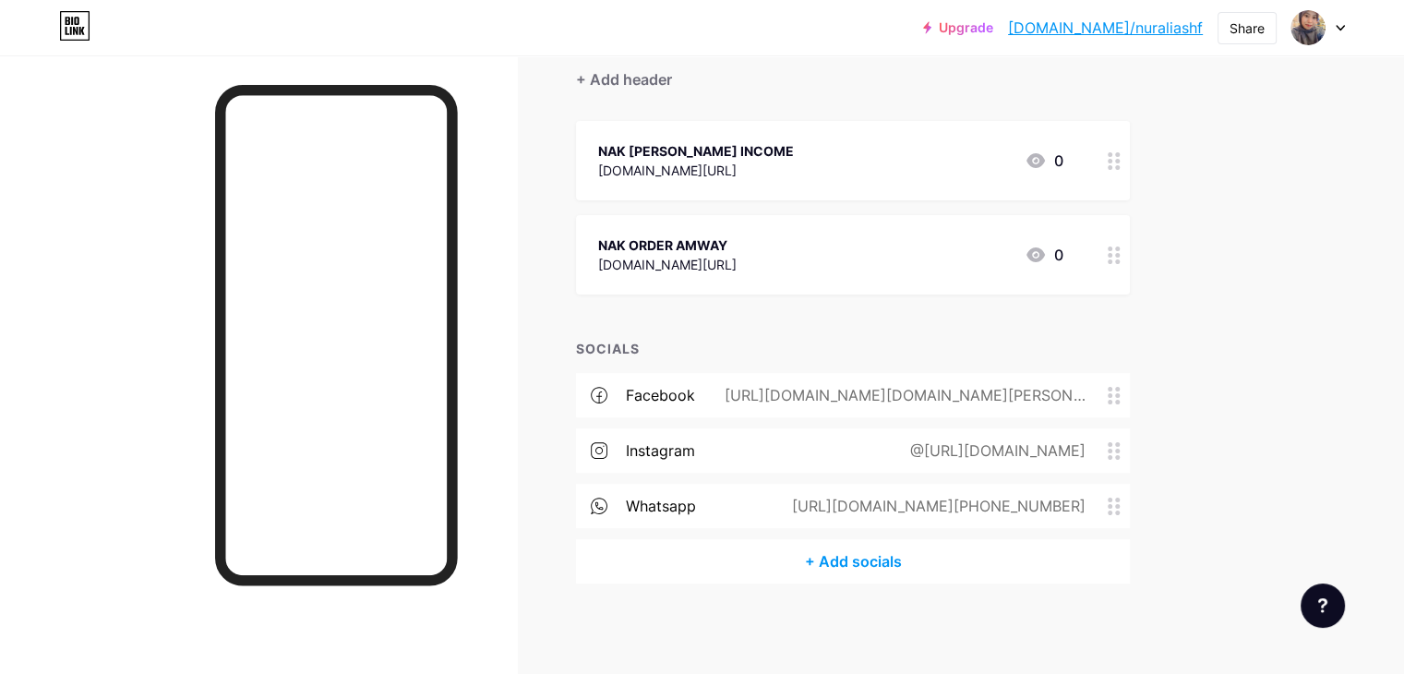
click at [926, 563] on div "+ Add socials" at bounding box center [853, 561] width 554 height 44
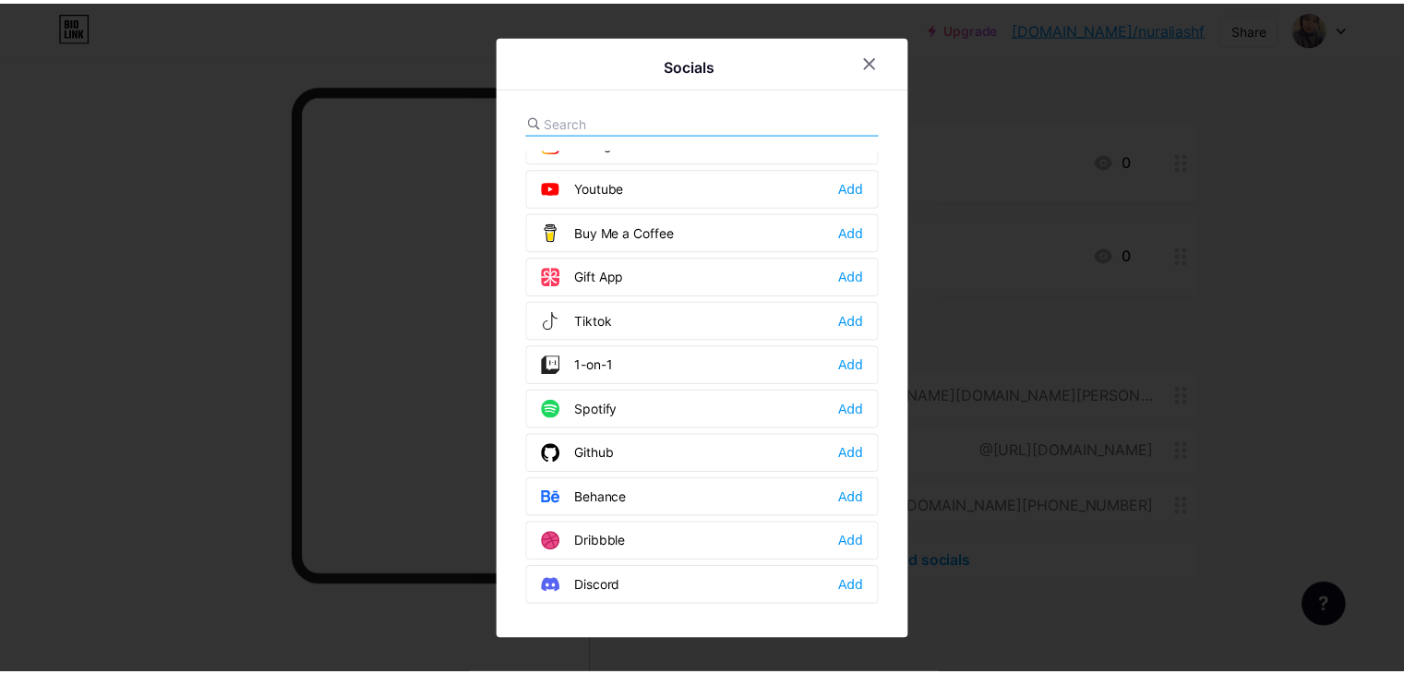
scroll to position [185, 0]
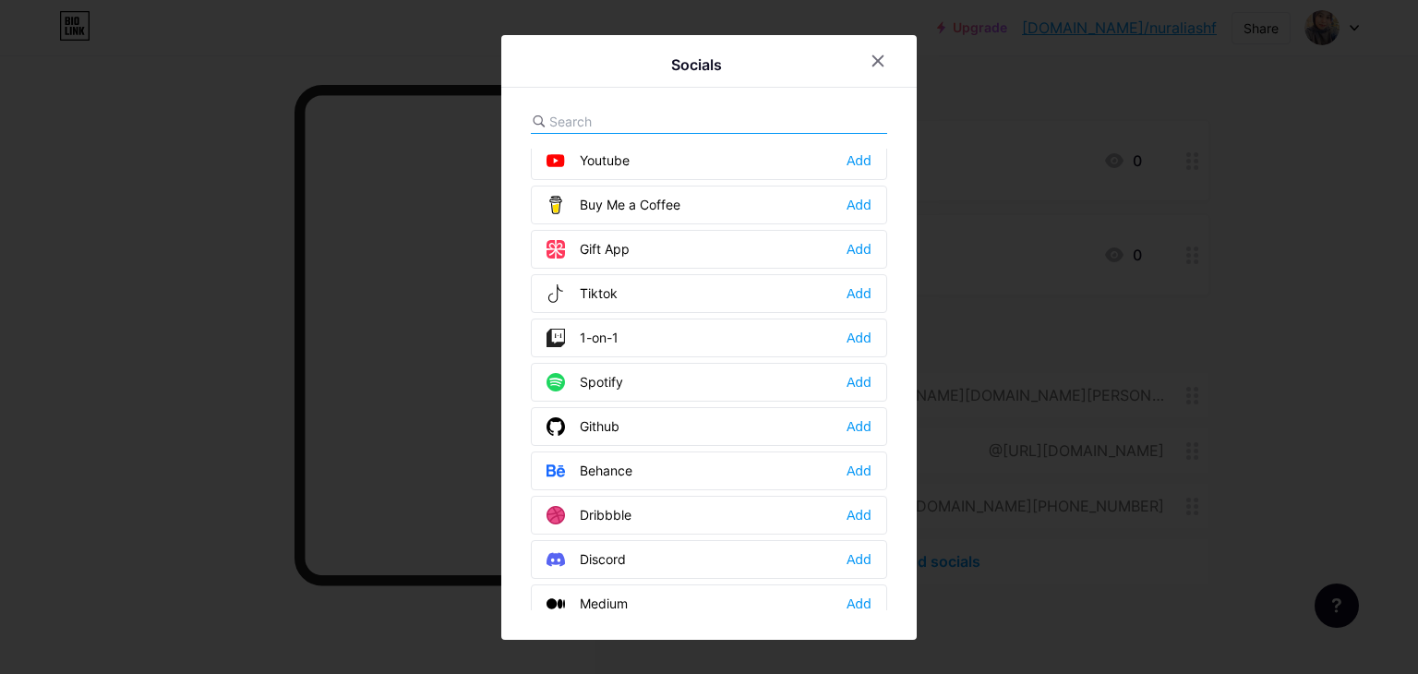
click at [634, 259] on div "Gift App Add" at bounding box center [709, 249] width 356 height 39
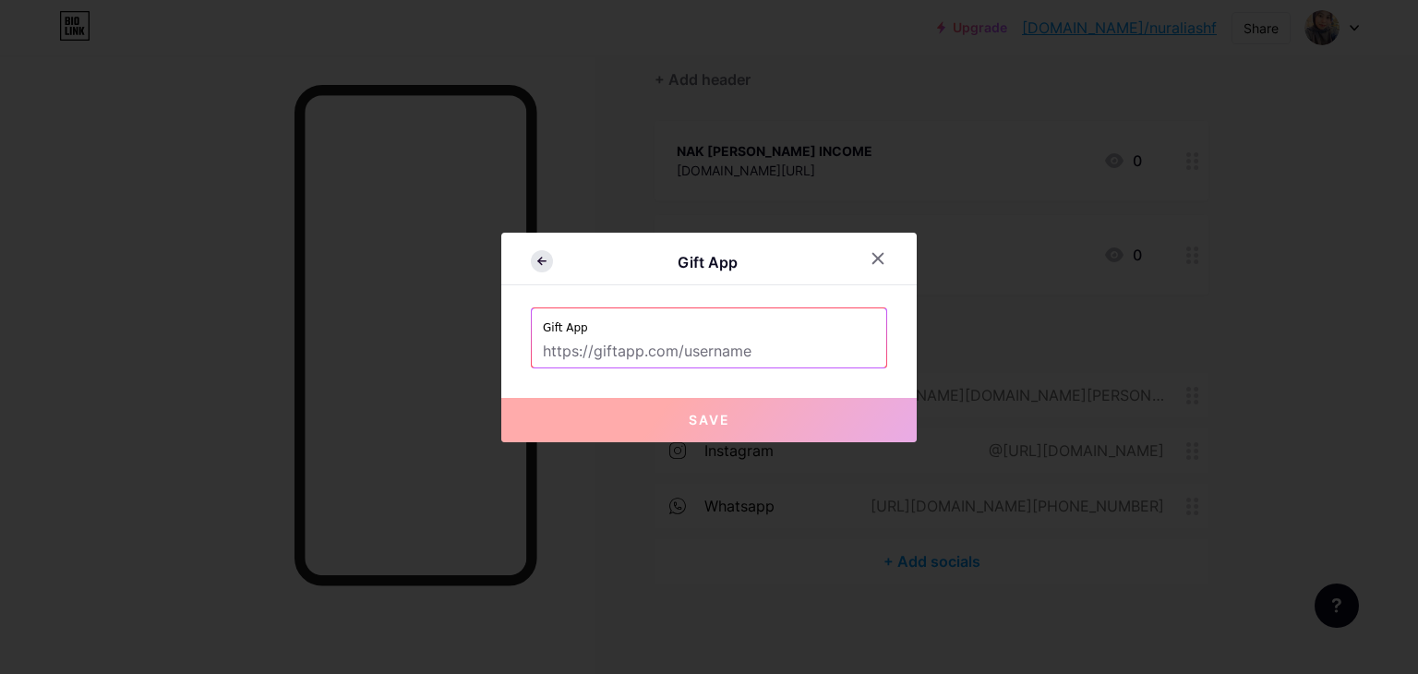
click at [538, 261] on icon at bounding box center [540, 261] width 4 height 6
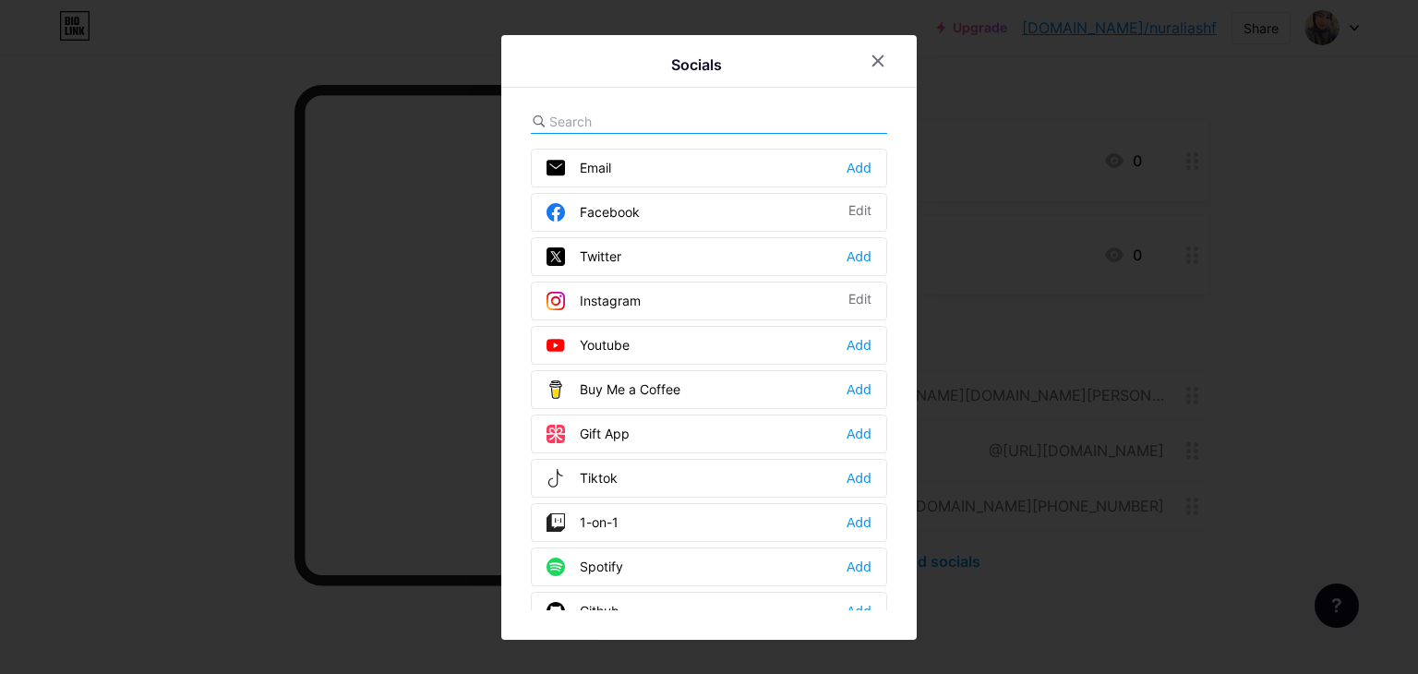
click at [631, 482] on div "Tiktok Add" at bounding box center [709, 478] width 356 height 39
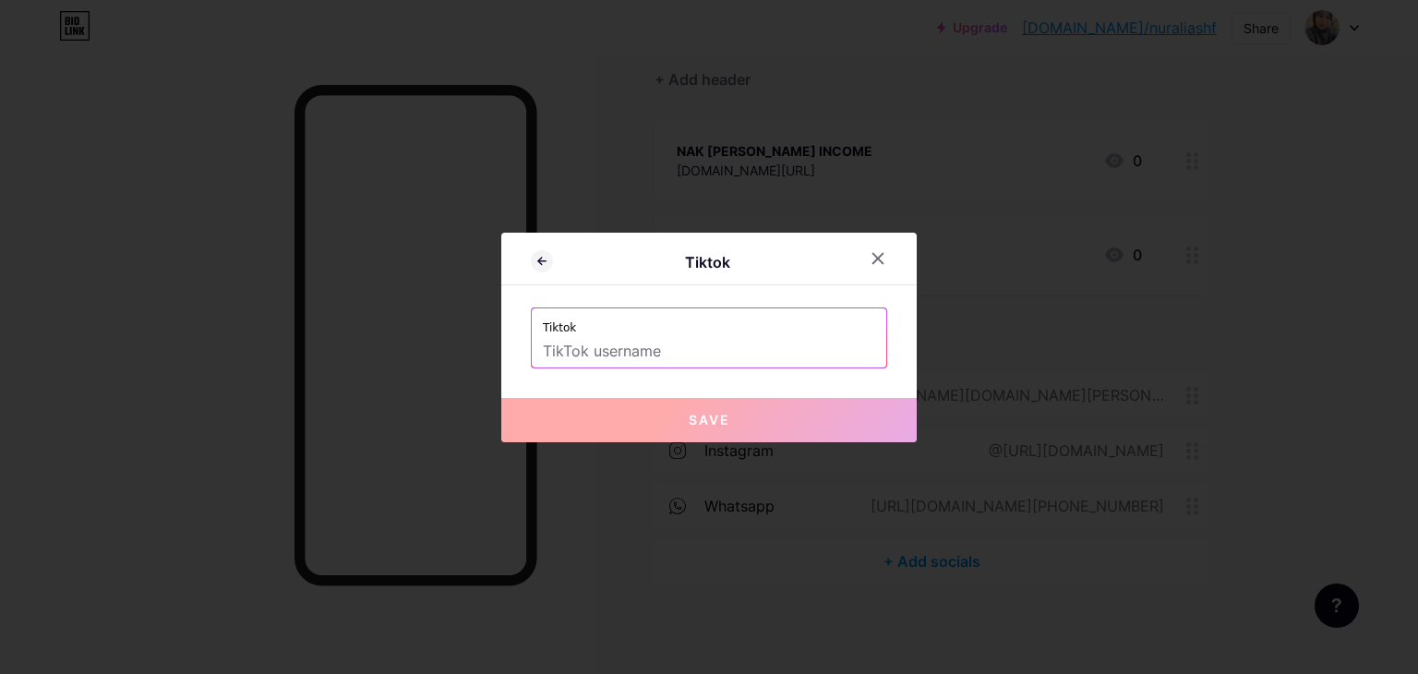
click at [559, 348] on input "text" at bounding box center [709, 351] width 332 height 31
paste input "https://www.tiktok.com/@nuraliashf"
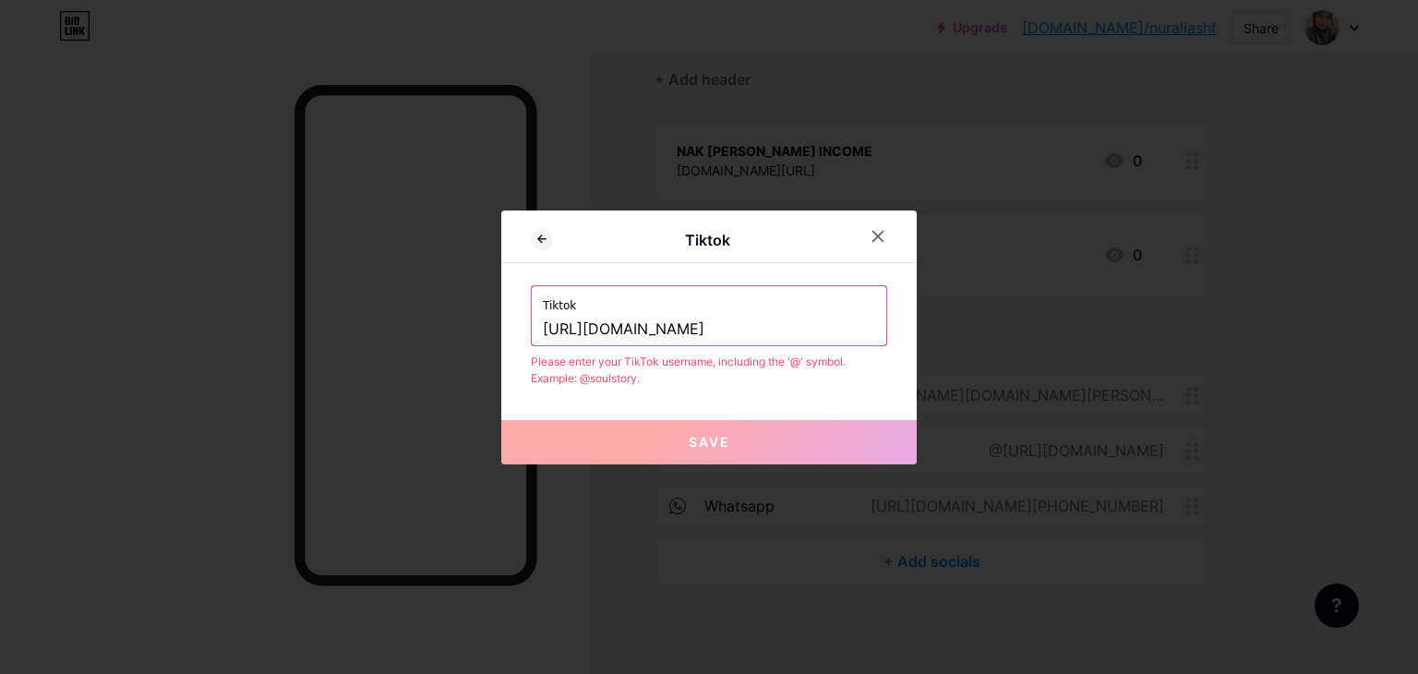
click at [654, 333] on input "https://www.tiktok.com/@nuraliashf" at bounding box center [709, 329] width 332 height 31
paste input "?lang=en"
drag, startPoint x: 710, startPoint y: 322, endPoint x: 514, endPoint y: 323, distance: 195.7
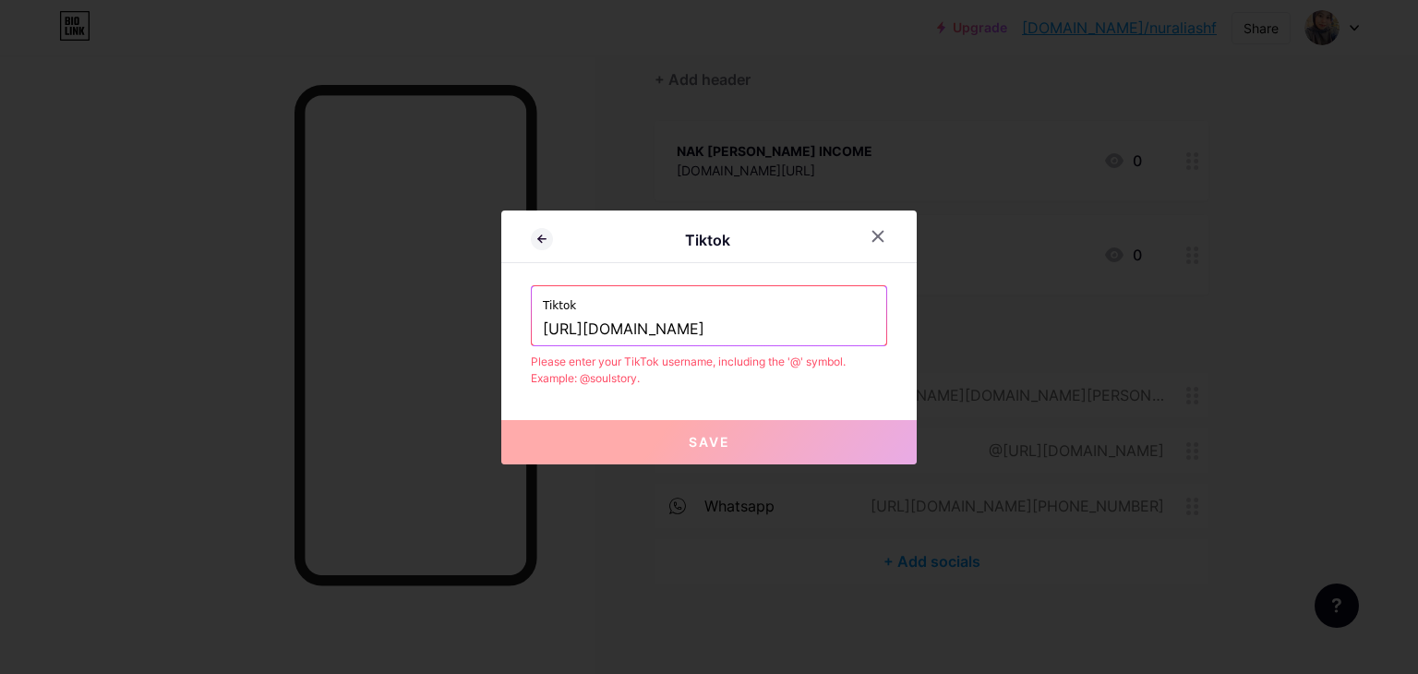
click at [514, 323] on div "Tiktok Tiktok https://www.tiktok.com/@nuraliashf?lang=en Please enter your TikT…" at bounding box center [708, 337] width 415 height 254
click at [545, 326] on input "@nuraliashf?lang=en" at bounding box center [709, 329] width 332 height 31
click at [711, 338] on input "nuraliashf?lang=en" at bounding box center [709, 329] width 332 height 31
click at [543, 322] on input "nuraliashf" at bounding box center [709, 329] width 332 height 31
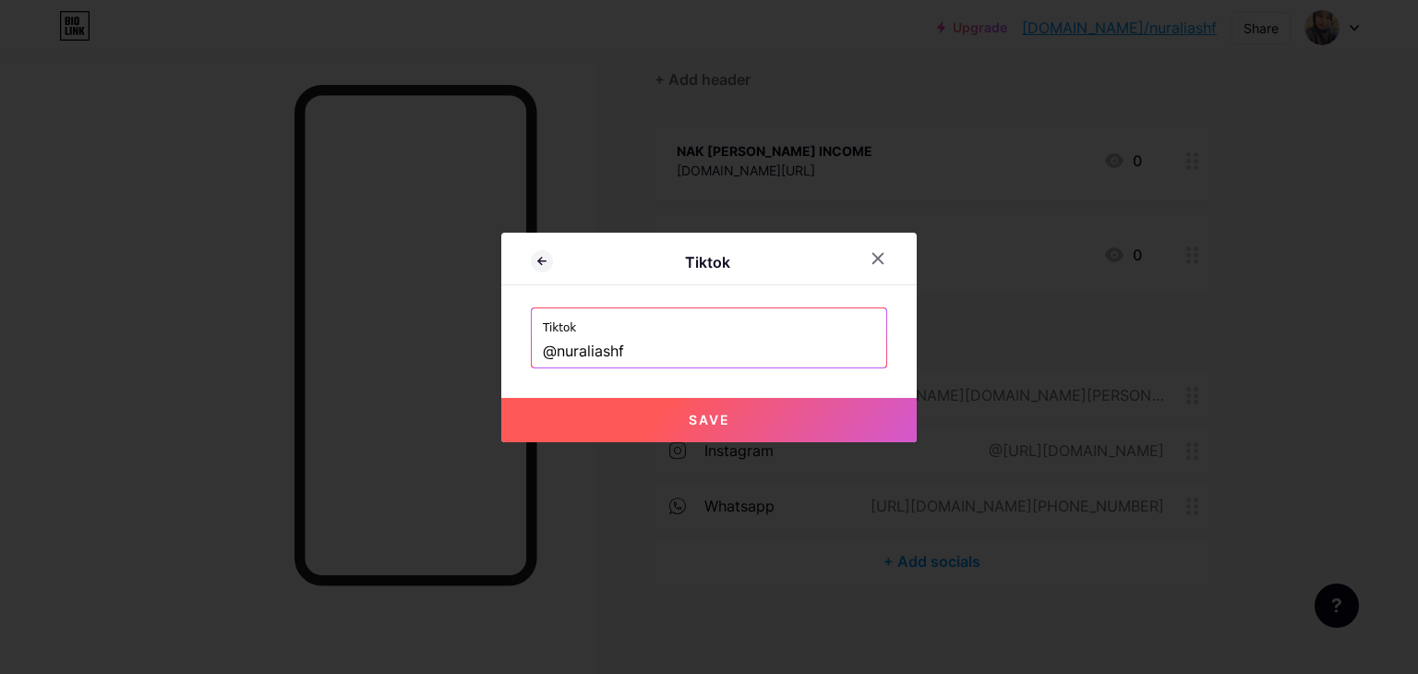
click at [653, 420] on button "Save" at bounding box center [708, 420] width 415 height 44
type input "https://tiktok.com/@nuraliashf"
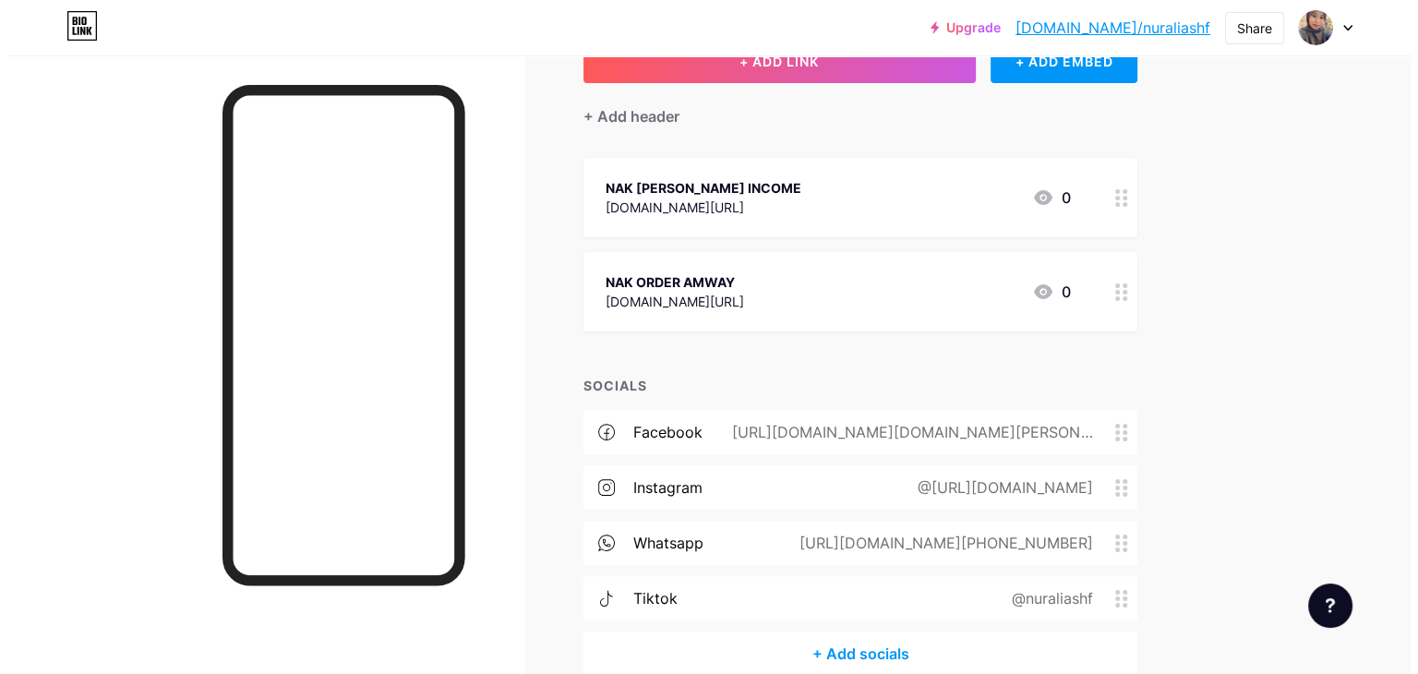
scroll to position [0, 0]
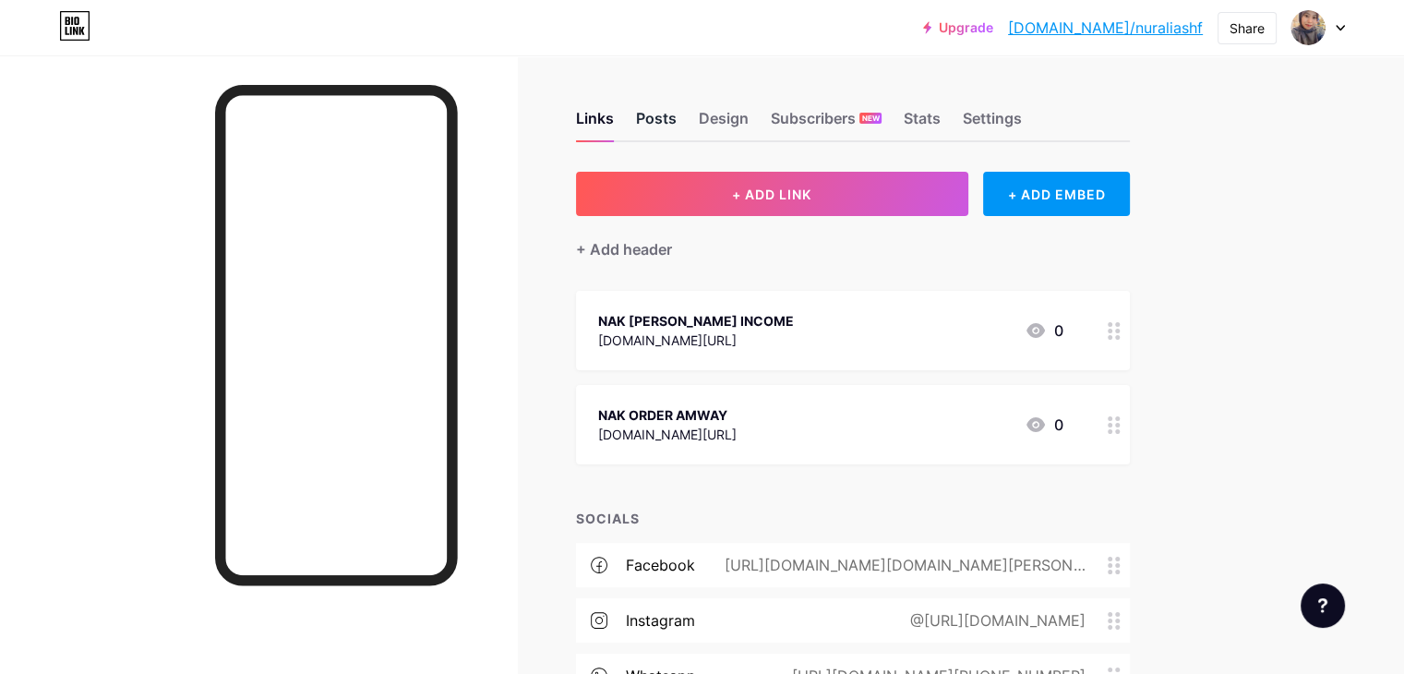
click at [677, 115] on div "Posts" at bounding box center [656, 123] width 41 height 33
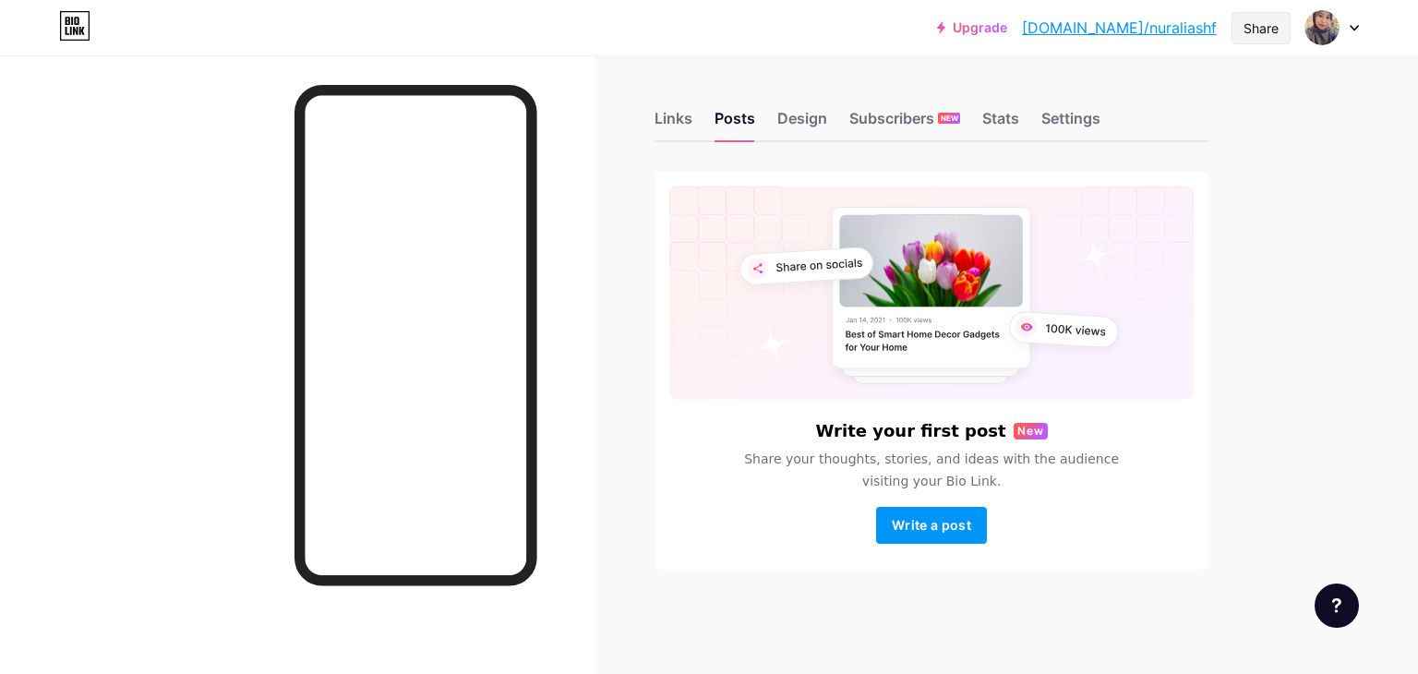
click at [1260, 30] on div "Share" at bounding box center [1261, 27] width 35 height 19
click at [1196, 82] on div "Copy link" at bounding box center [1152, 95] width 275 height 44
